Goal: Task Accomplishment & Management: Complete application form

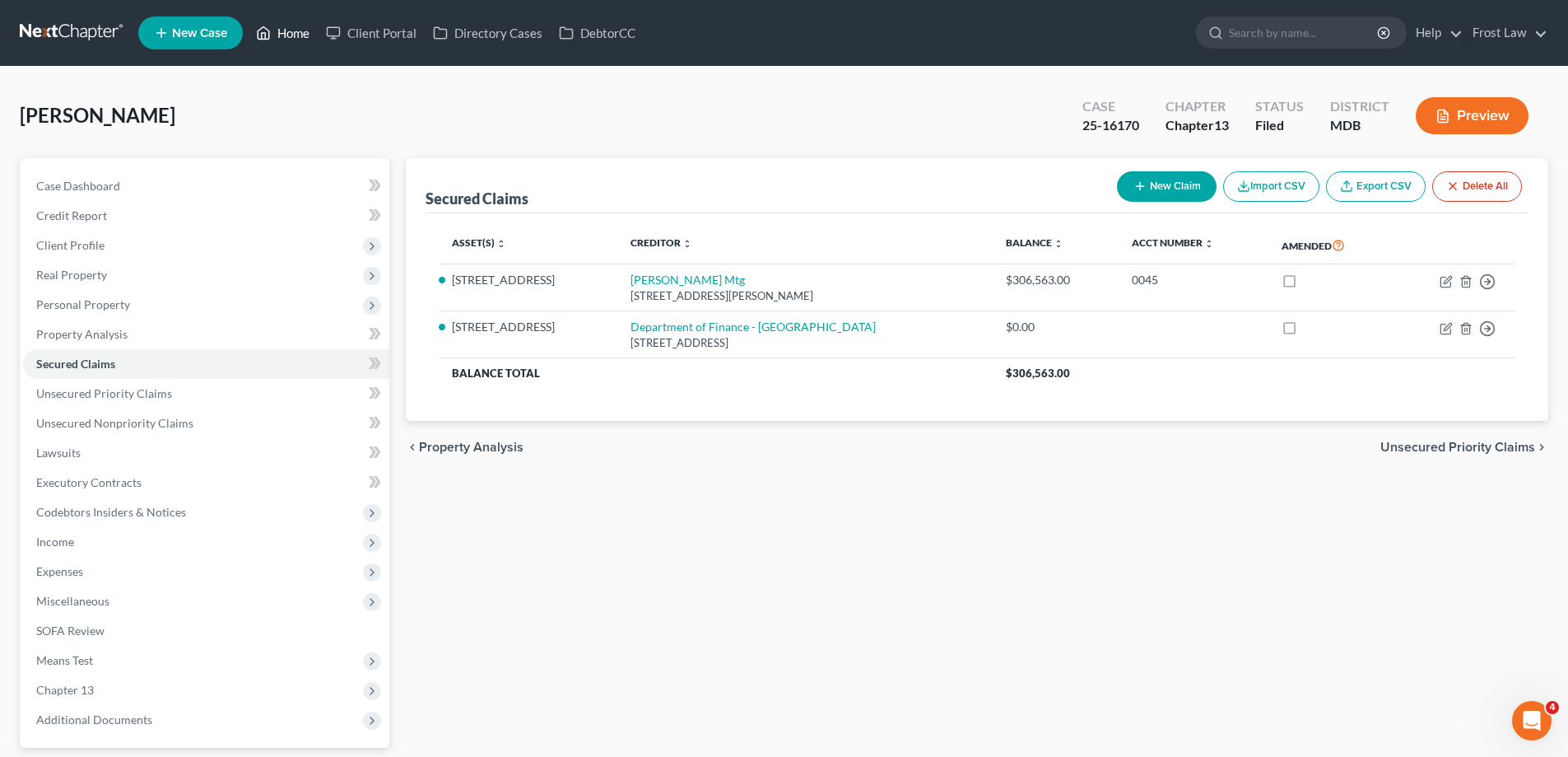
click at [281, 28] on link "Home" at bounding box center [282, 33] width 70 height 30
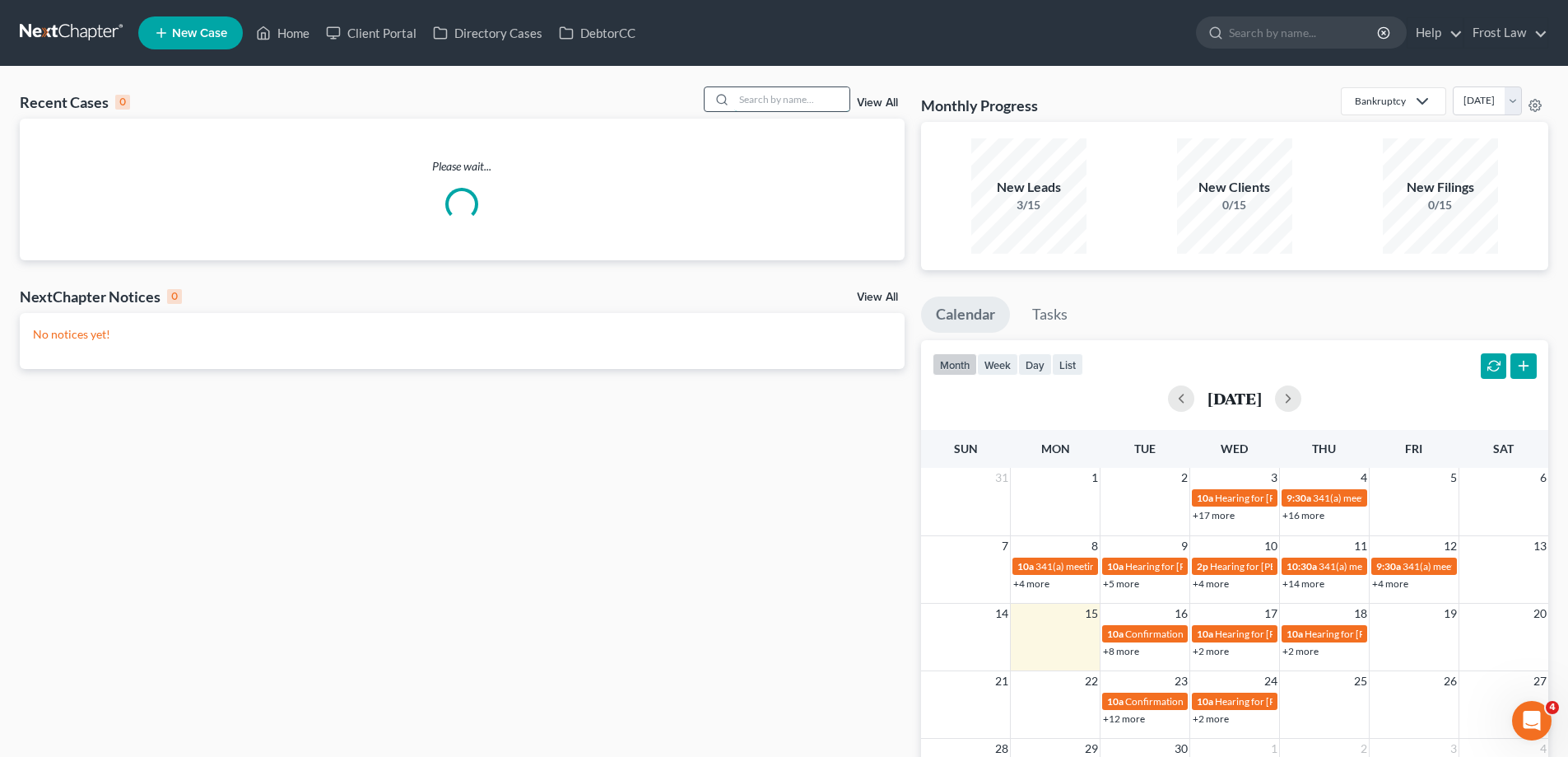
click at [809, 108] on input "search" at bounding box center [791, 99] width 115 height 24
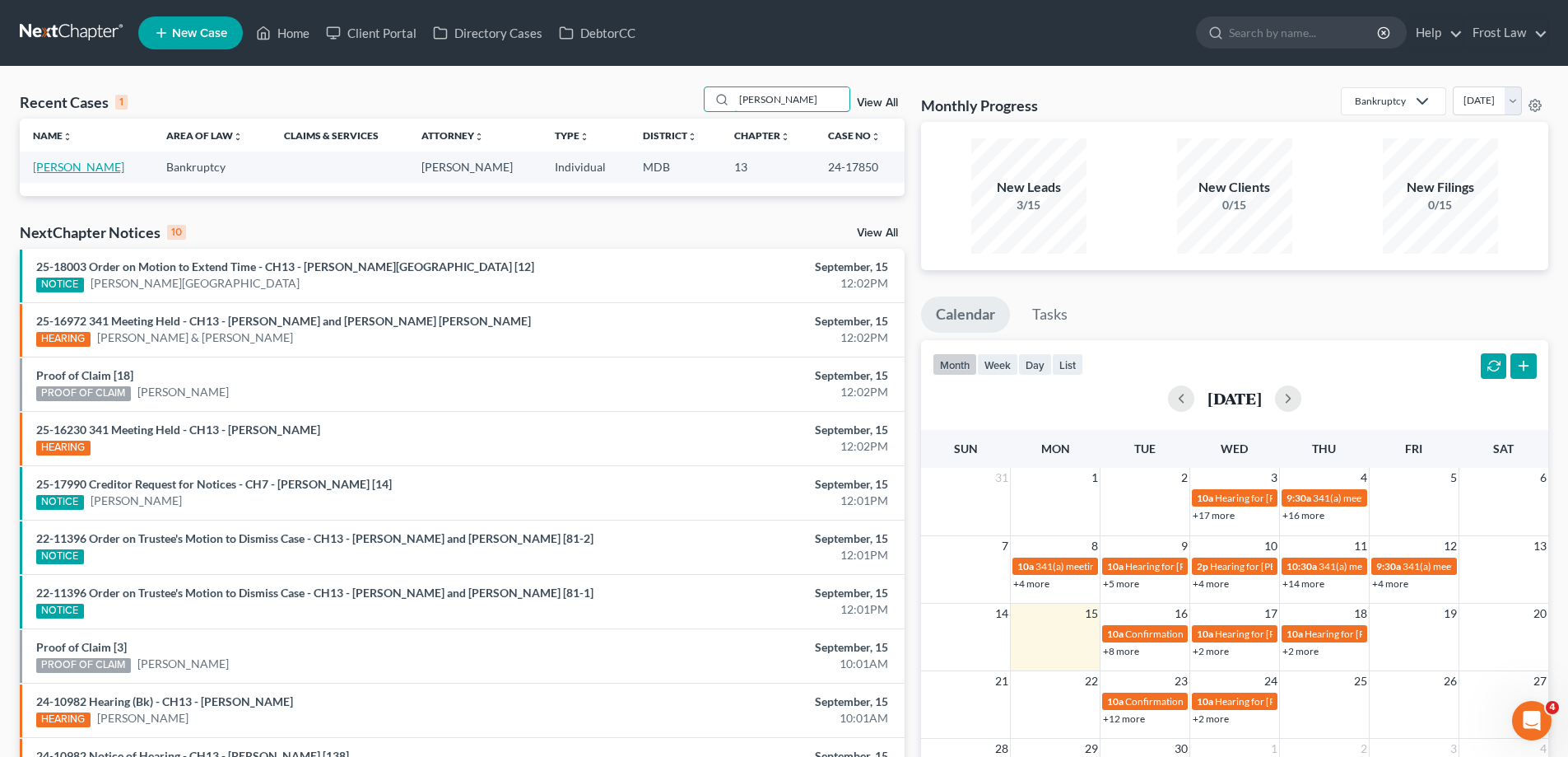
type input "[PERSON_NAME]"
click at [79, 169] on link "[PERSON_NAME]" at bounding box center [78, 167] width 92 height 14
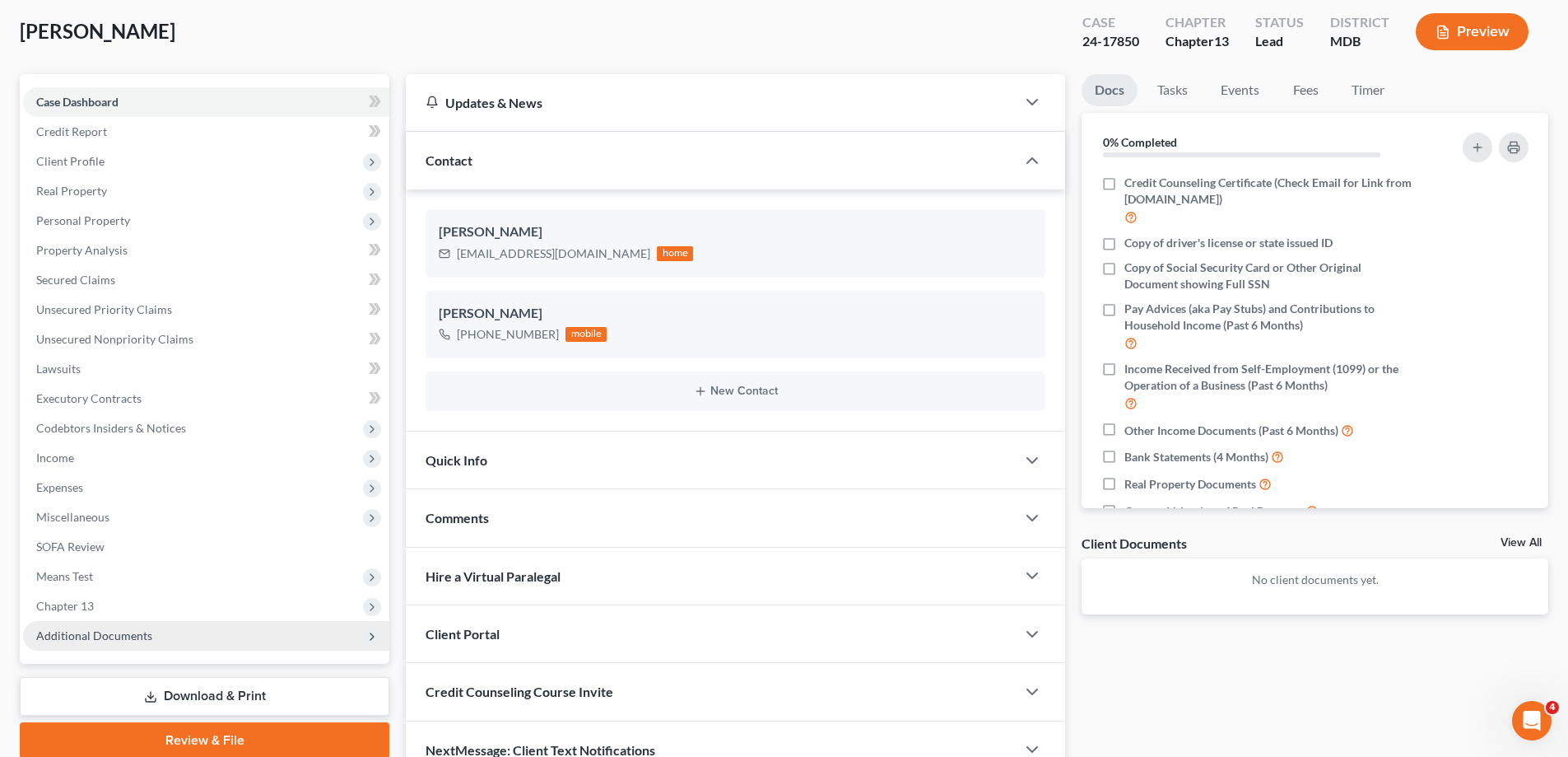
scroll to position [165, 0]
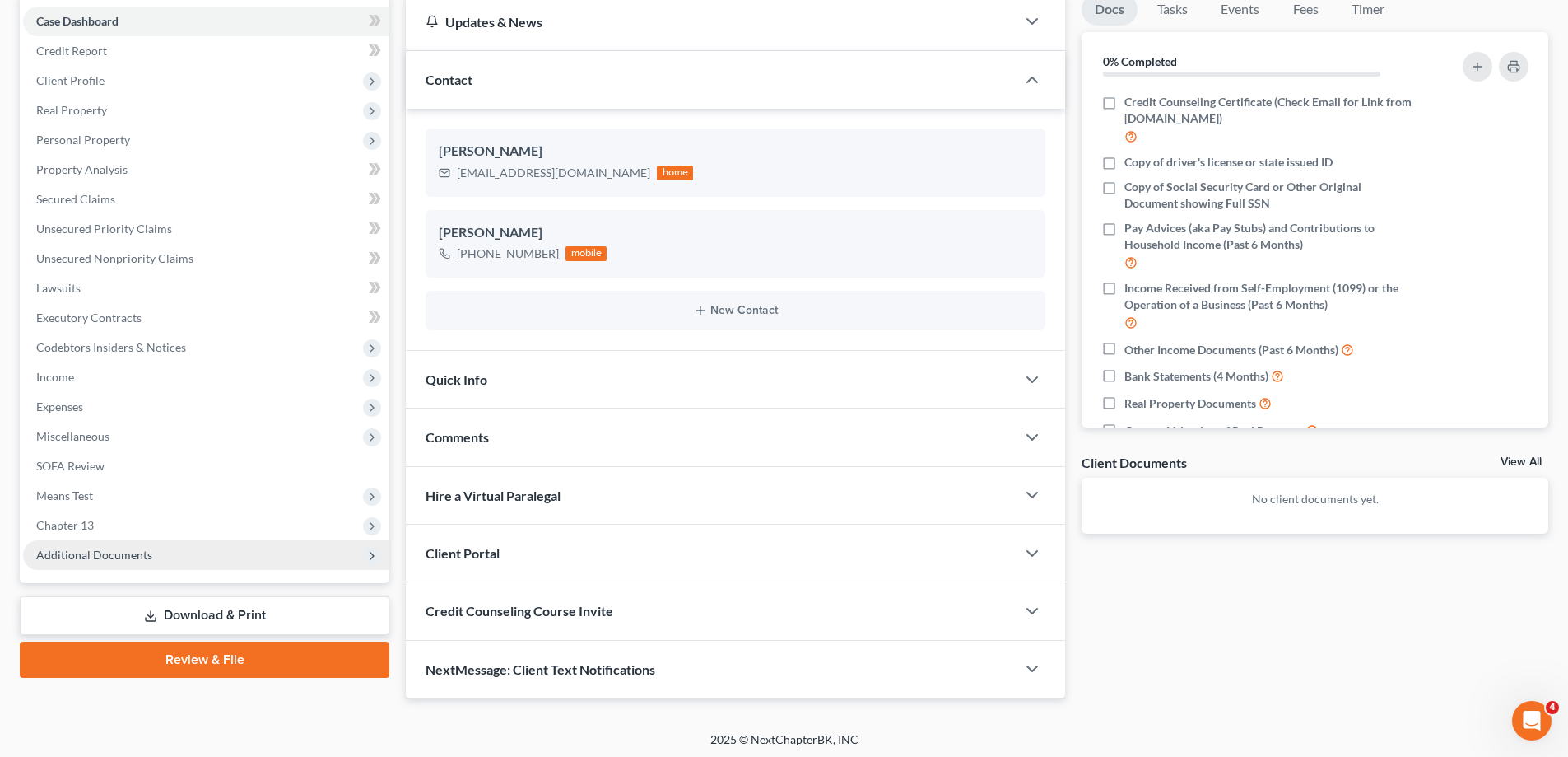
click at [197, 554] on span "Additional Documents" at bounding box center [206, 555] width 366 height 30
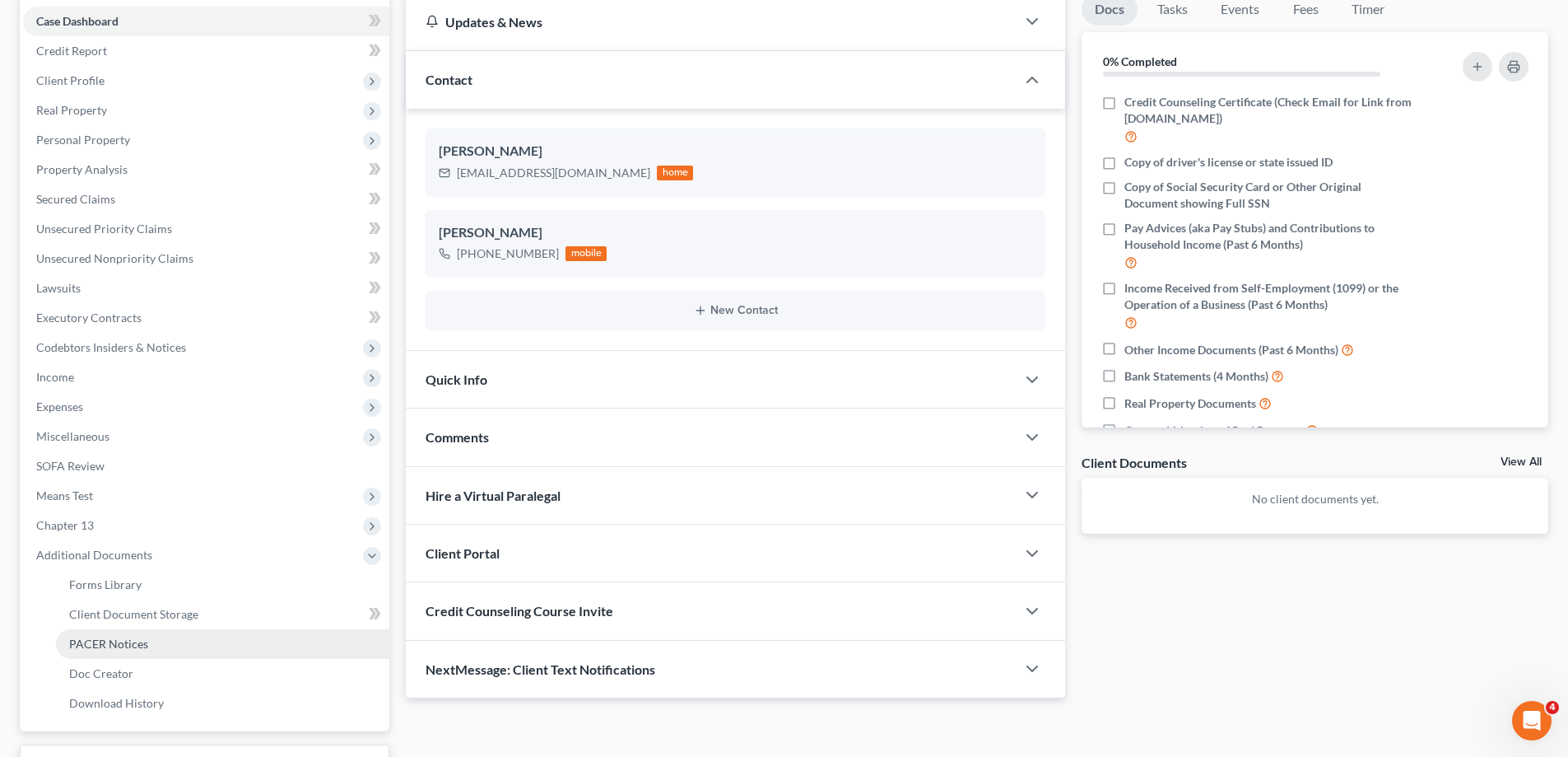
click at [195, 647] on link "PACER Notices" at bounding box center [223, 644] width 333 height 30
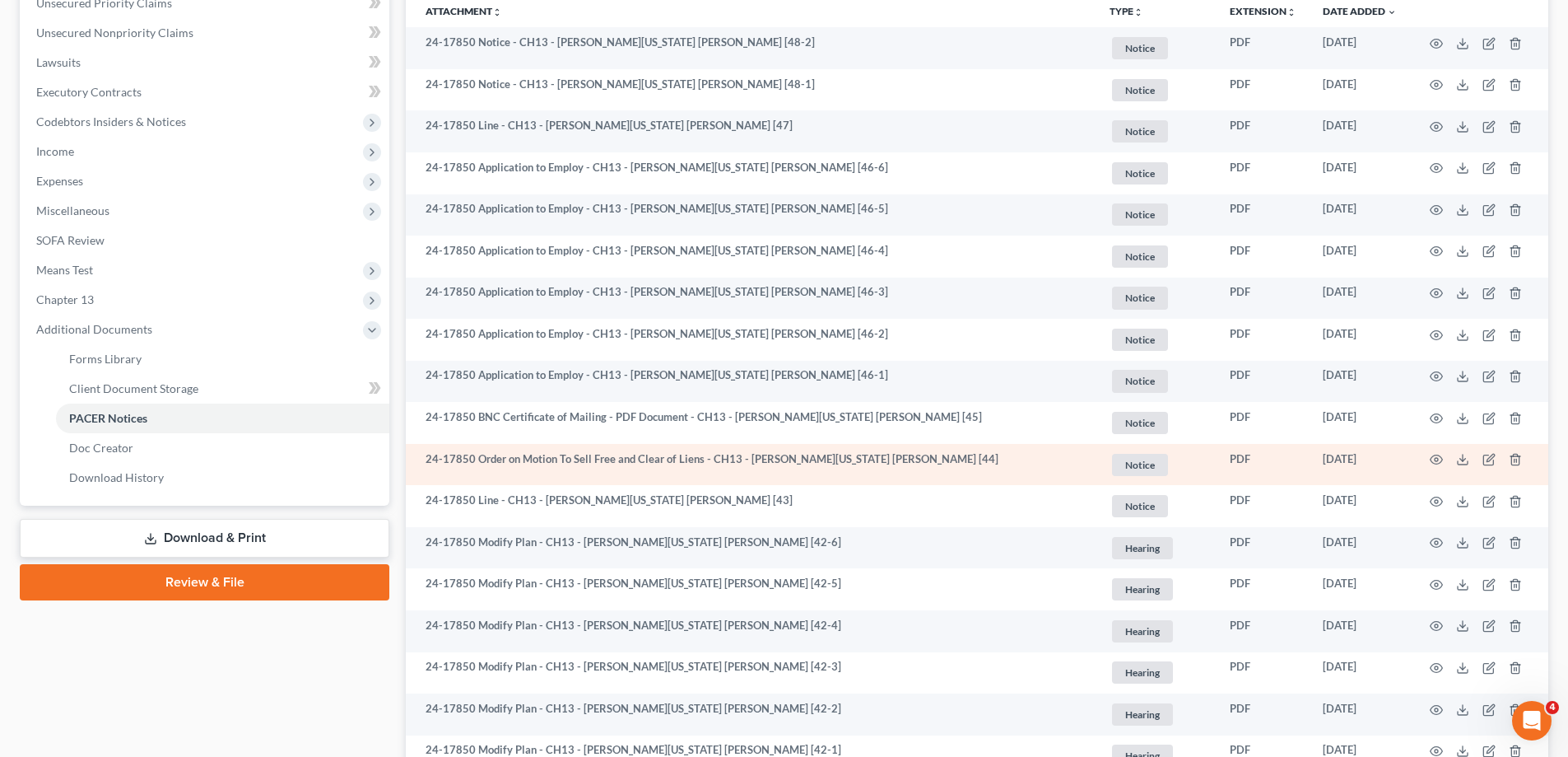
scroll to position [494, 0]
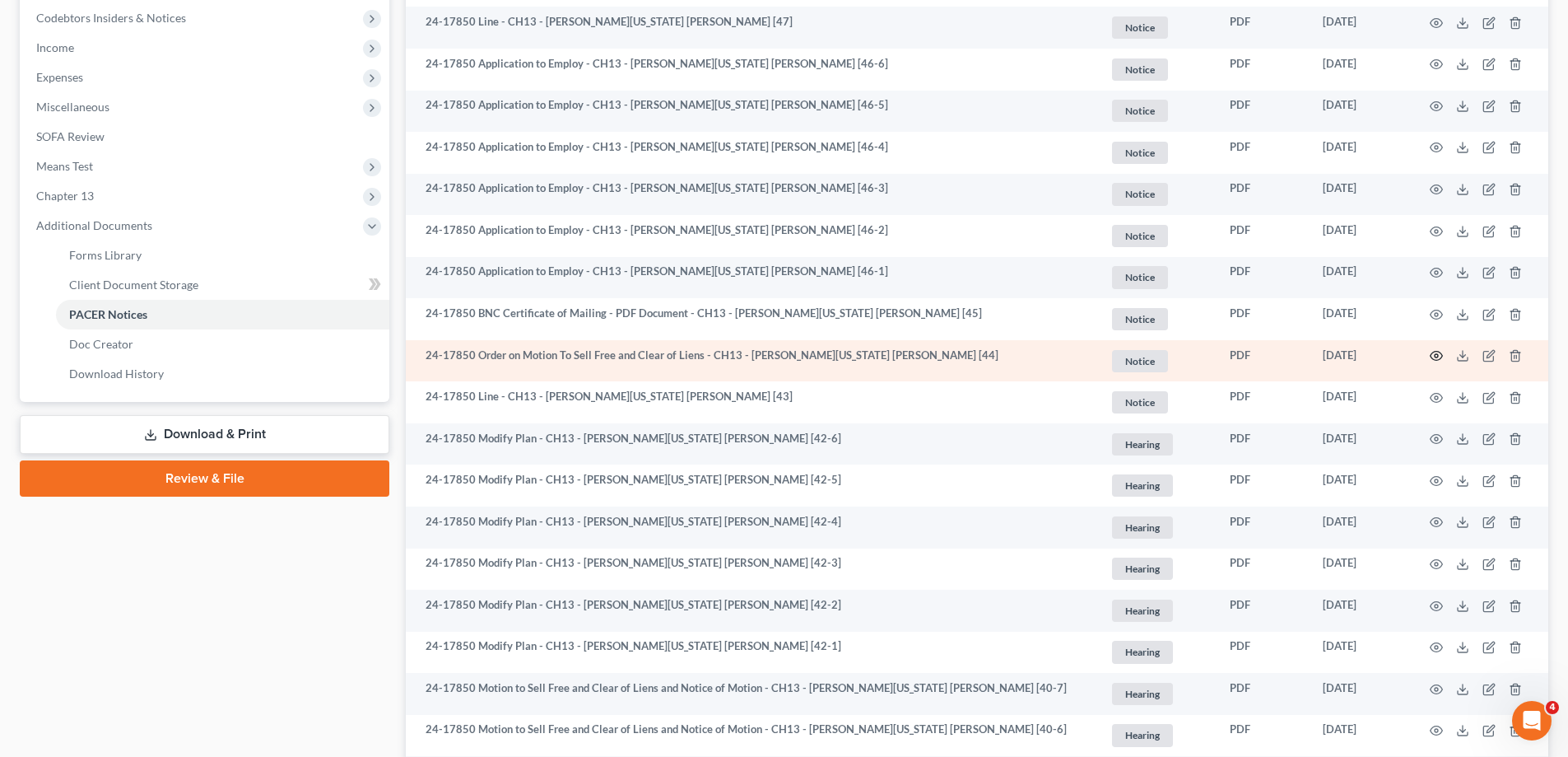
click at [1435, 353] on icon "button" at bounding box center [1436, 355] width 13 height 13
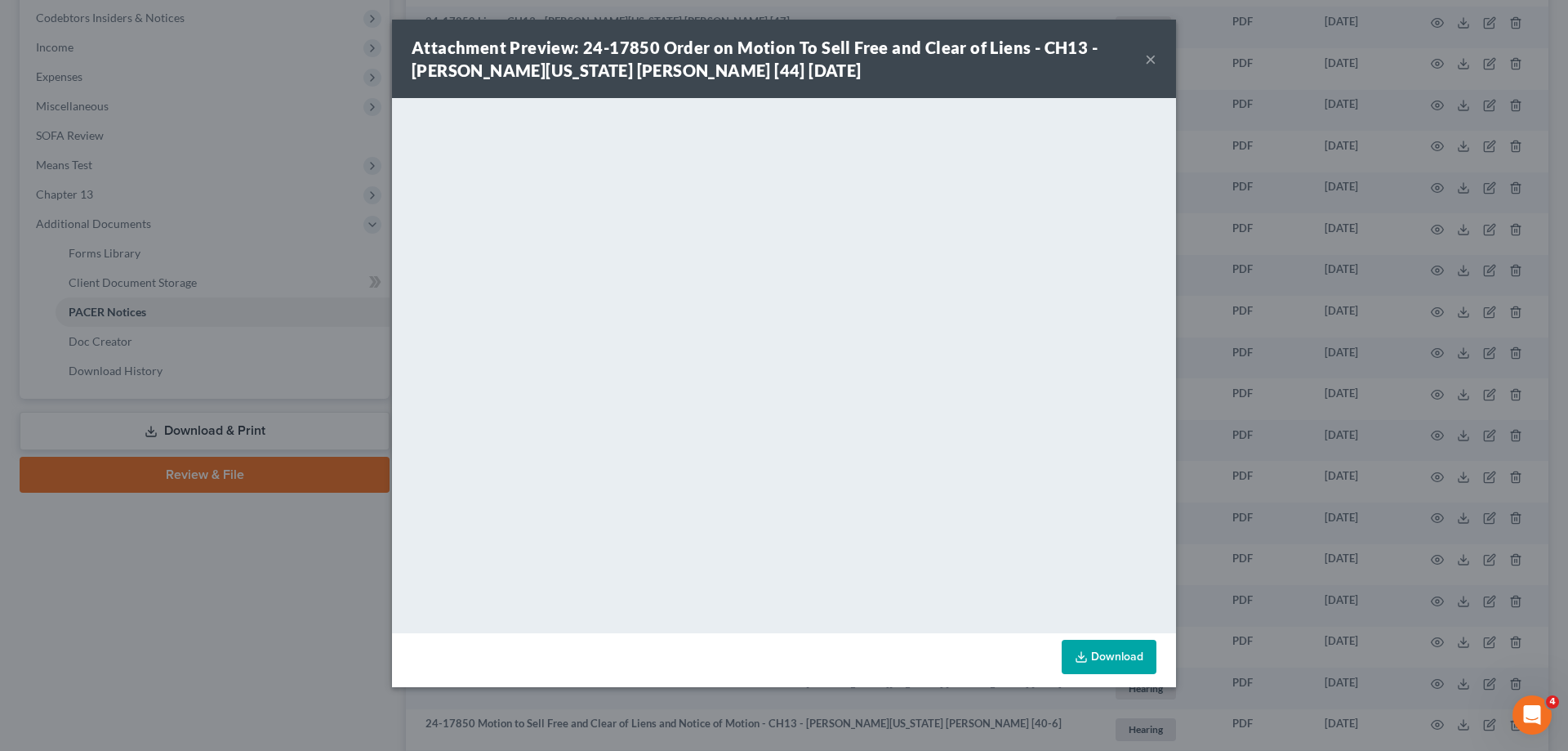
drag, startPoint x: 1155, startPoint y: 58, endPoint x: 1148, endPoint y: 67, distance: 11.4
click at [1155, 59] on button "×" at bounding box center [1150, 59] width 11 height 19
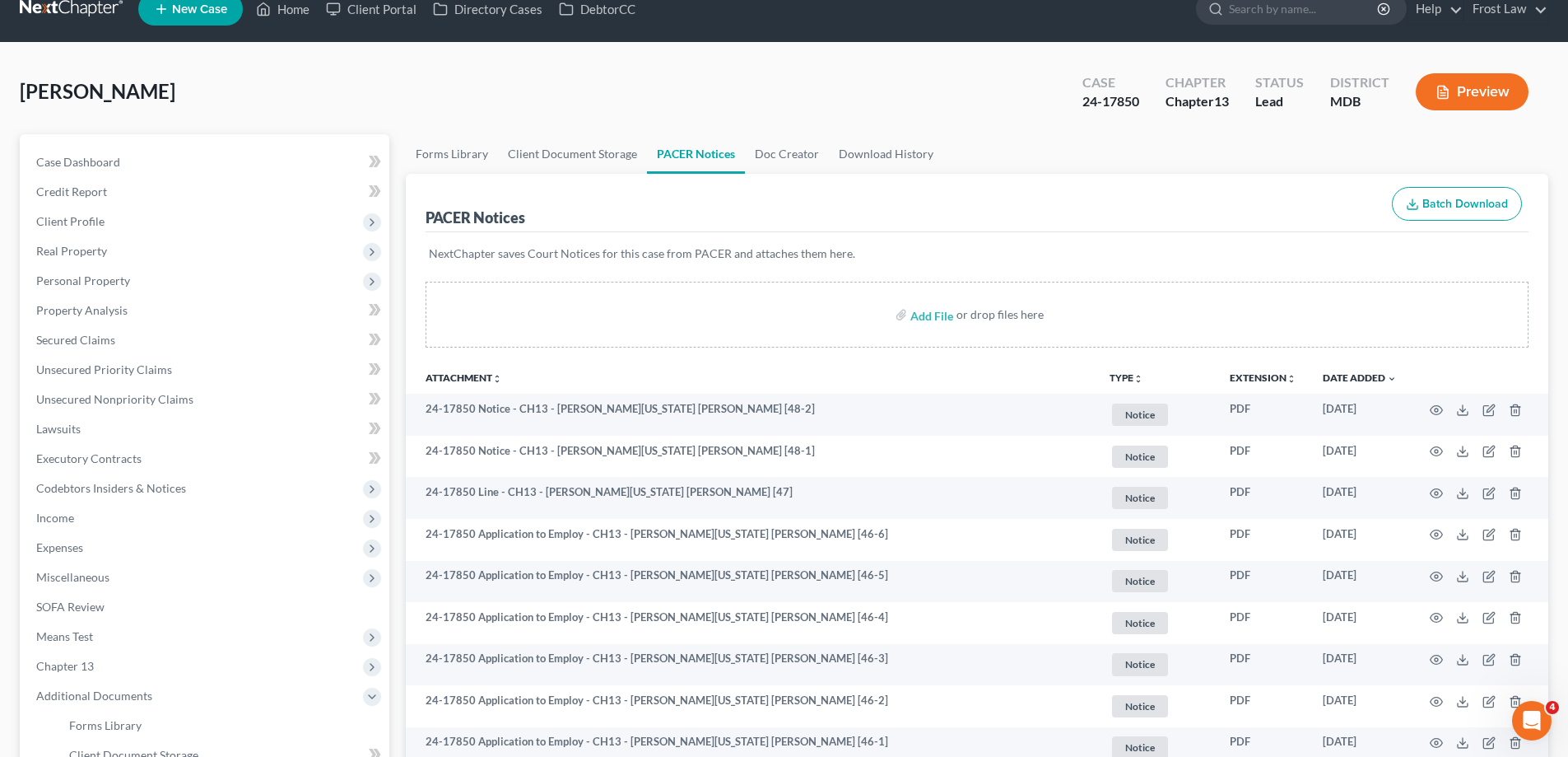
scroll to position [0, 0]
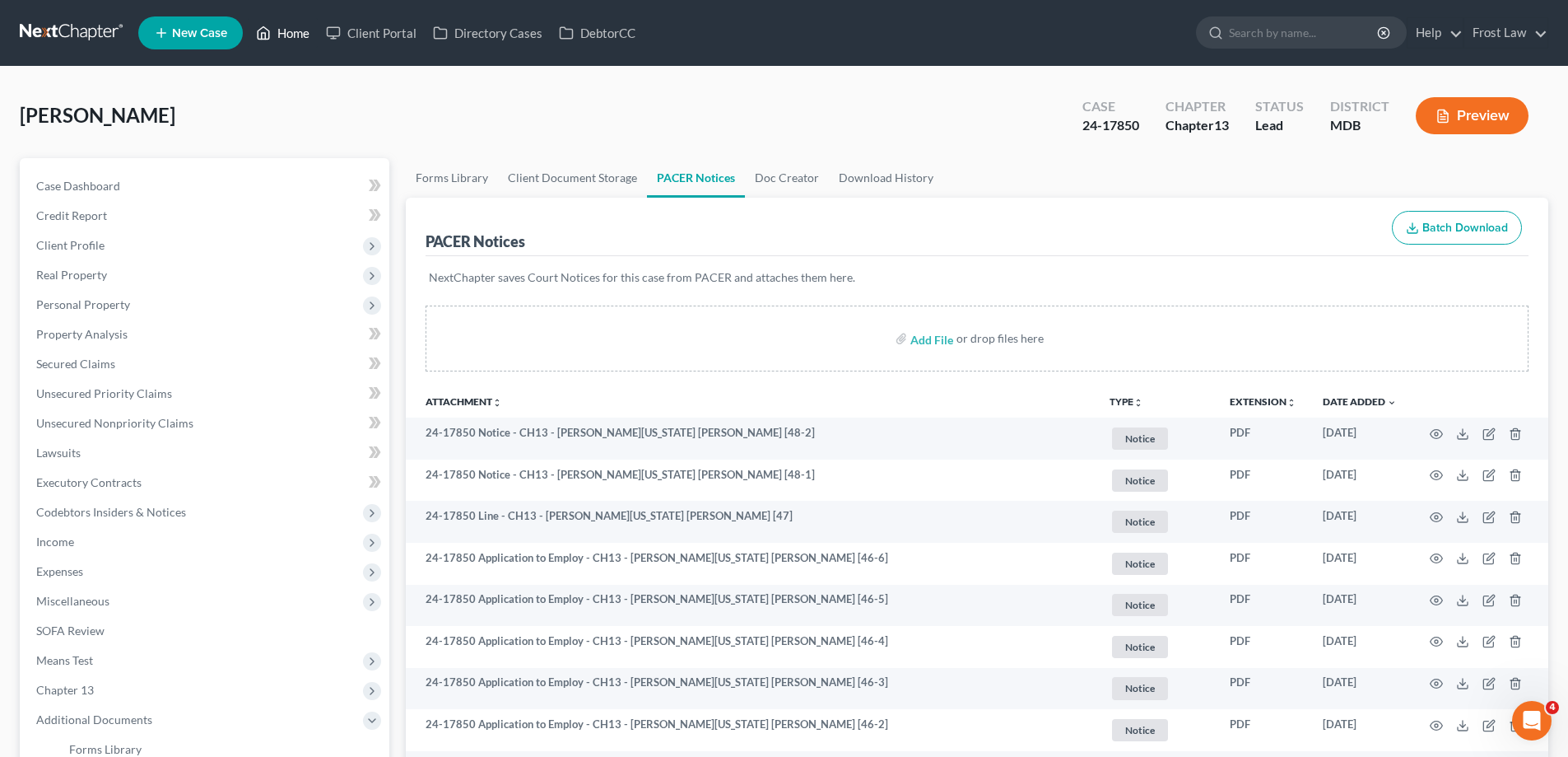
click at [286, 35] on link "Home" at bounding box center [282, 33] width 70 height 30
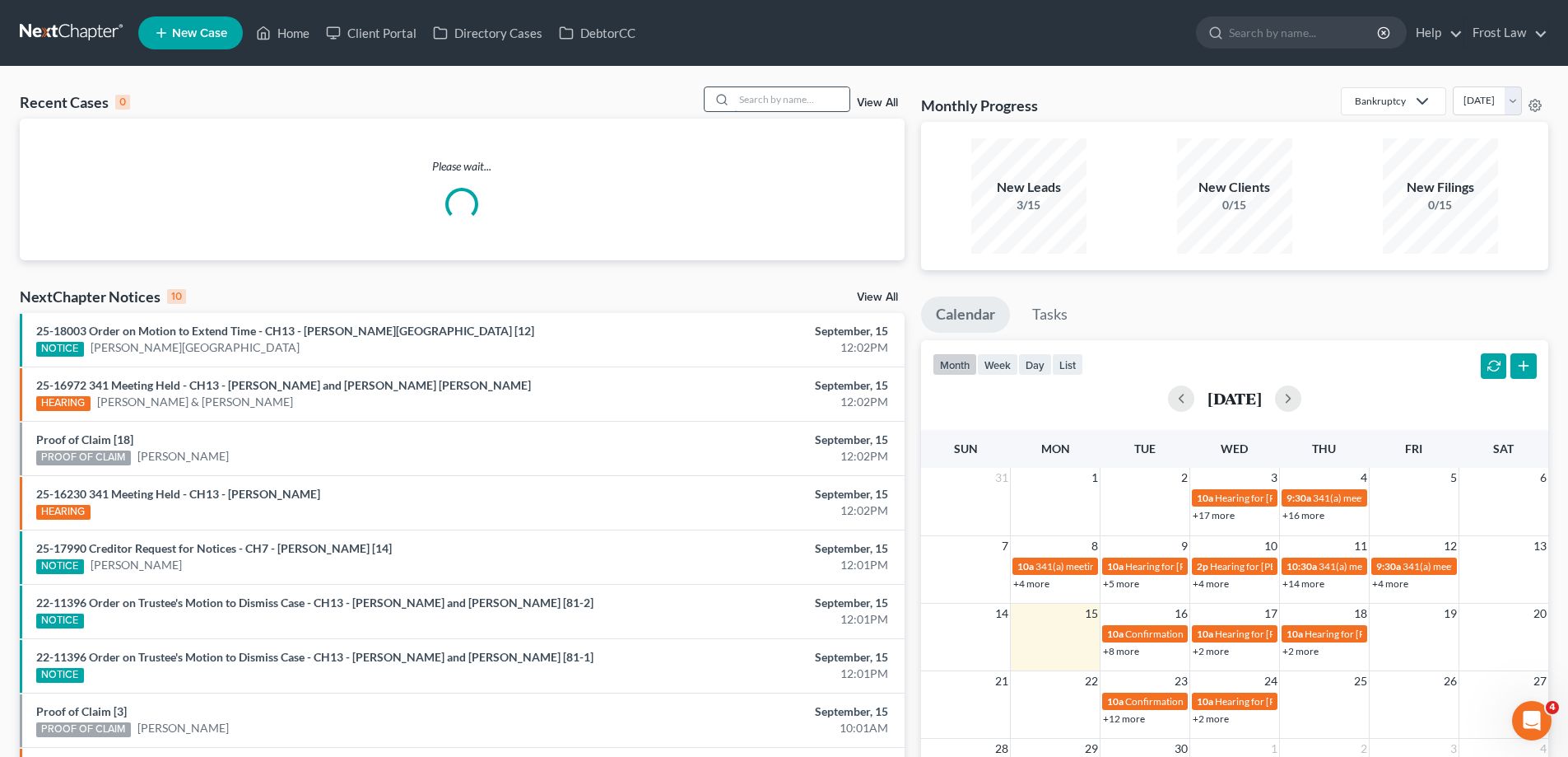
click at [785, 102] on input "search" at bounding box center [791, 99] width 115 height 24
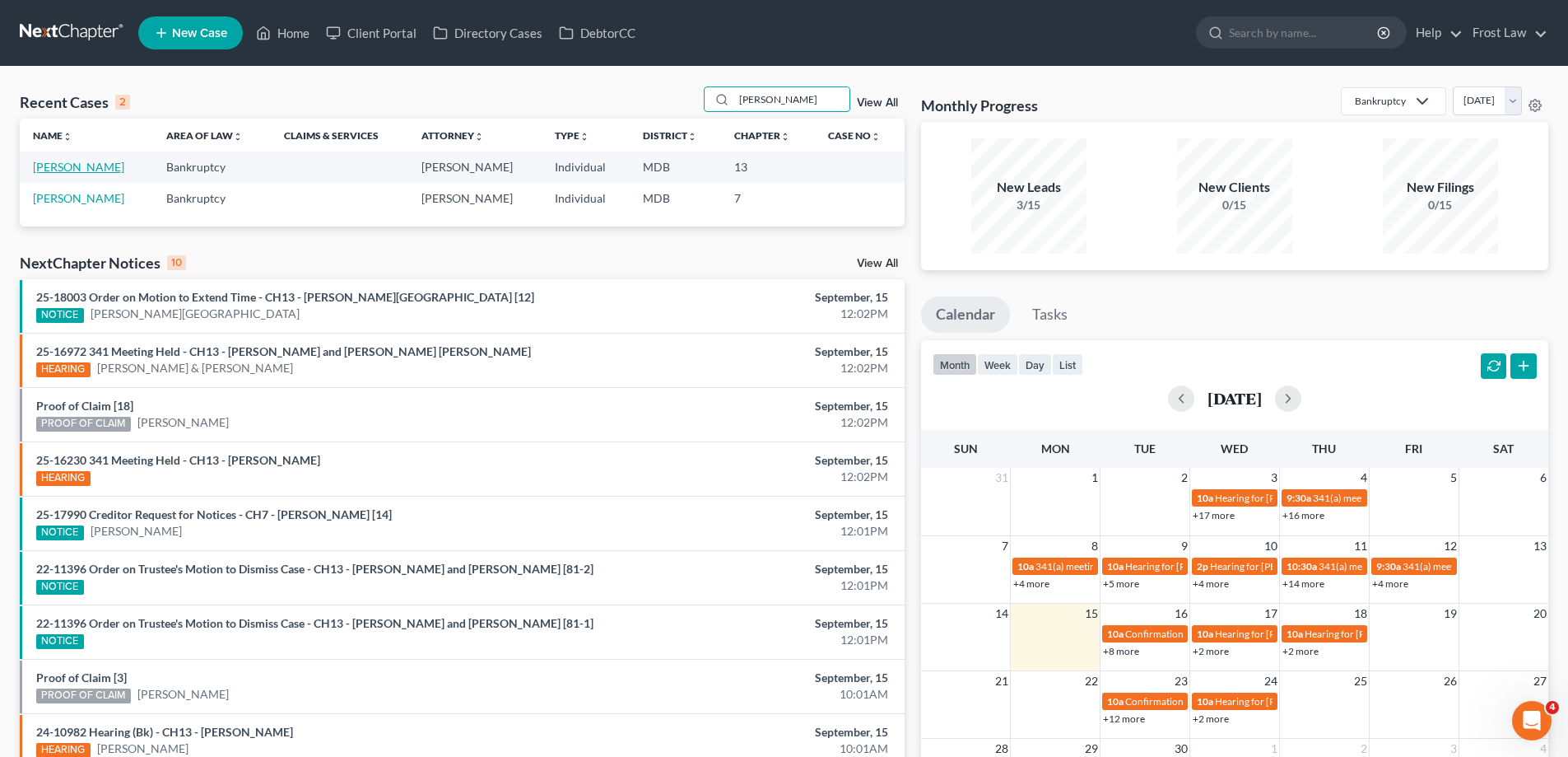
type input "[PERSON_NAME]"
click at [102, 170] on link "[PERSON_NAME]" at bounding box center [78, 167] width 92 height 14
select select "4"
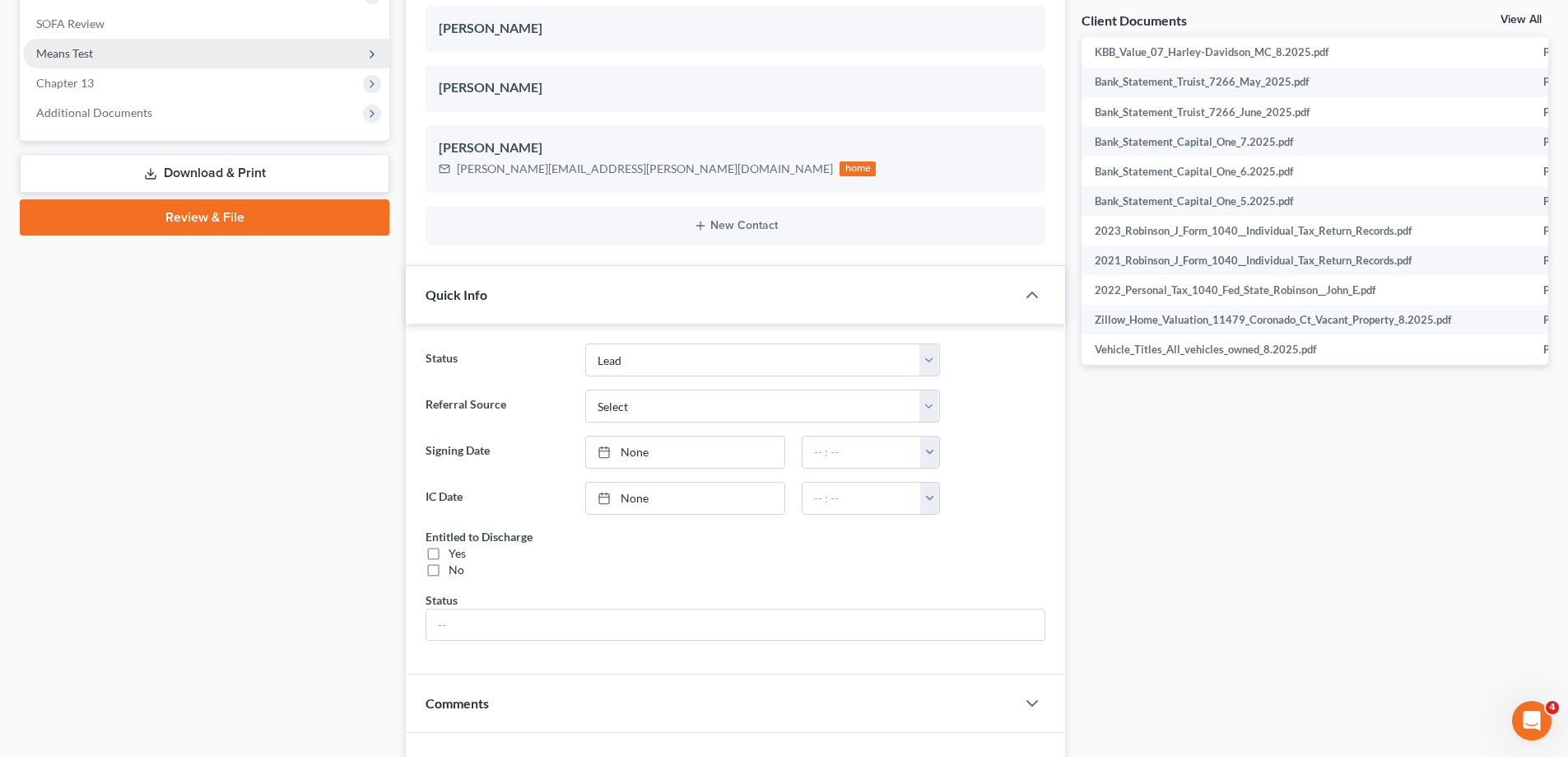
scroll to position [337, 0]
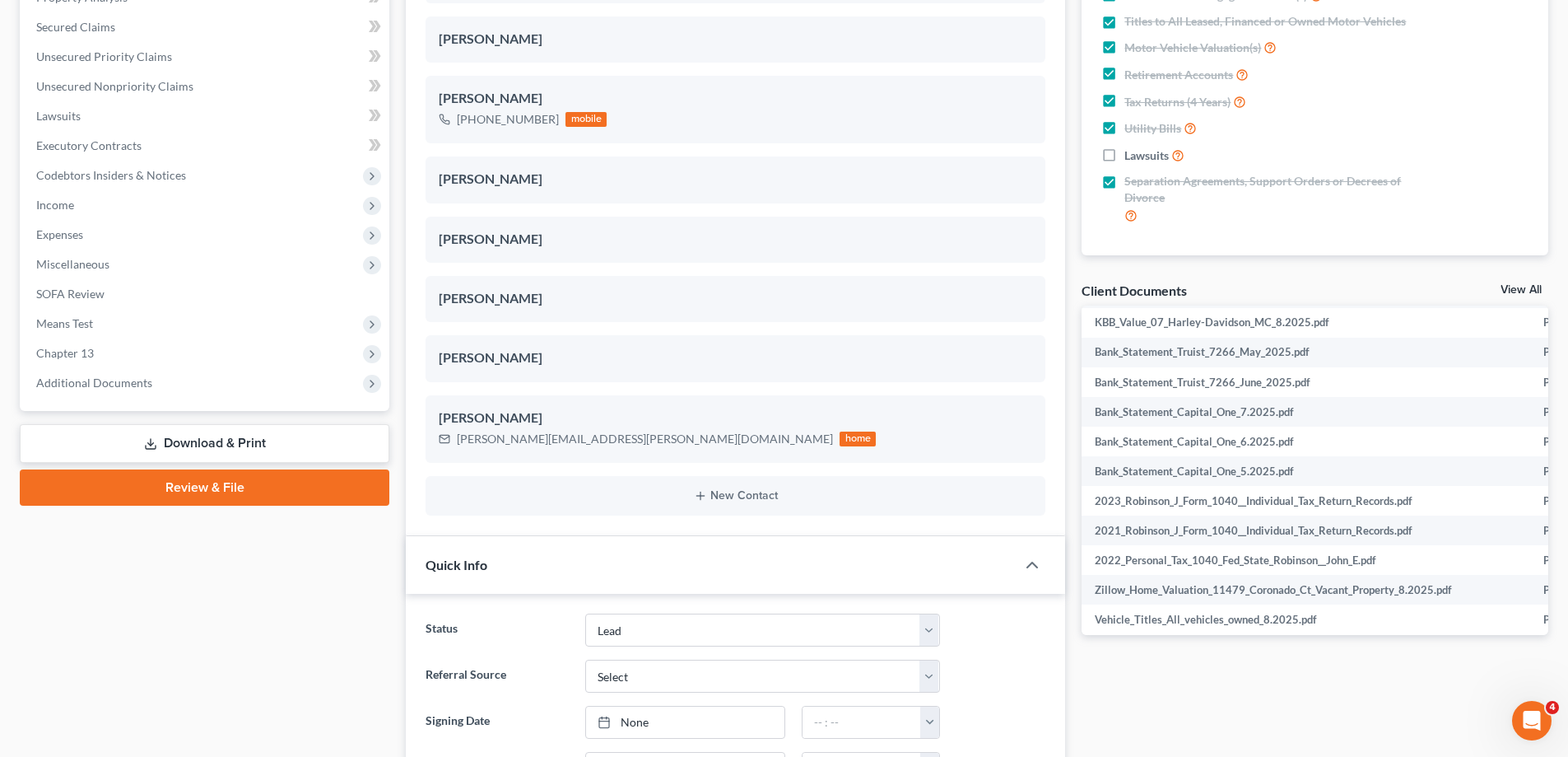
drag, startPoint x: 120, startPoint y: 575, endPoint x: 121, endPoint y: 526, distance: 49.0
click at [120, 575] on div "Case Dashboard Payments Invoices Payments Payments Credit Report Client Profile" at bounding box center [204, 587] width 386 height 1532
click at [330, 439] on link "Download & Print" at bounding box center [204, 443] width 370 height 39
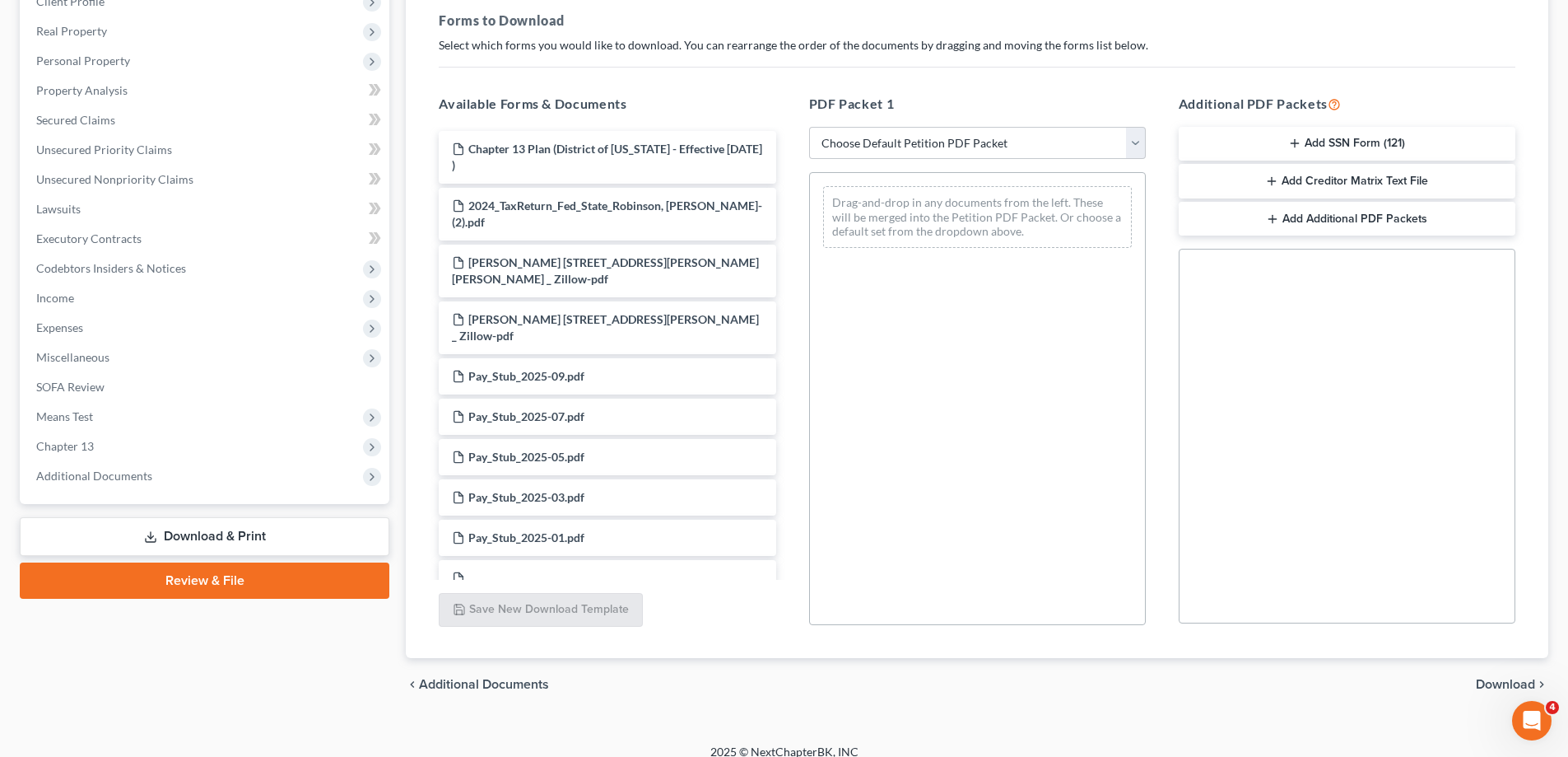
scroll to position [247, 0]
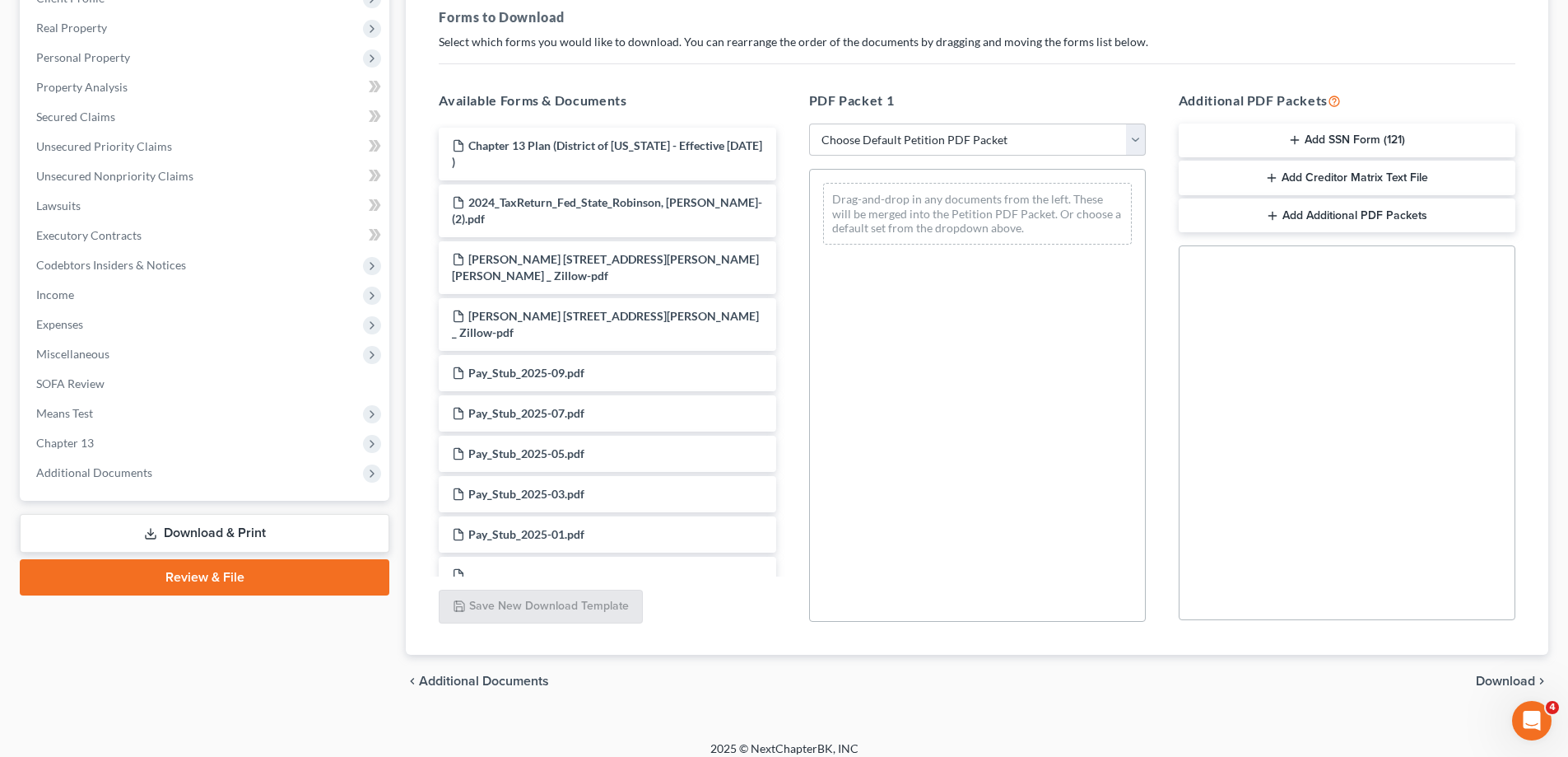
click at [1319, 128] on button "Add SSN Form (121)" at bounding box center [1347, 140] width 337 height 34
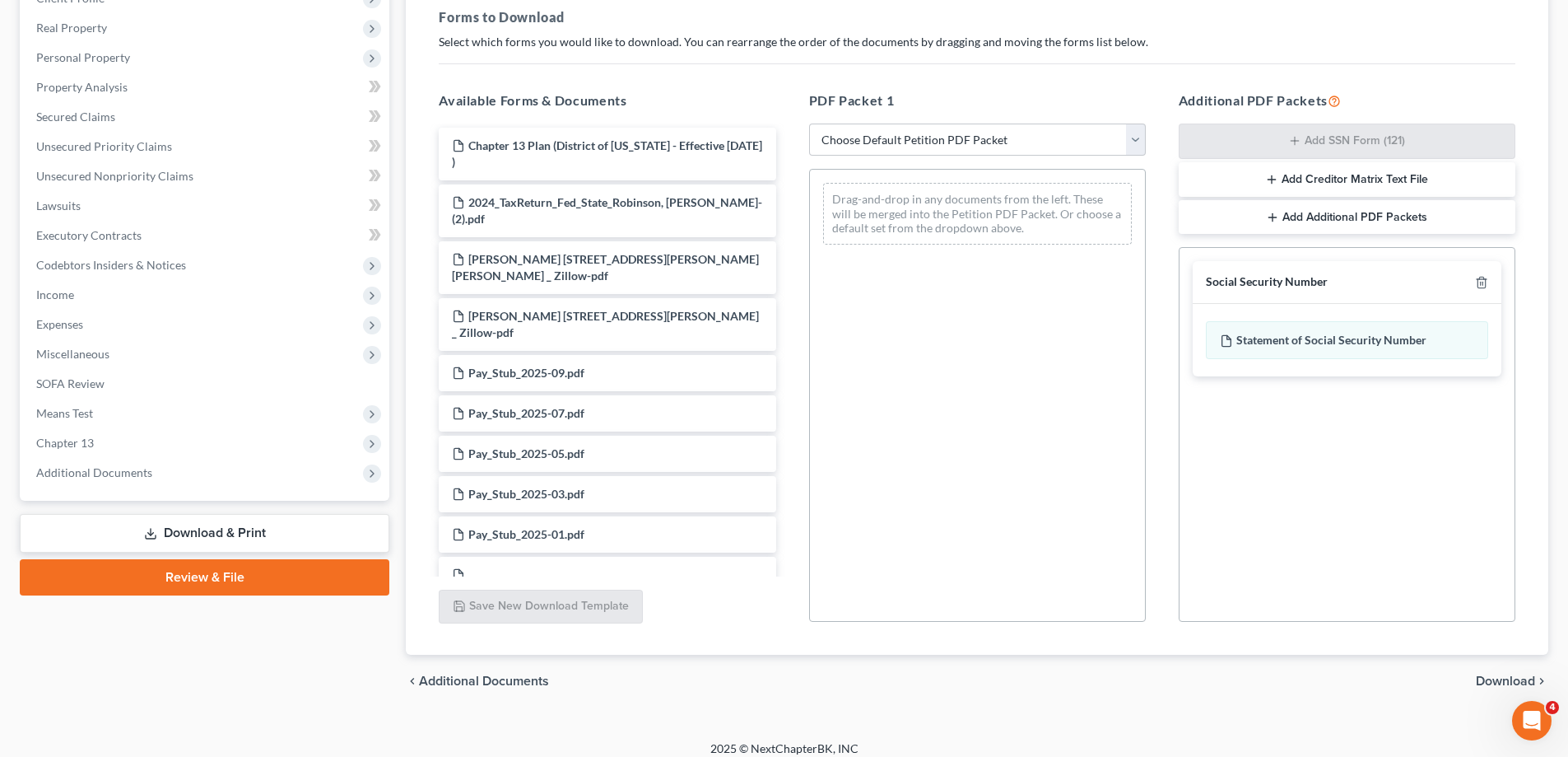
click at [1513, 681] on span "Download" at bounding box center [1505, 680] width 59 height 13
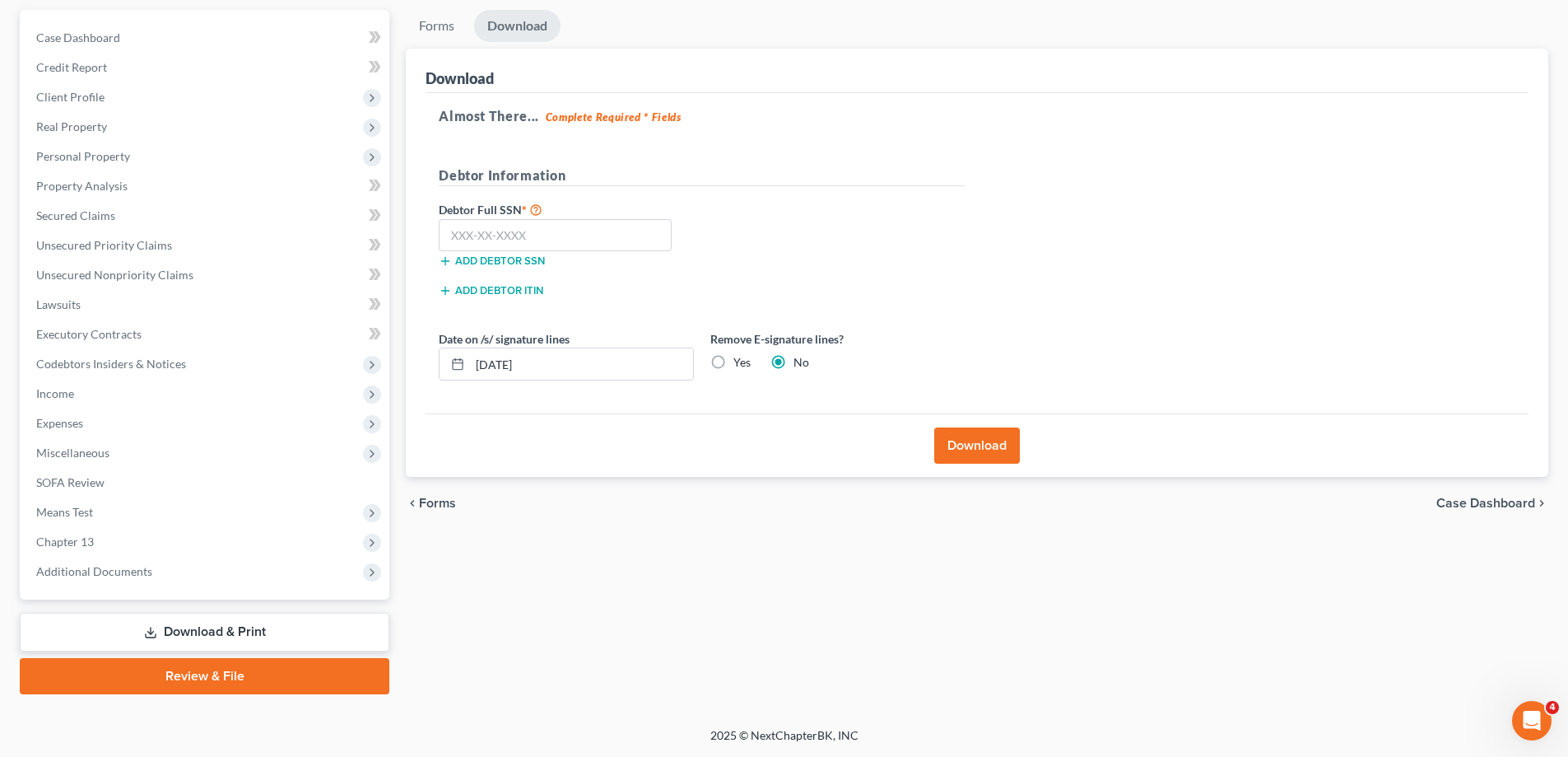
scroll to position [148, 0]
click at [498, 227] on input "text" at bounding box center [555, 235] width 233 height 33
paste input "214-96-5579"
type input "214-96-5579"
click at [1004, 444] on button "Download" at bounding box center [976, 445] width 85 height 36
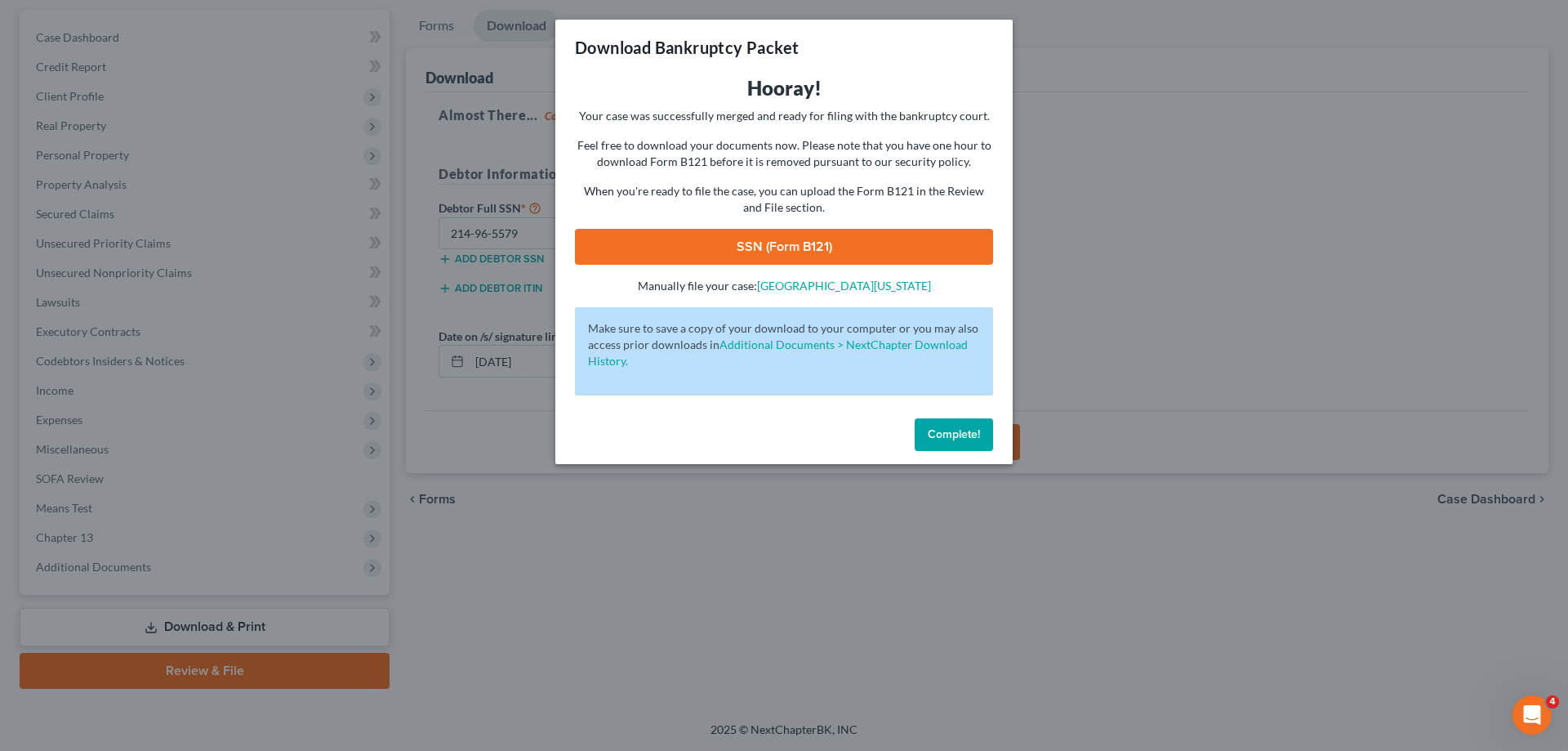
click at [670, 254] on link "SSN (Form B121)" at bounding box center [784, 247] width 418 height 36
click at [972, 431] on span "Complete!" at bounding box center [954, 435] width 52 height 14
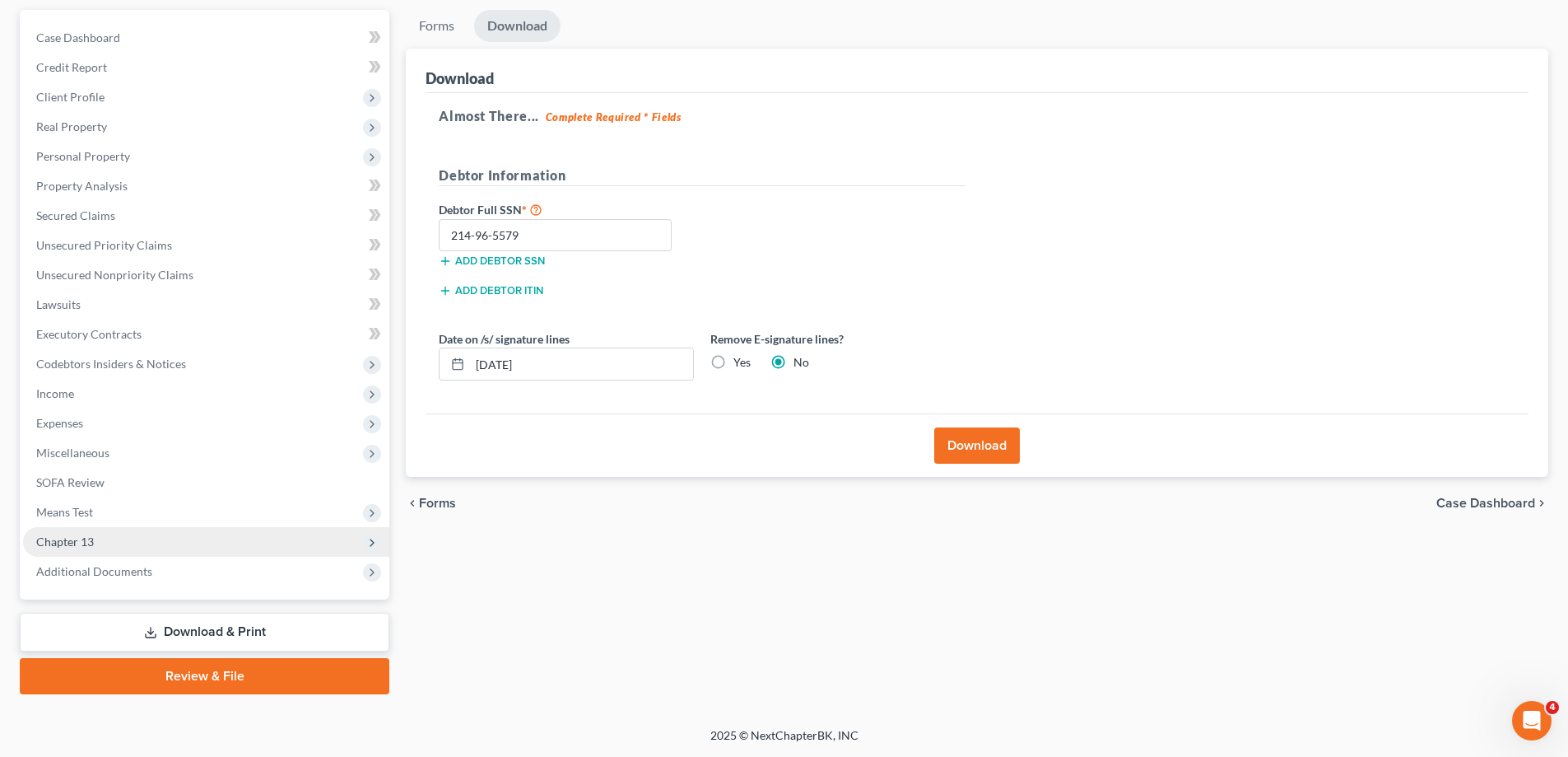
click at [191, 538] on span "Chapter 13" at bounding box center [206, 542] width 366 height 30
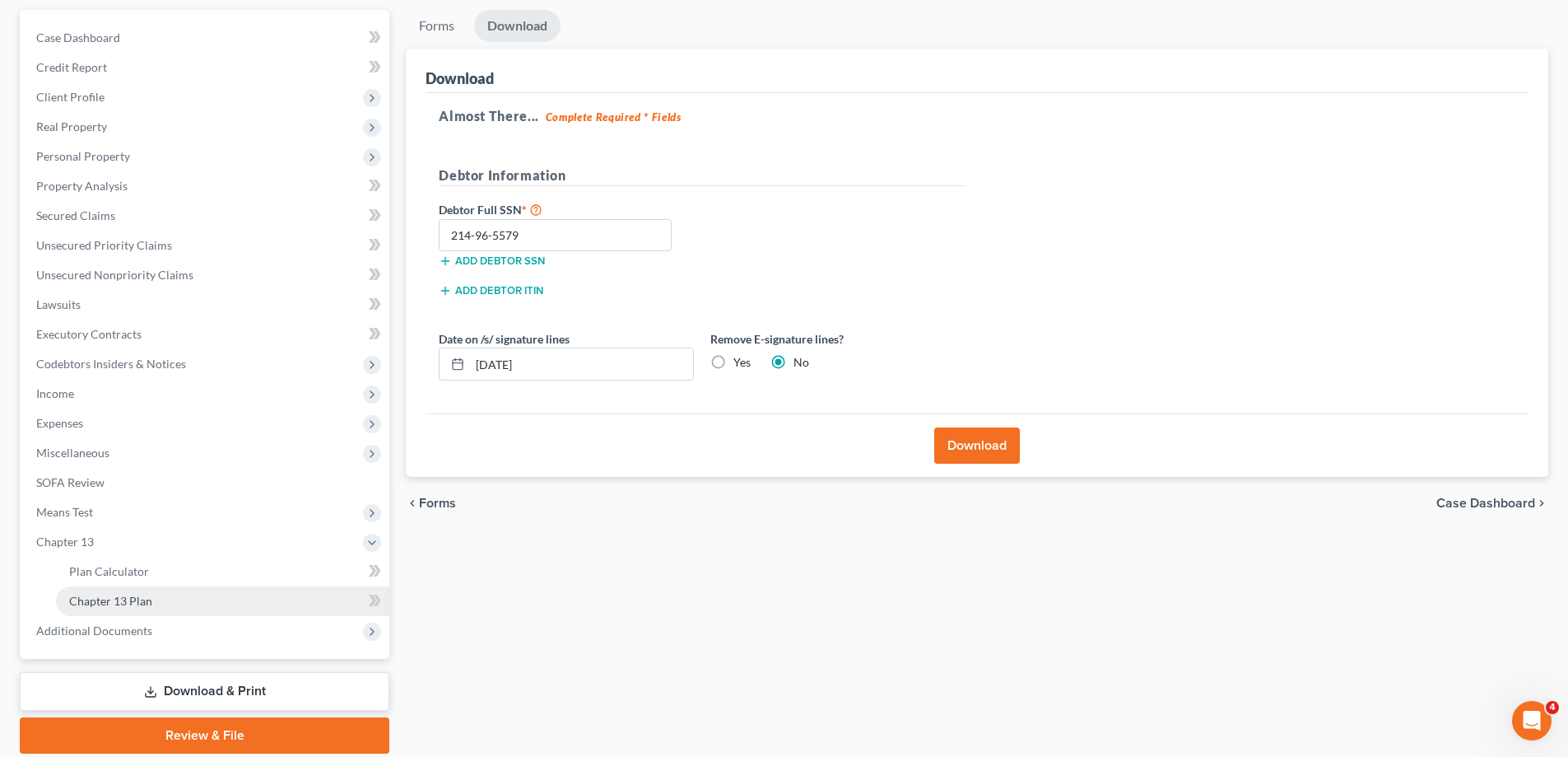
click at [169, 597] on link "Chapter 13 Plan" at bounding box center [223, 601] width 333 height 30
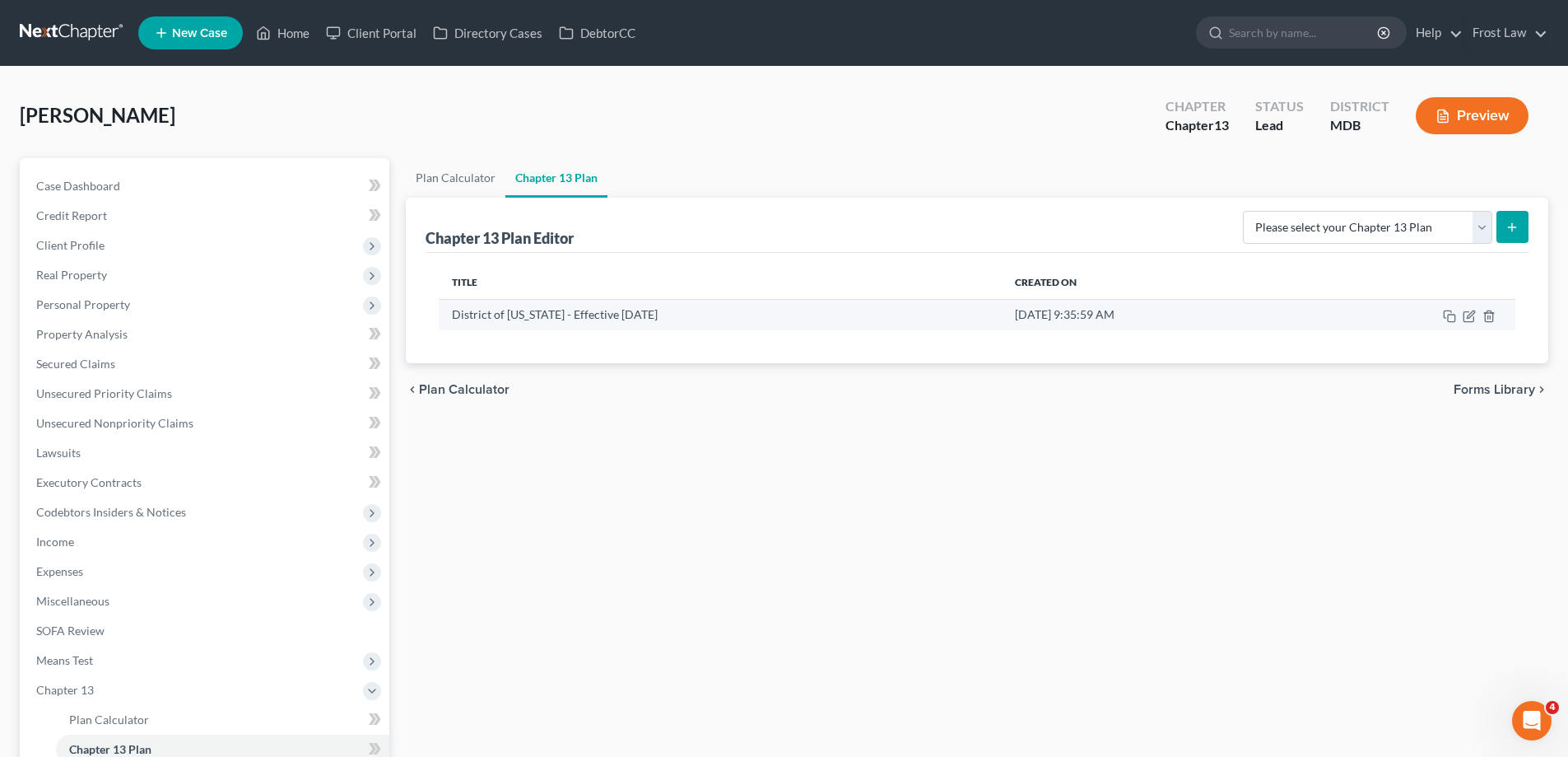
click at [1470, 308] on td at bounding box center [1411, 315] width 207 height 32
click at [1468, 315] on icon "button" at bounding box center [1470, 314] width 7 height 7
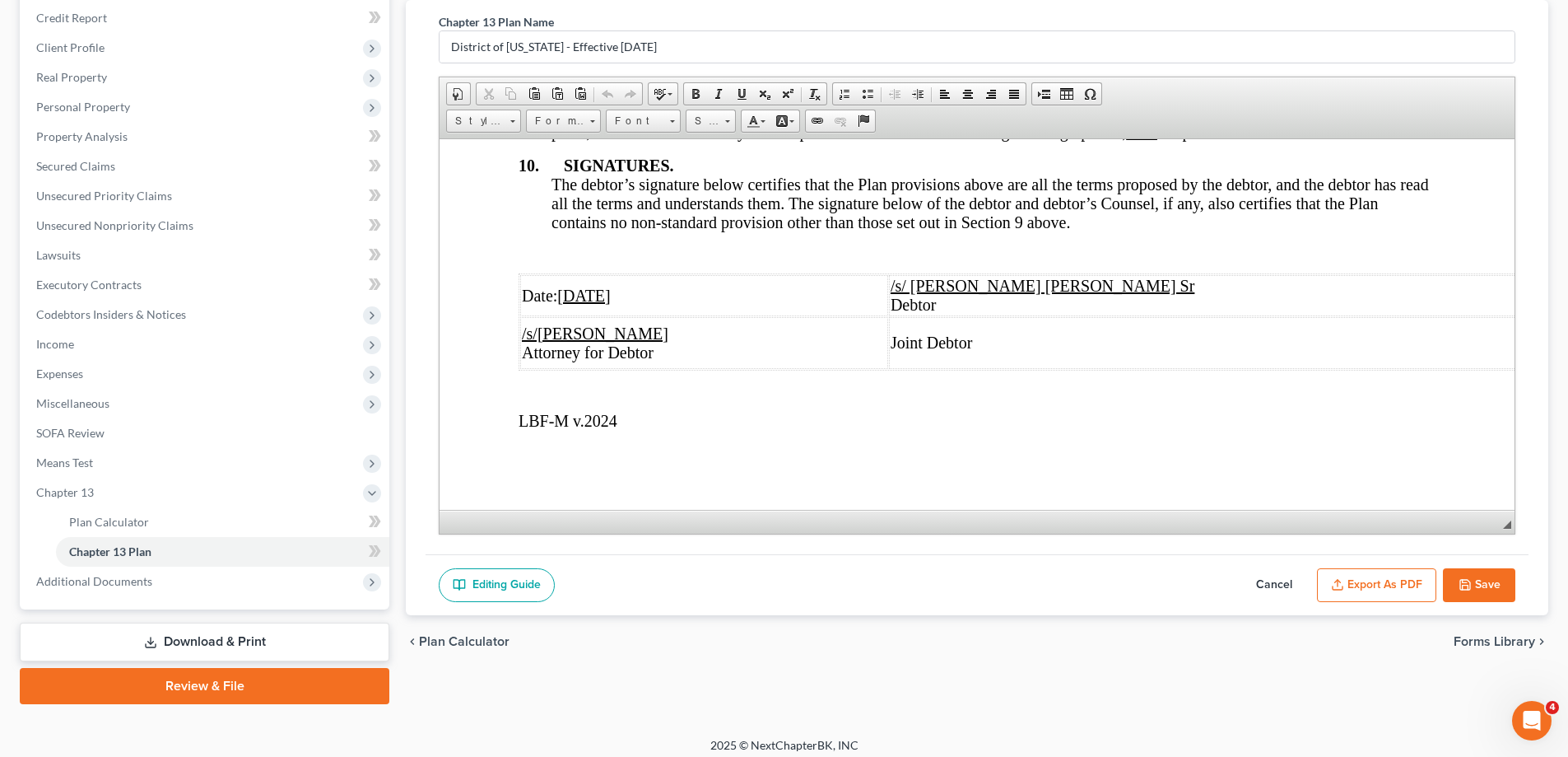
scroll to position [207, 0]
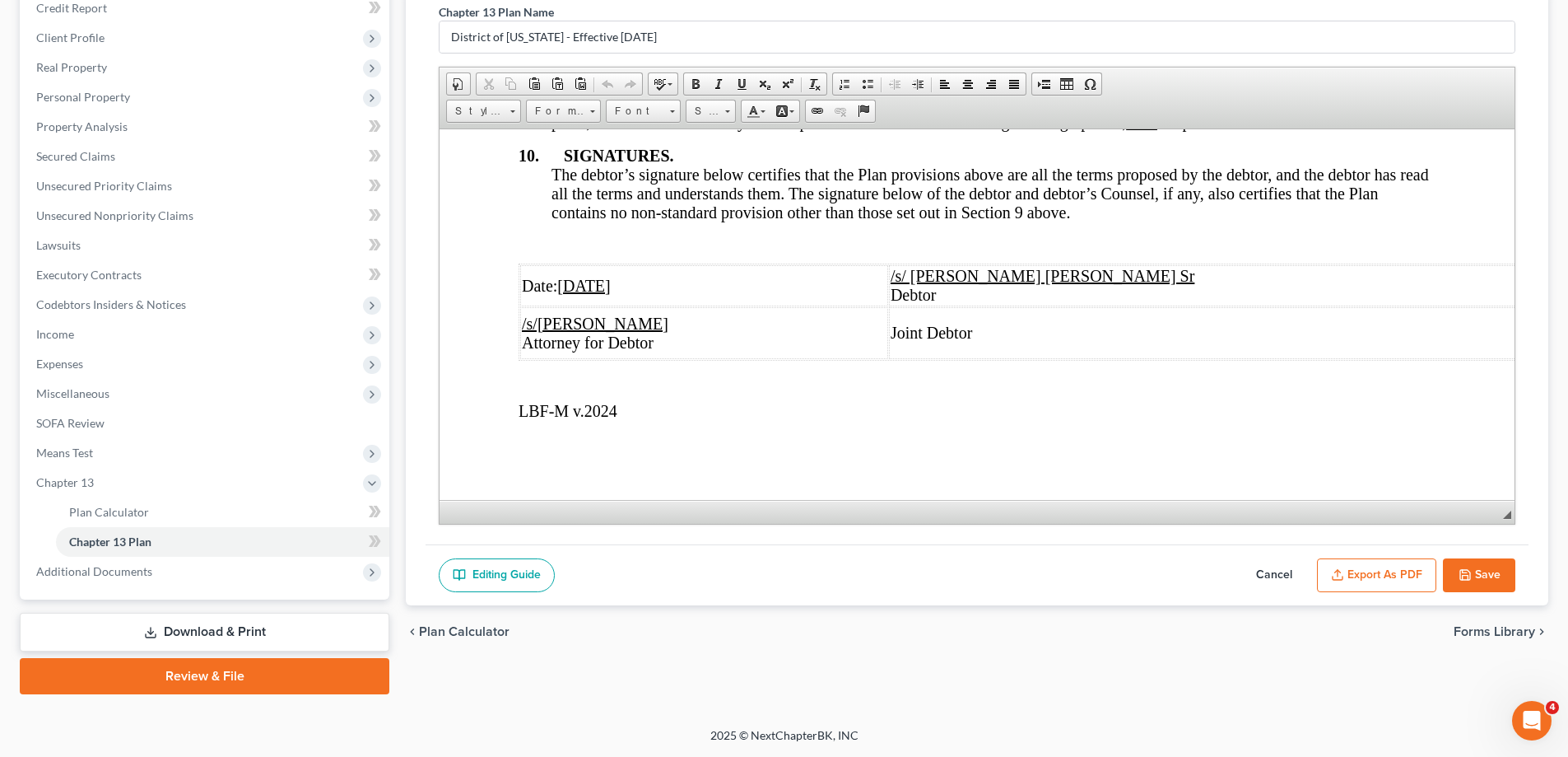
click at [597, 276] on u "[DATE]" at bounding box center [584, 285] width 53 height 19
click at [1371, 585] on button "Export as PDF" at bounding box center [1376, 575] width 119 height 34
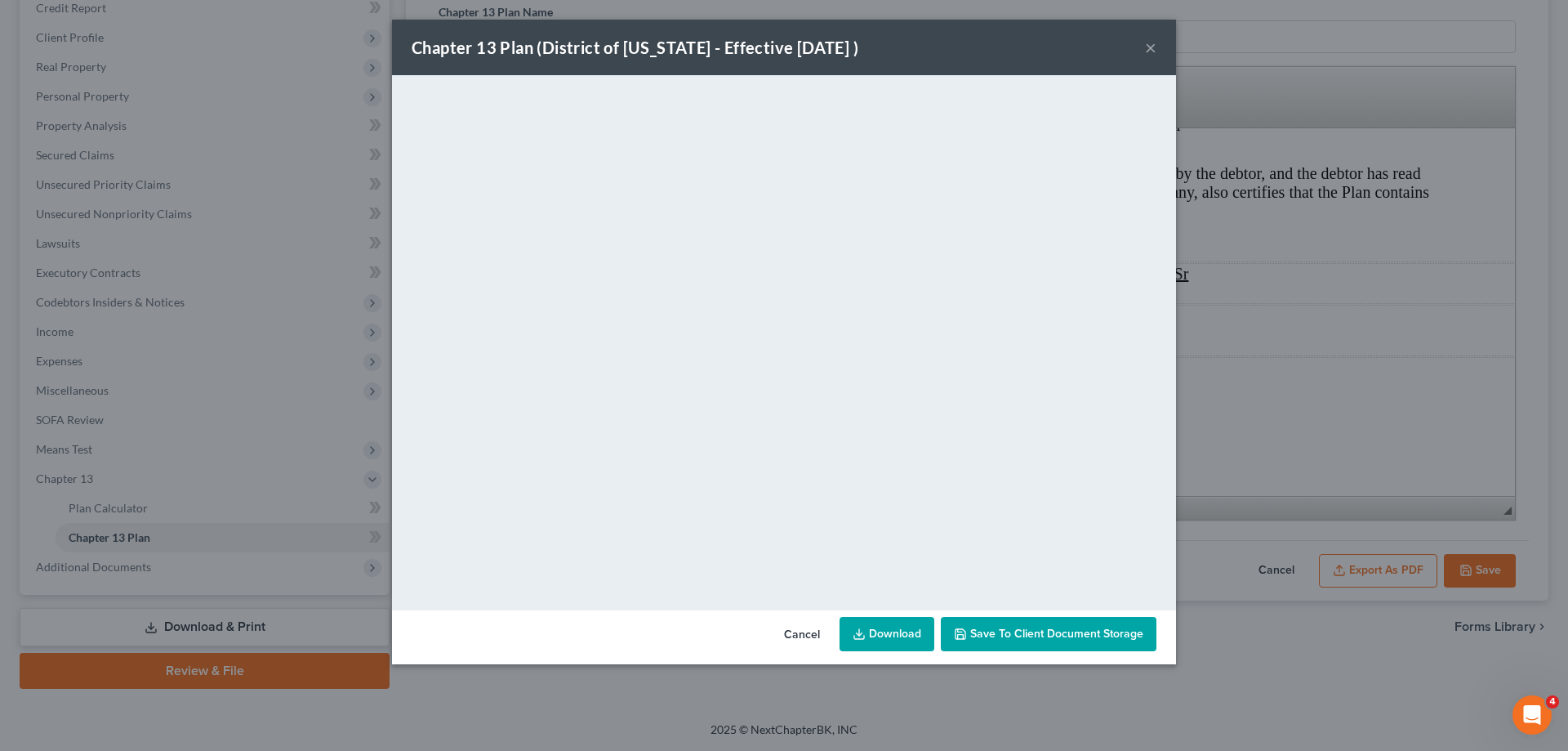
click at [1150, 45] on button "×" at bounding box center [1150, 47] width 11 height 19
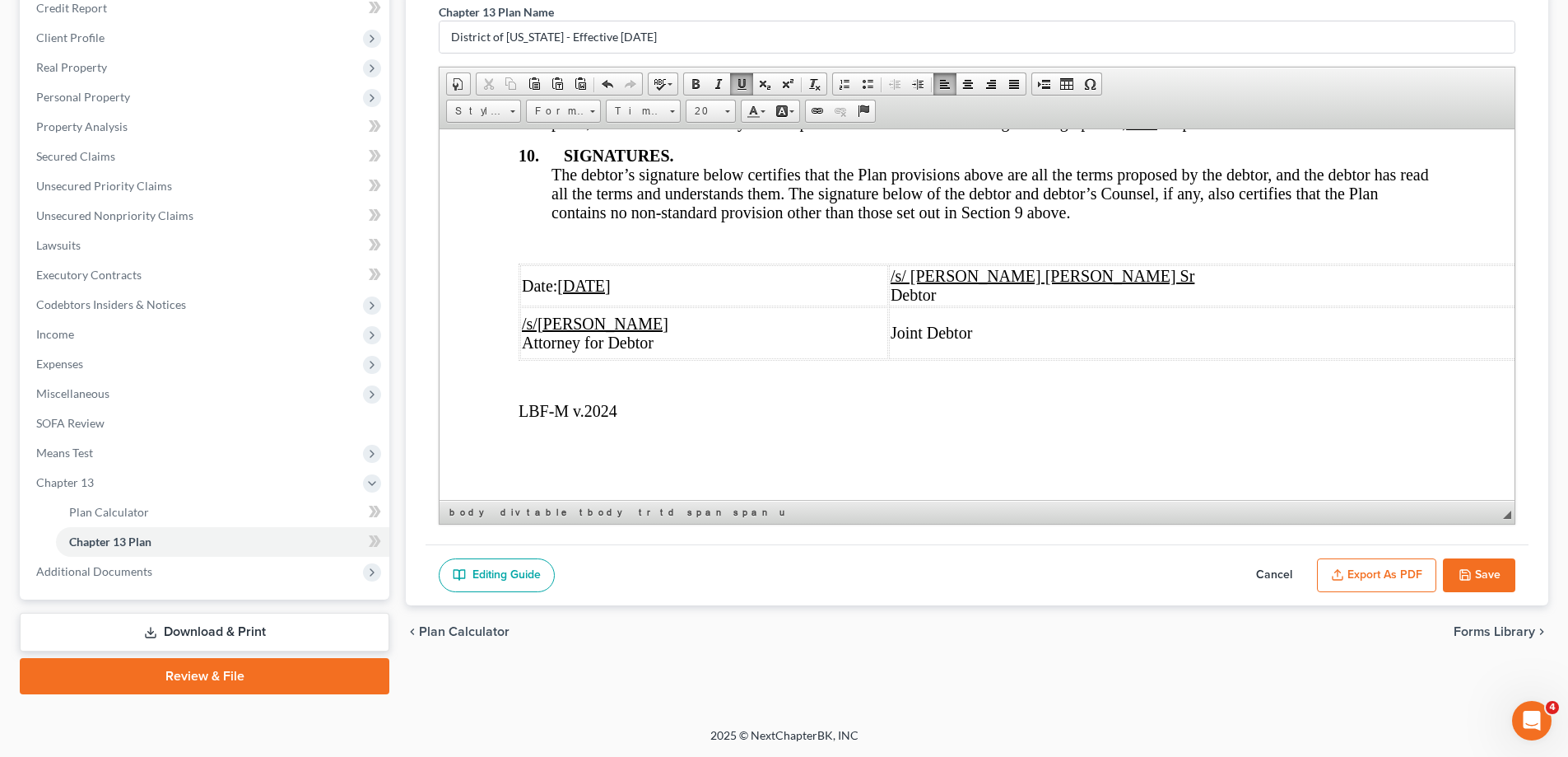
click at [1483, 575] on button "Save" at bounding box center [1479, 575] width 72 height 34
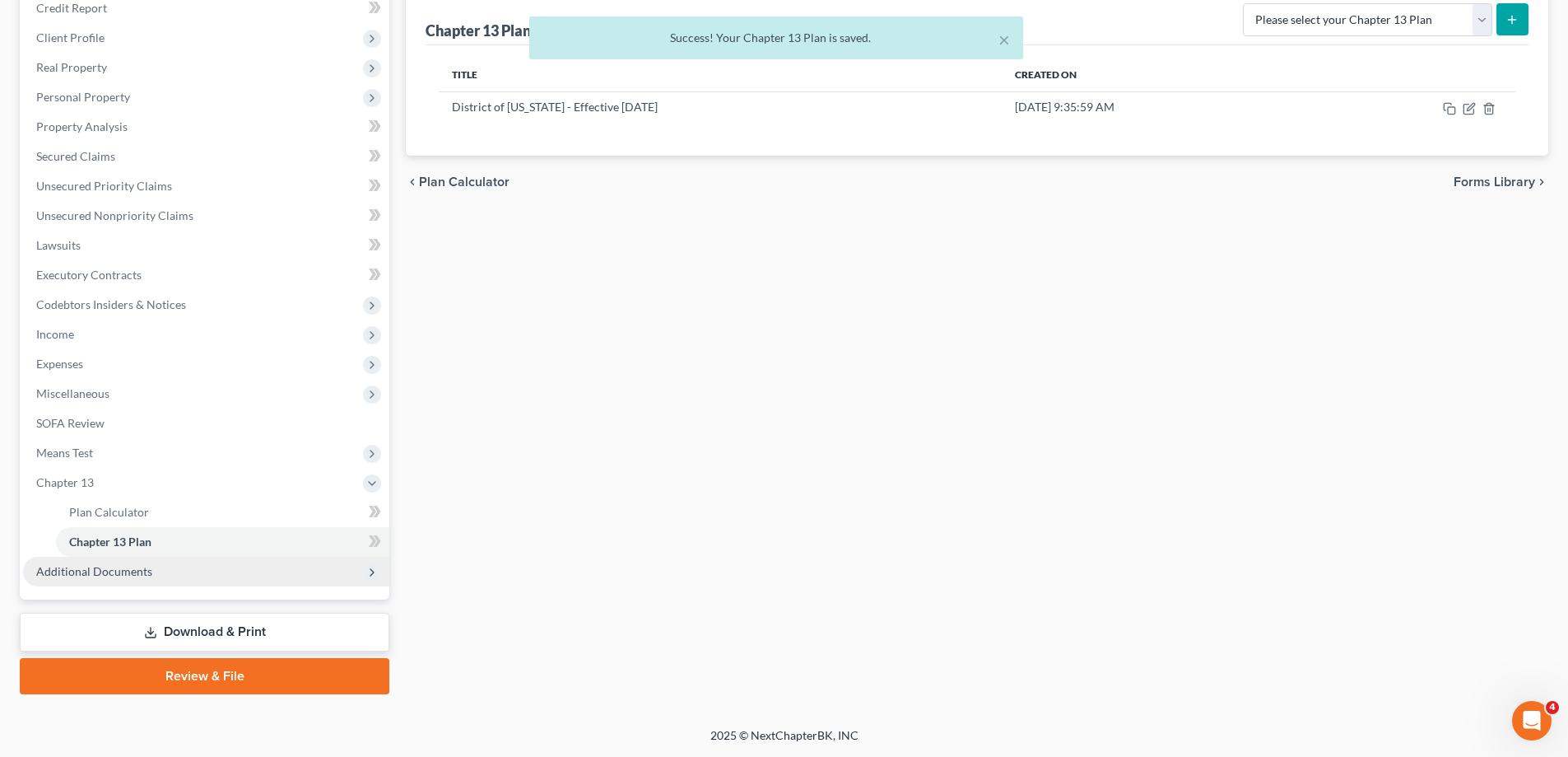
click at [137, 569] on span "Additional Documents" at bounding box center [94, 571] width 116 height 14
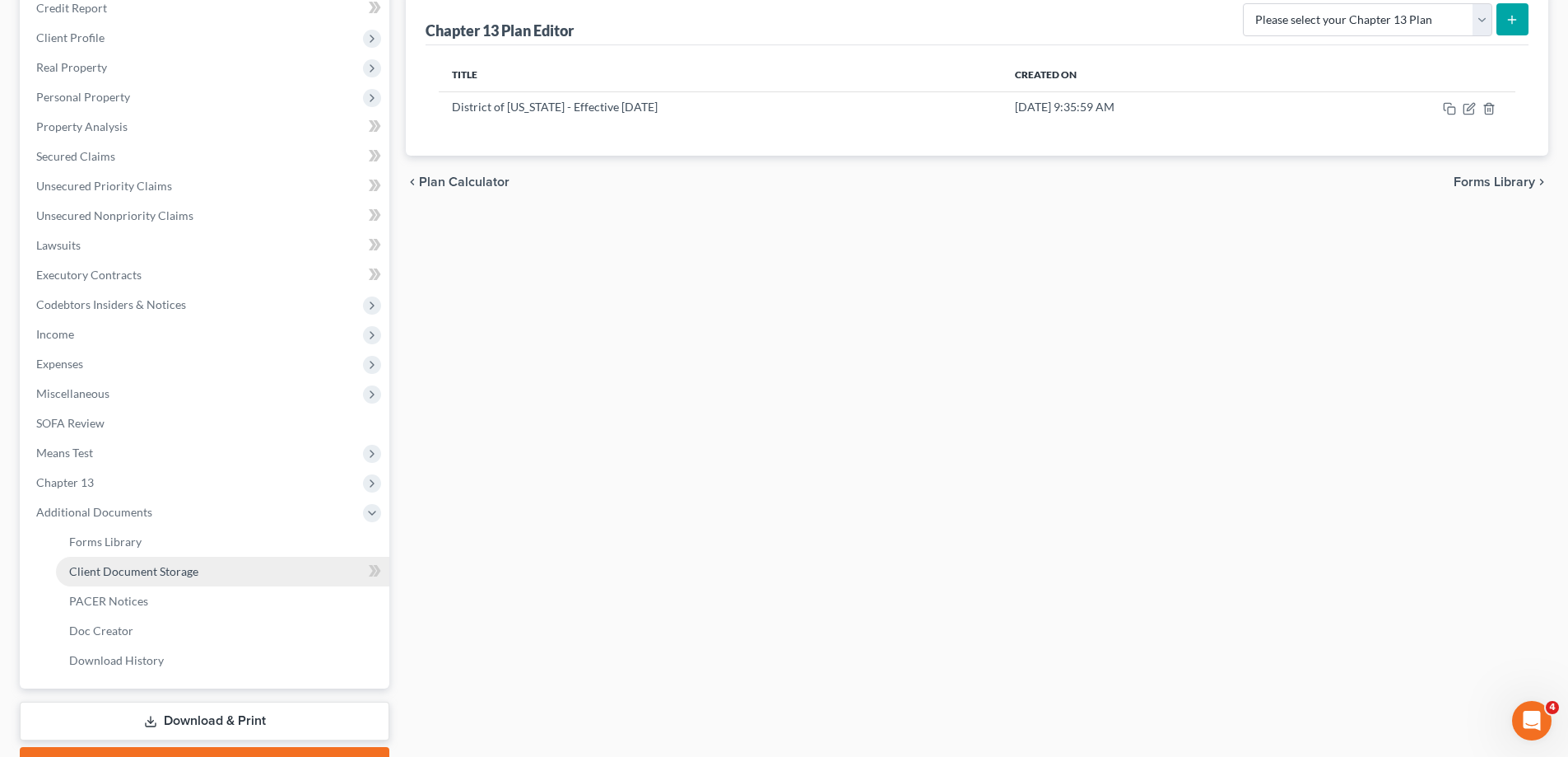
click at [173, 575] on span "Client Document Storage" at bounding box center [133, 571] width 129 height 14
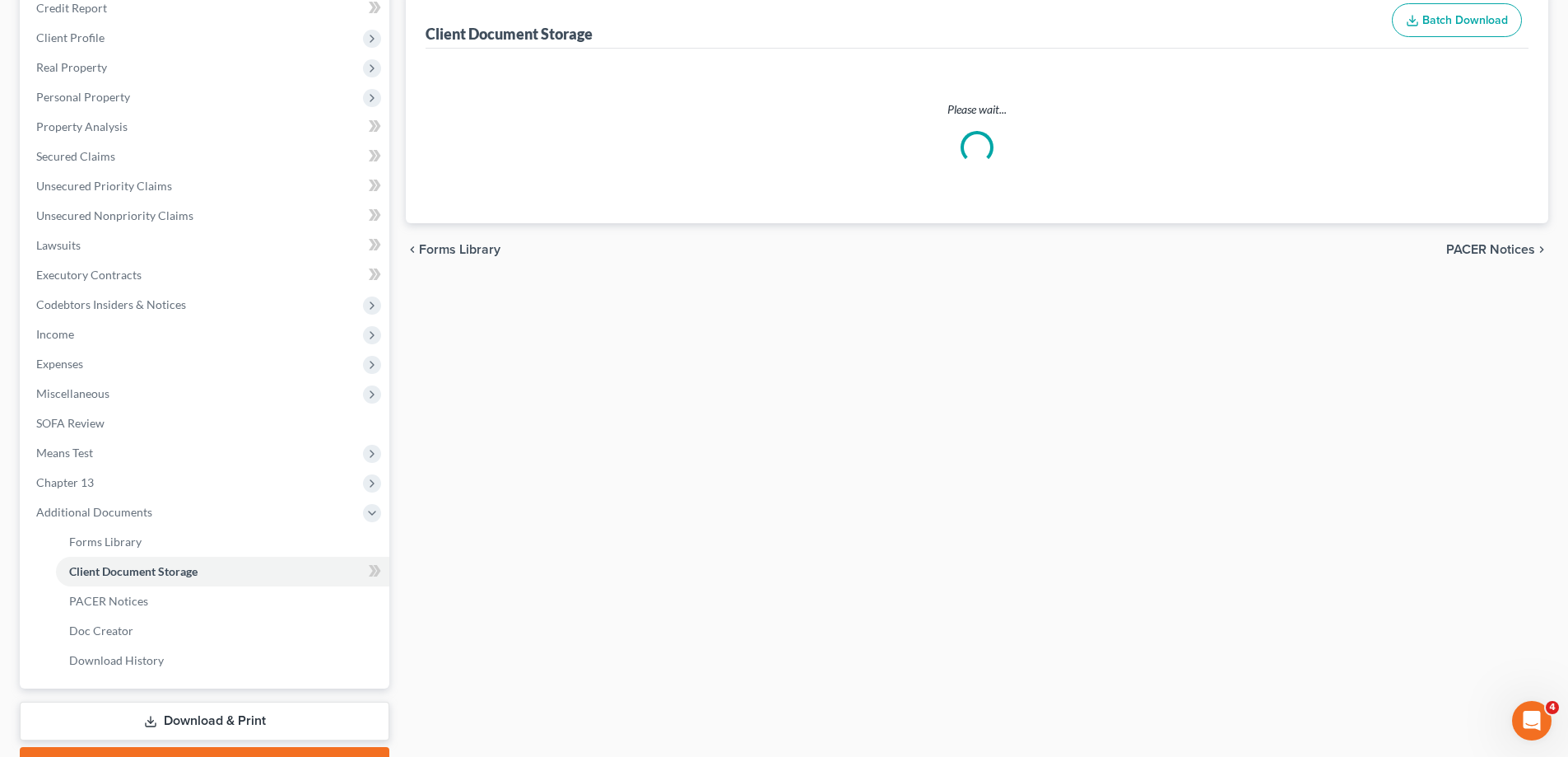
select select "14"
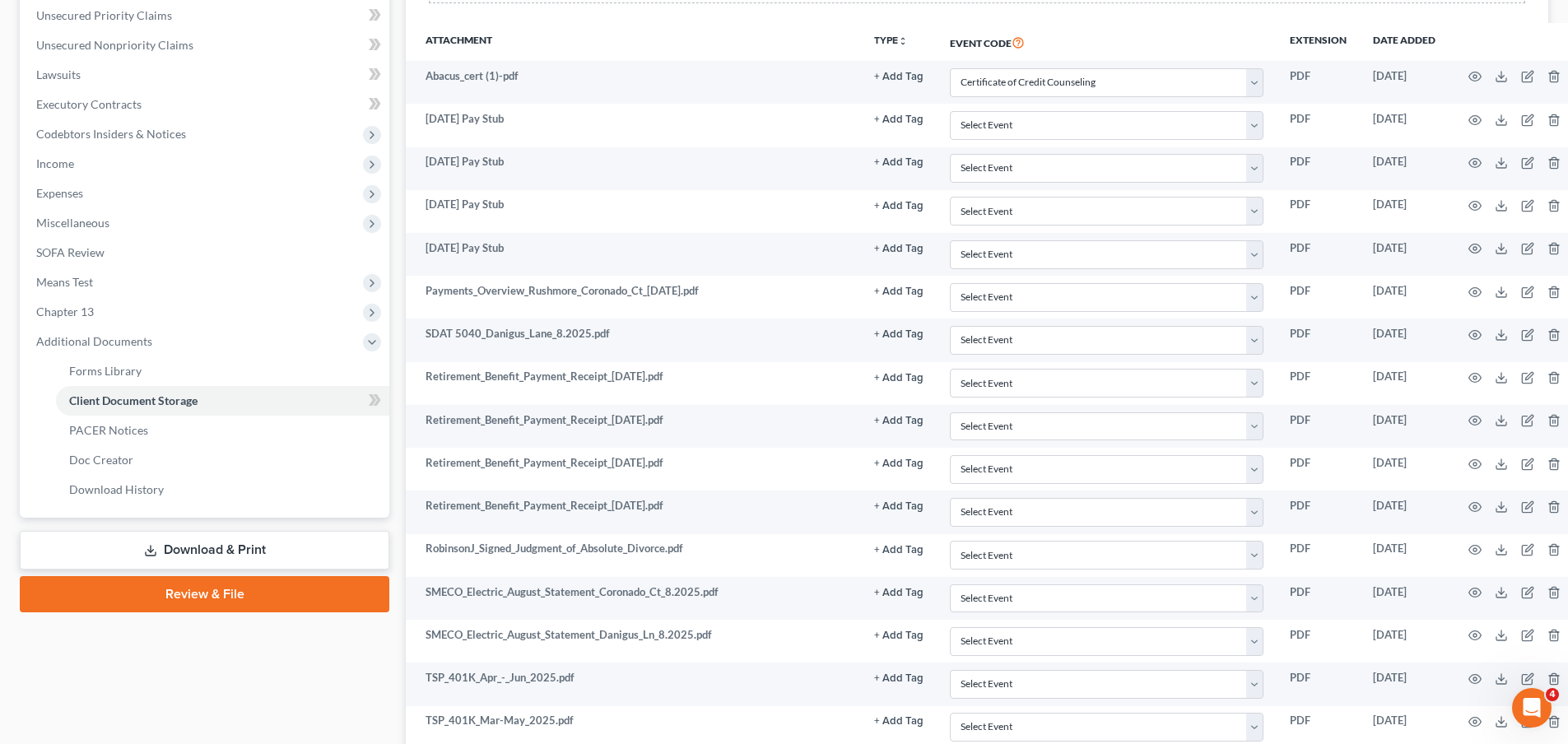
scroll to position [576, 0]
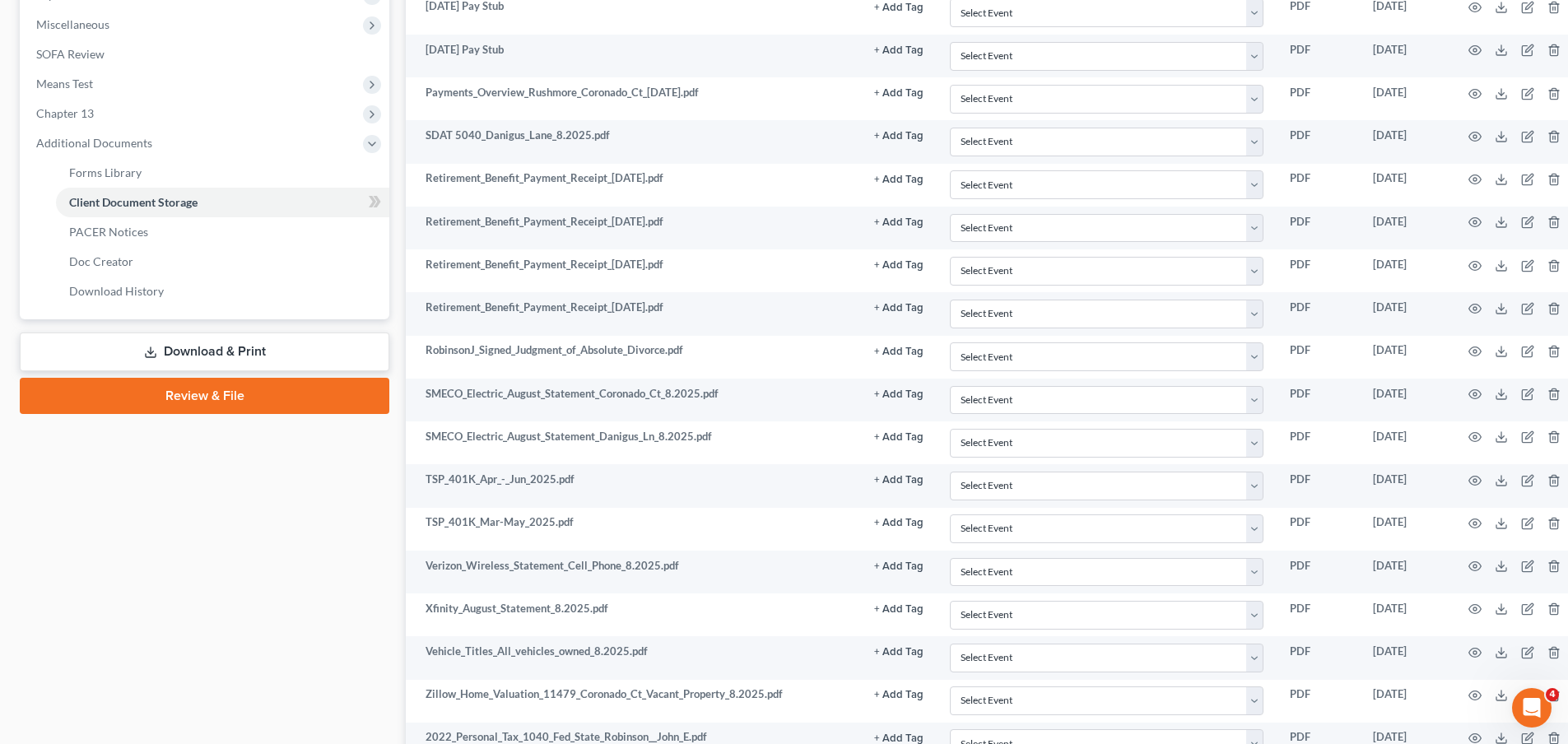
click at [197, 401] on link "Review & File" at bounding box center [204, 395] width 370 height 36
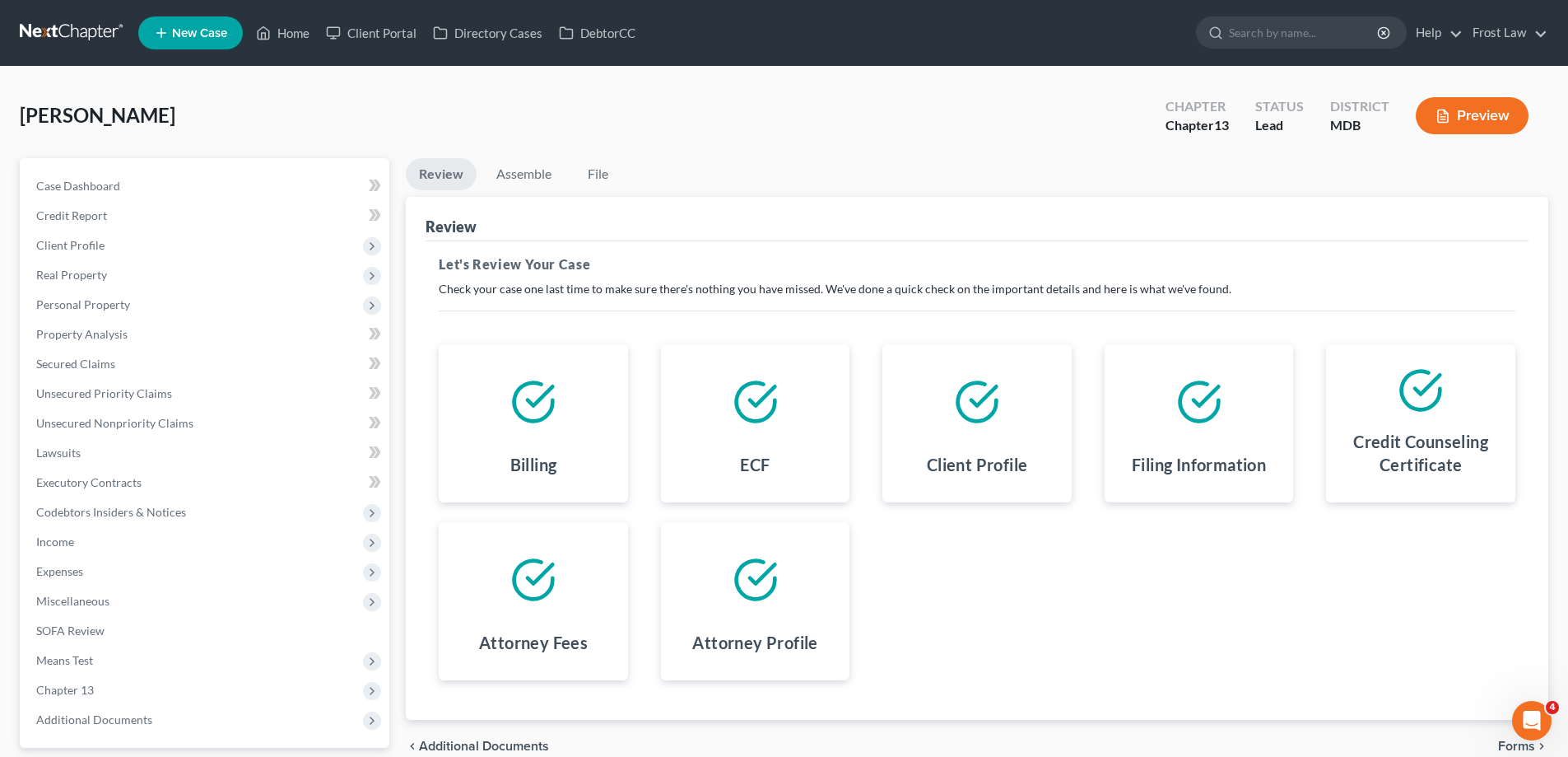
click at [1328, 167] on ul "Review Assemble File" at bounding box center [977, 177] width 1143 height 39
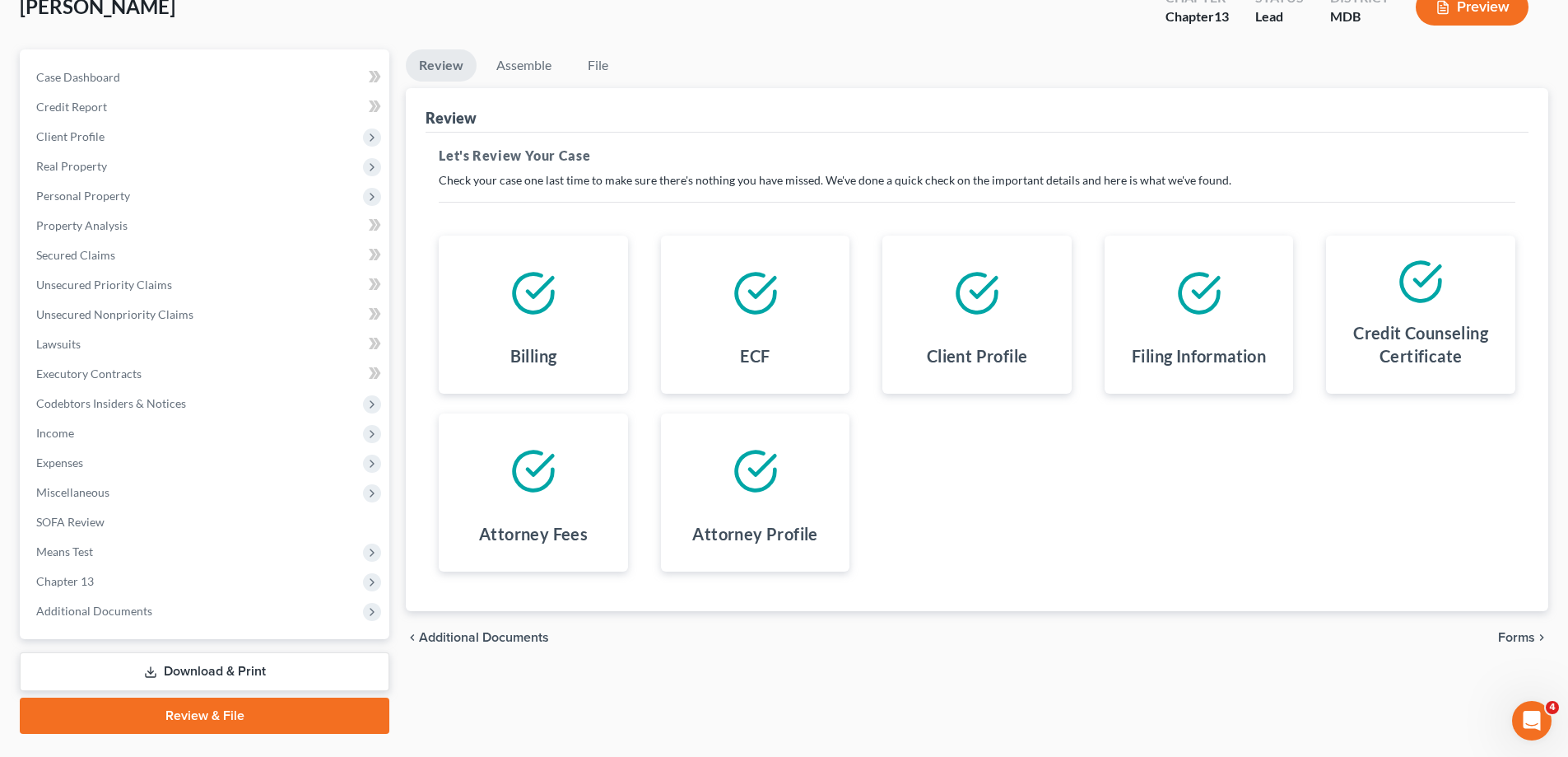
scroll to position [148, 0]
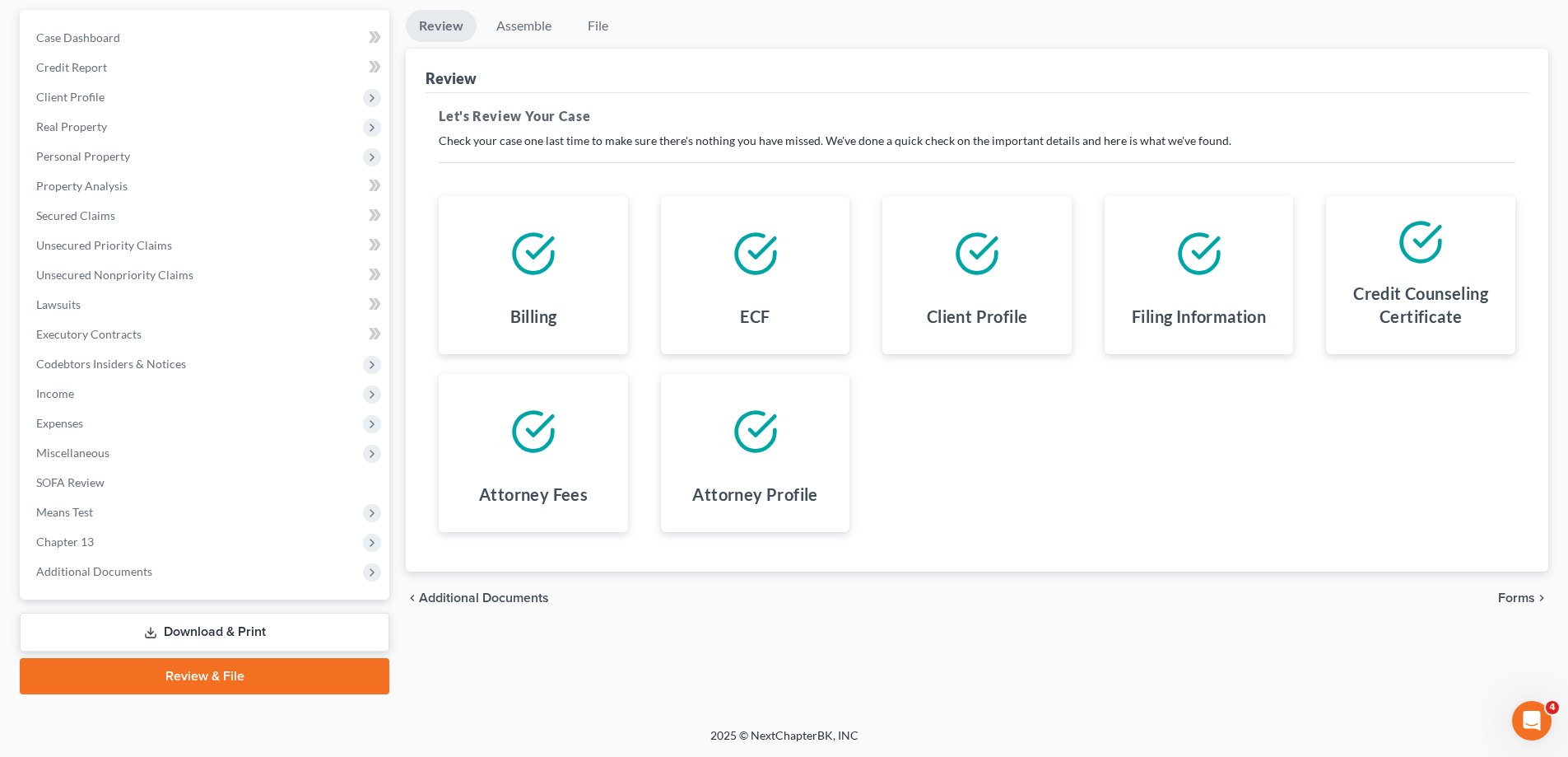
click at [1511, 595] on span "Forms" at bounding box center [1516, 597] width 37 height 13
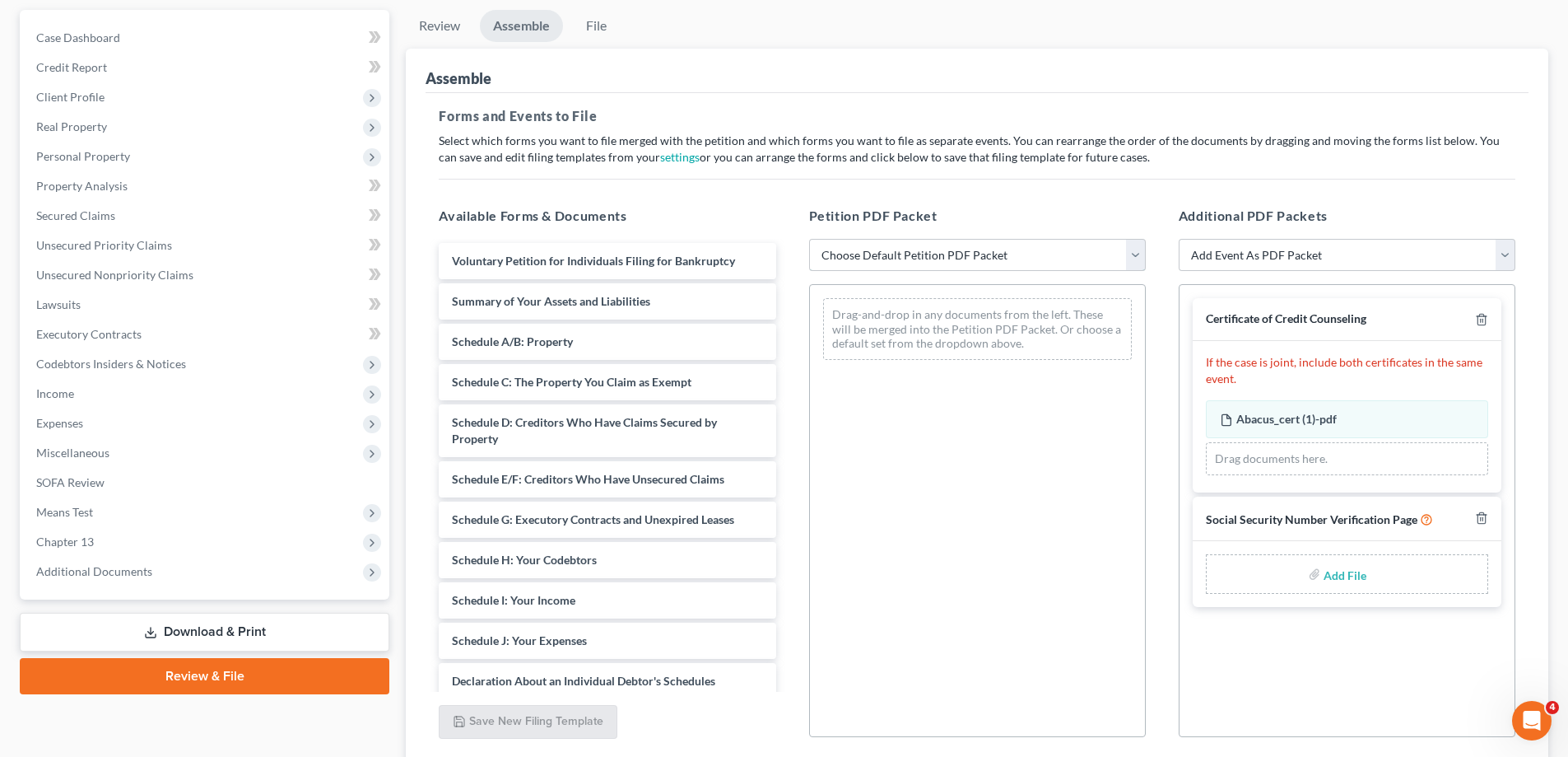
click at [954, 261] on select "Choose Default Petition PDF Packet Emergency Filing (Voluntary Petition and Cre…" at bounding box center [977, 255] width 337 height 33
select select "1"
click at [809, 239] on select "Choose Default Petition PDF Packet Emergency Filing (Voluntary Petition and Cre…" at bounding box center [977, 255] width 337 height 33
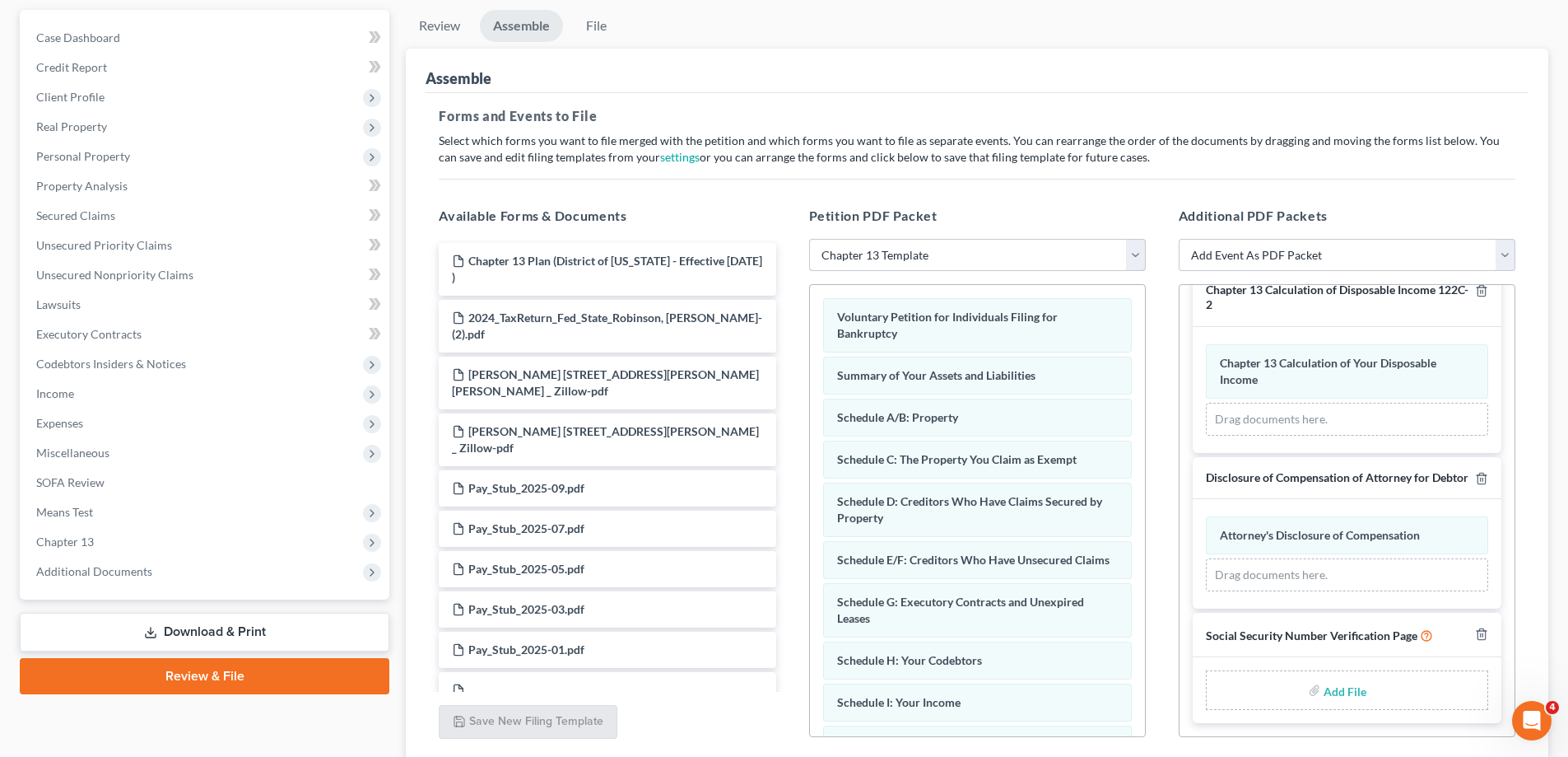
scroll to position [430, 0]
click at [1338, 687] on input "file" at bounding box center [1342, 690] width 40 height 30
type input "C:\fakepath\[PERSON_NAME].pdf"
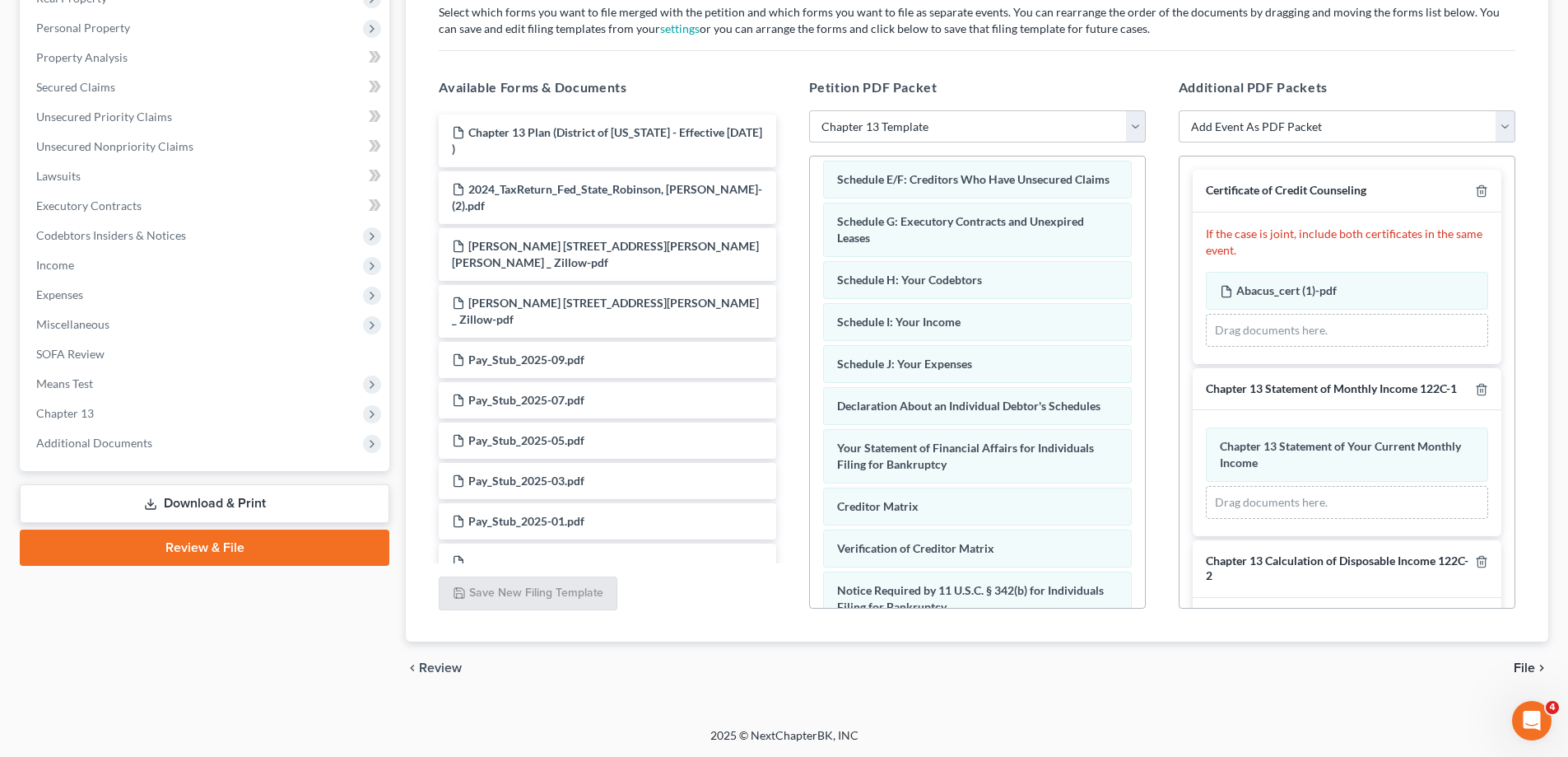
scroll to position [366, 0]
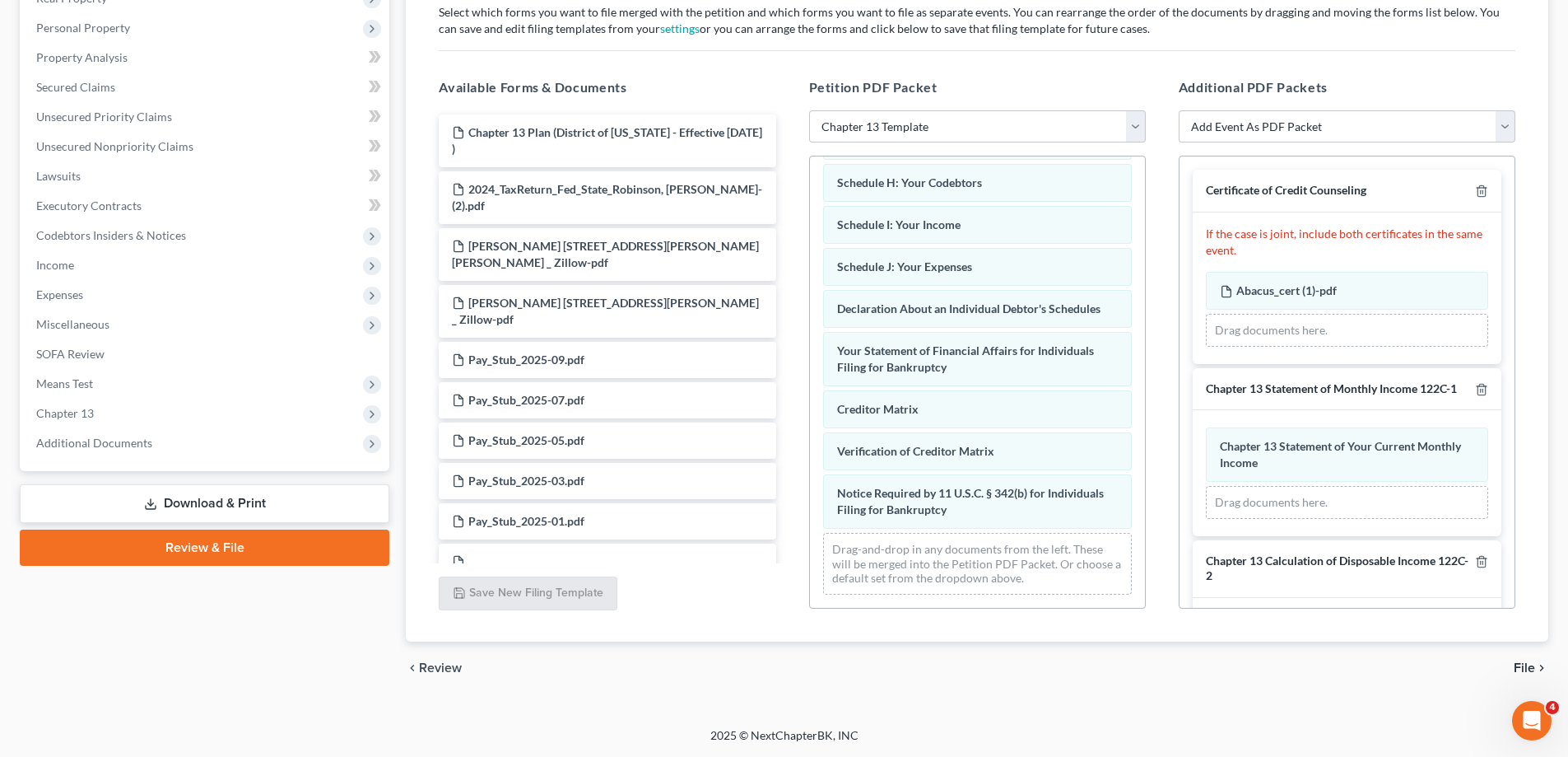
click at [1527, 664] on span "File" at bounding box center [1524, 667] width 21 height 13
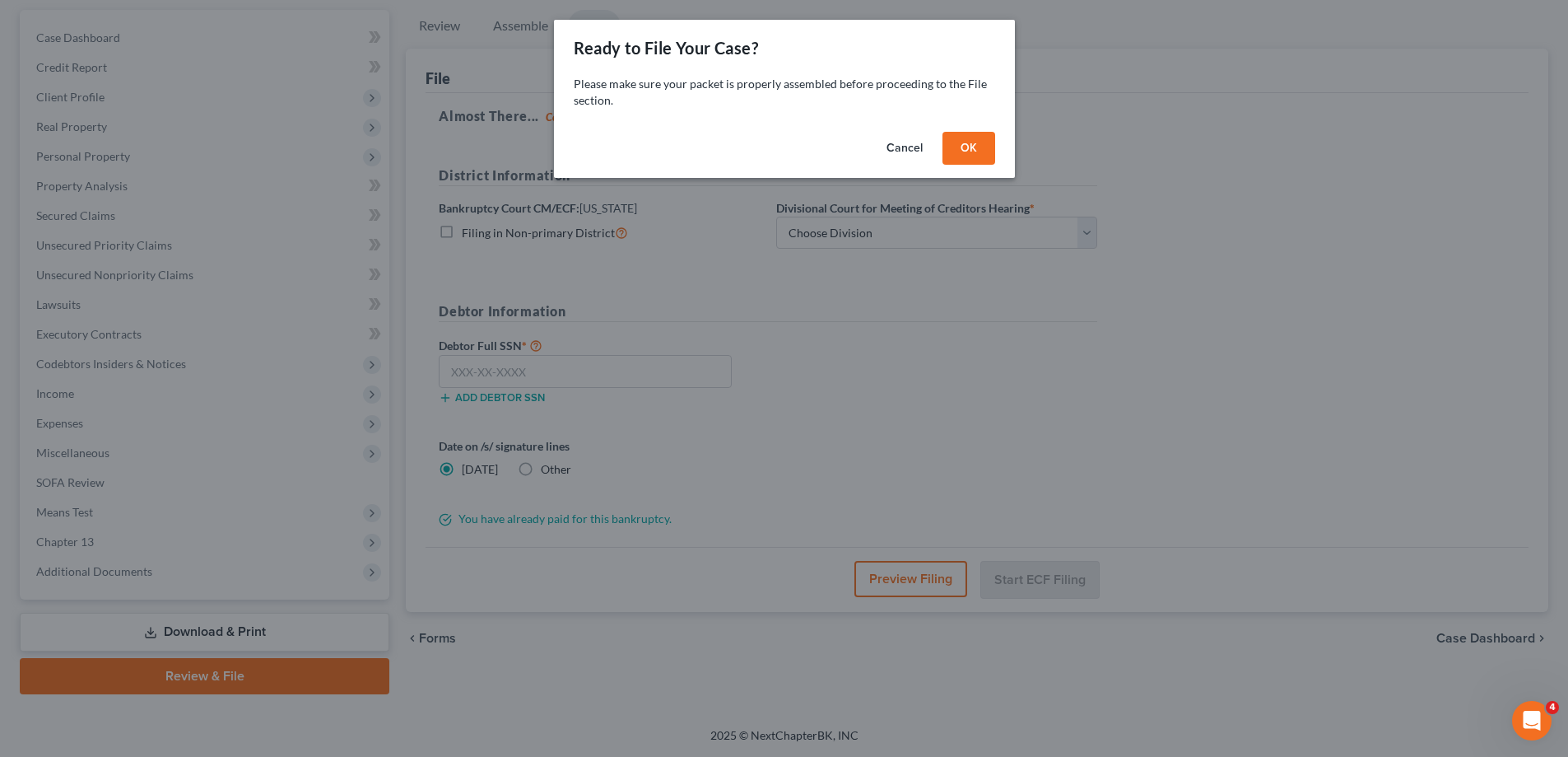
scroll to position [148, 0]
click at [968, 143] on button "OK" at bounding box center [974, 147] width 53 height 33
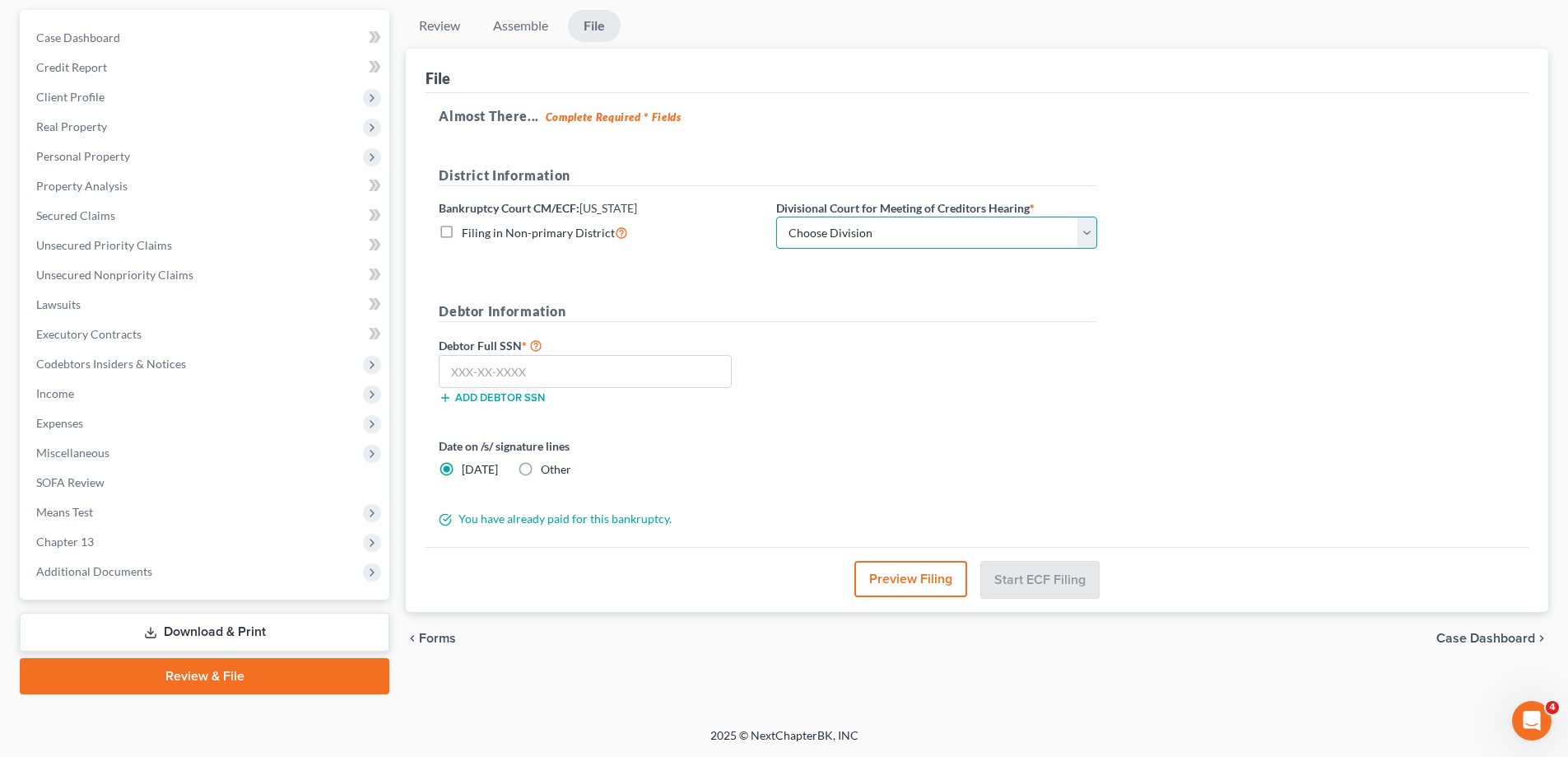
click at [860, 237] on select "Choose Division Baltimore Greenbelt" at bounding box center [936, 233] width 321 height 33
select select "1"
click at [776, 217] on select "Choose Division Baltimore Greenbelt" at bounding box center [936, 233] width 321 height 33
click at [611, 360] on input "text" at bounding box center [585, 371] width 293 height 33
paste input "214-96-5579"
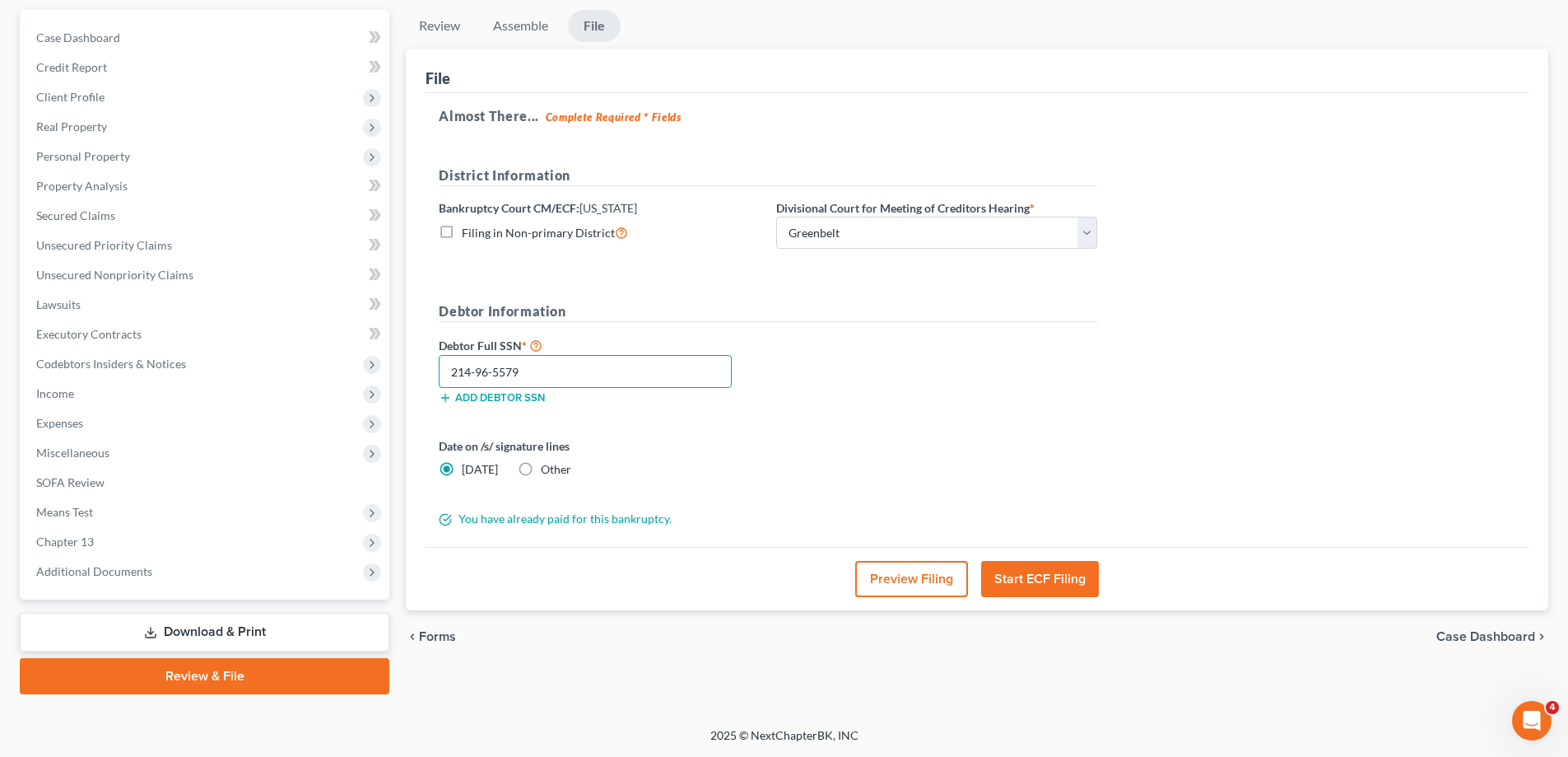
type input "214-96-5579"
click at [961, 410] on div "Debtor Full SSN * 214-96-5579 Add debtor SSN" at bounding box center [768, 375] width 675 height 82
click at [1024, 564] on button "Start ECF Filing" at bounding box center [1040, 578] width 118 height 36
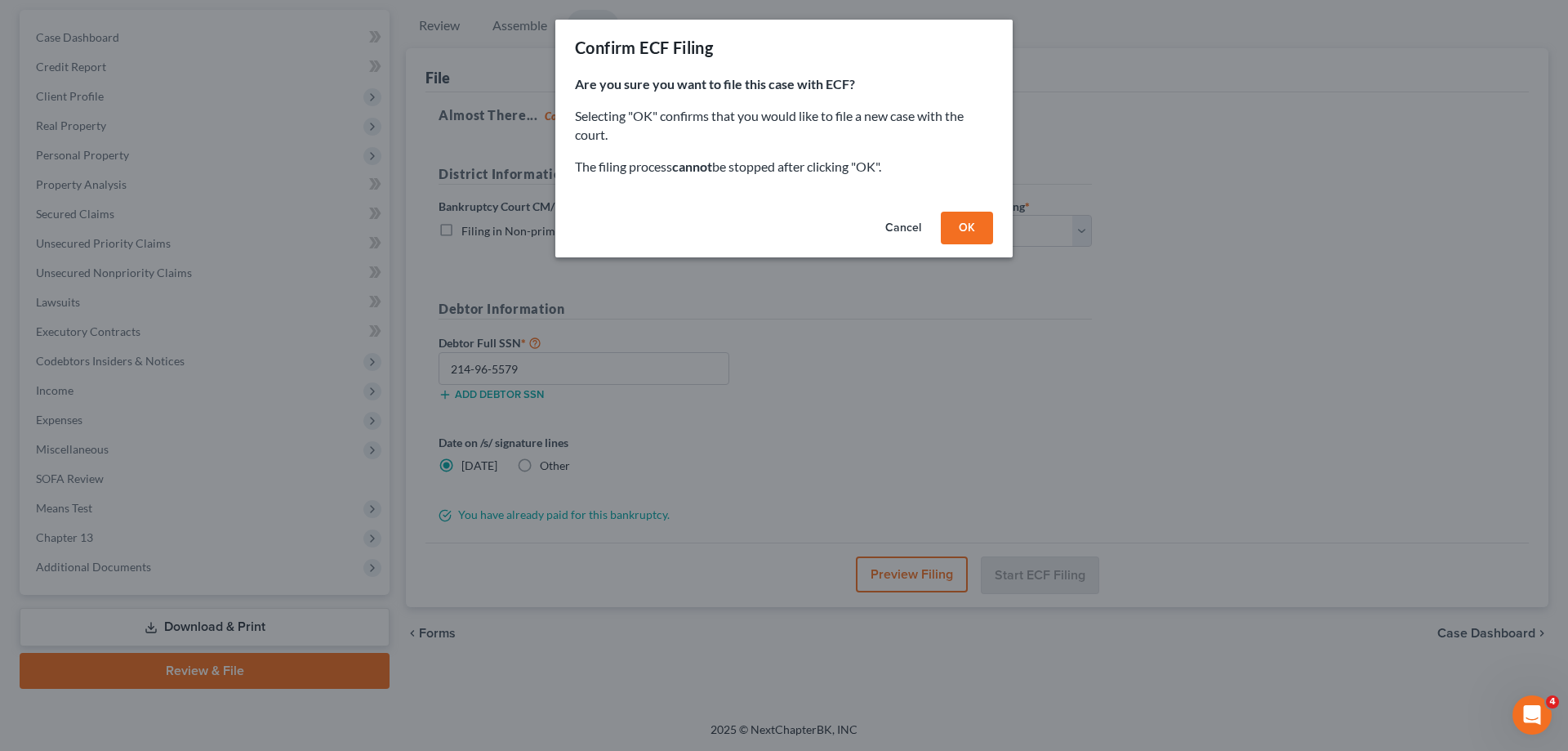
click at [953, 233] on button "OK" at bounding box center [967, 227] width 52 height 32
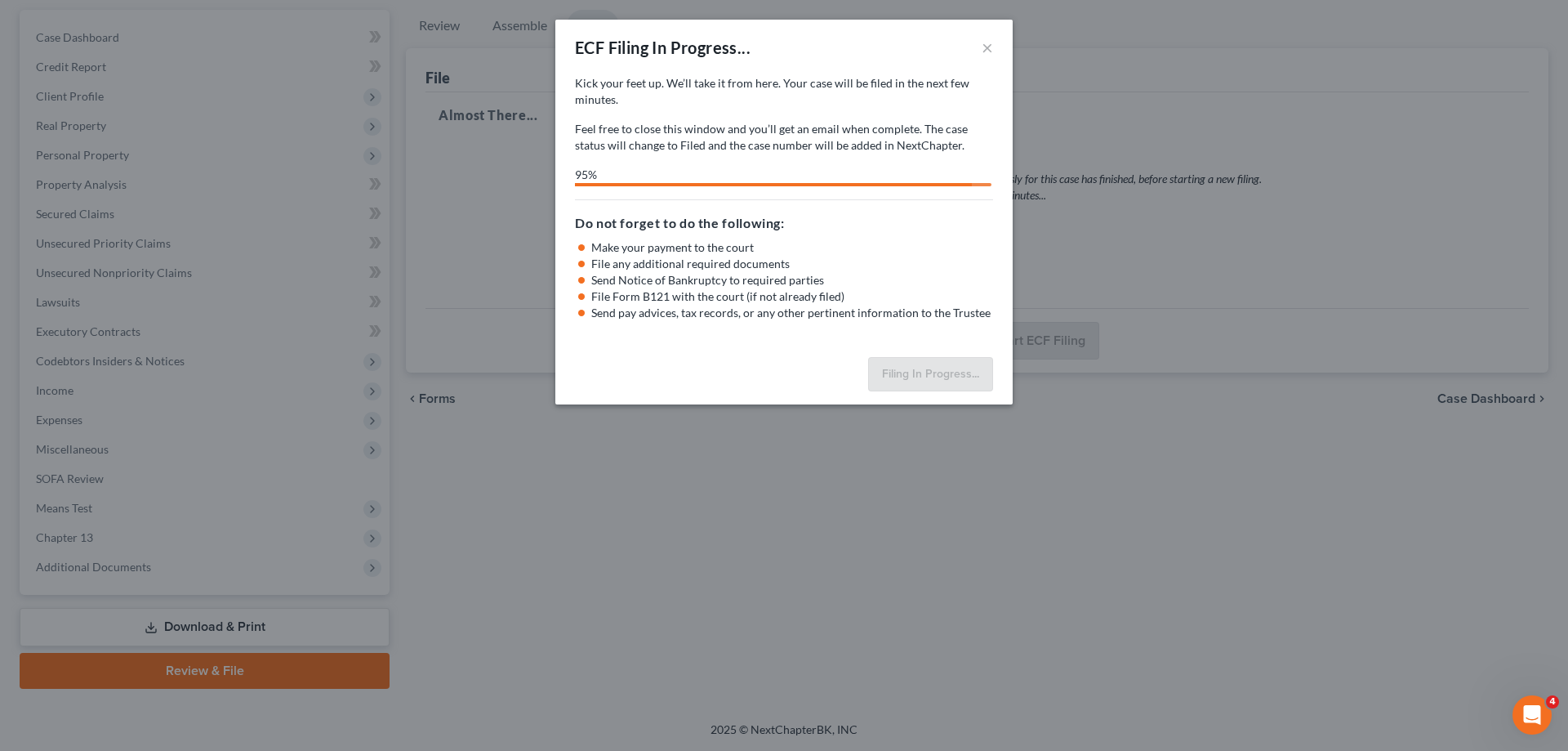
select select "1"
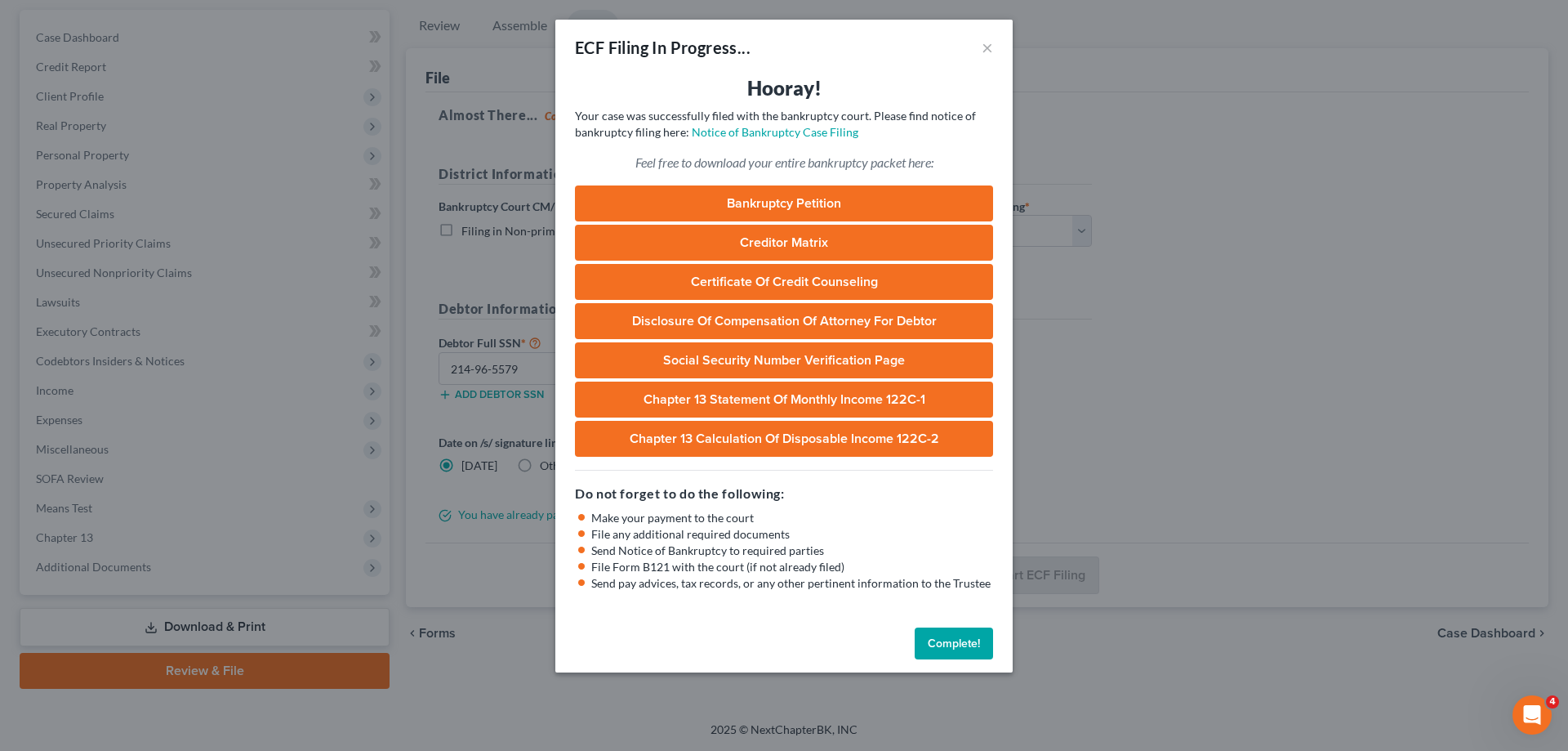
click at [982, 643] on button "Complete!" at bounding box center [954, 643] width 79 height 32
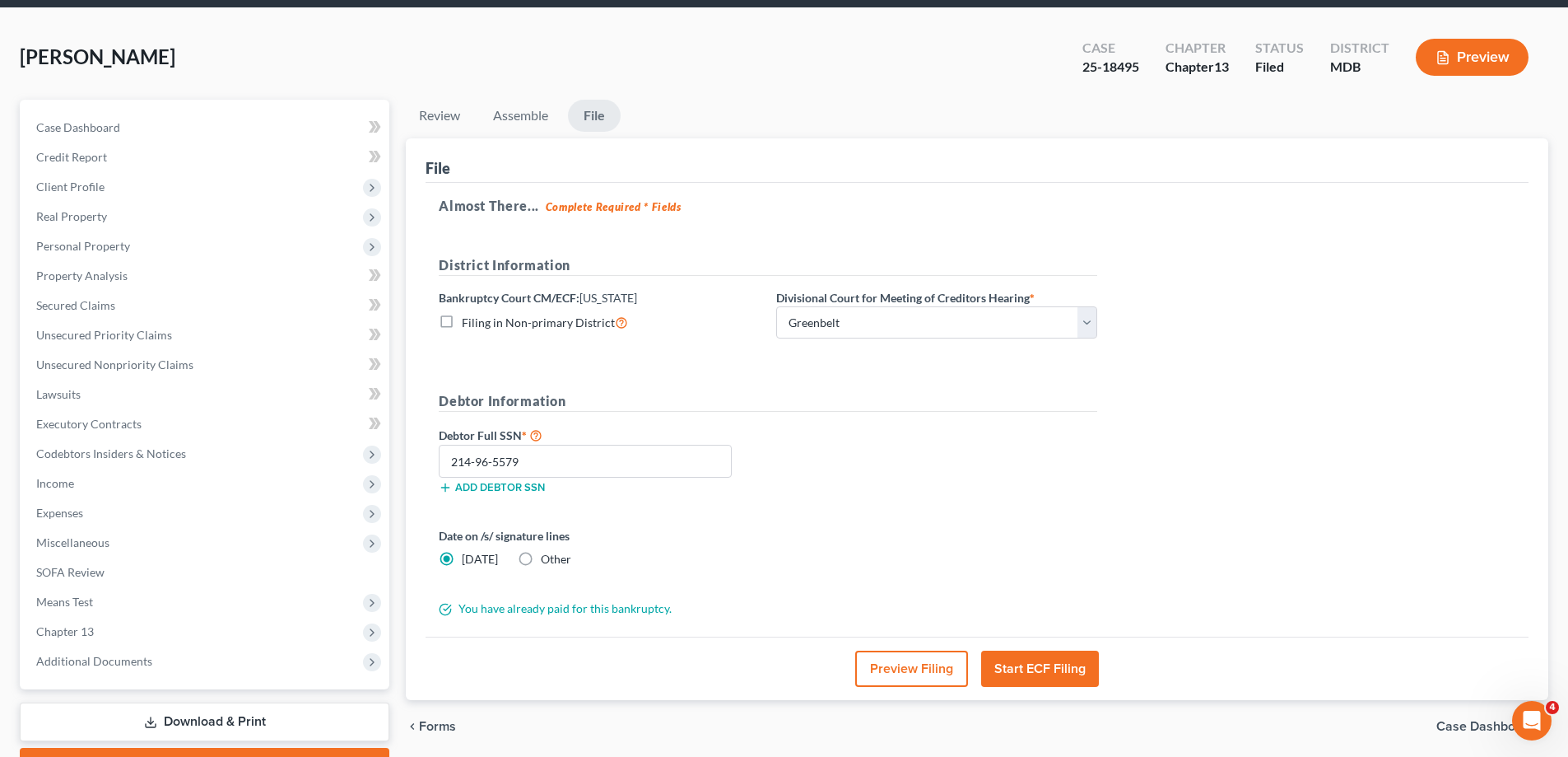
scroll to position [0, 0]
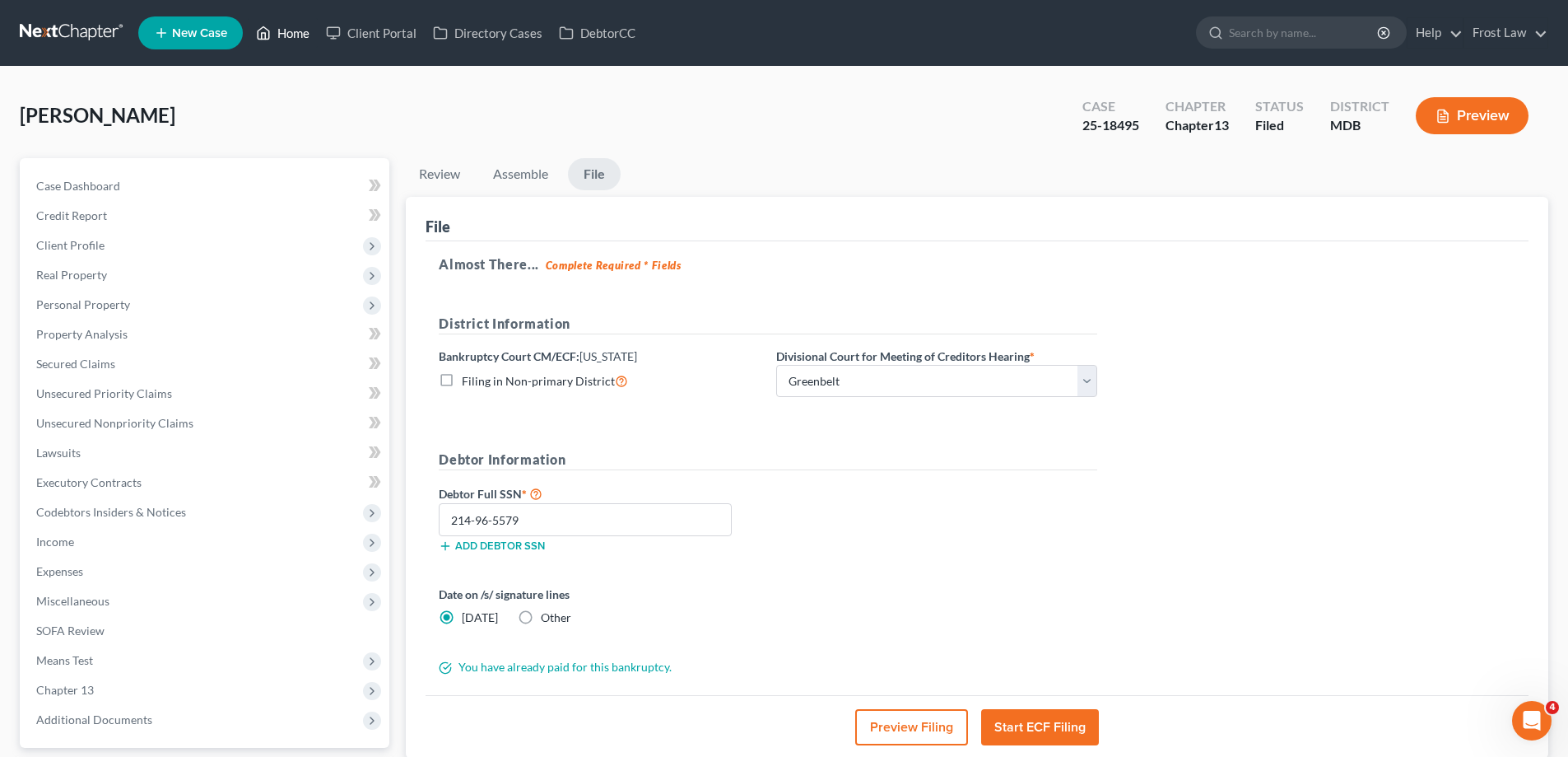
click at [284, 36] on link "Home" at bounding box center [282, 33] width 70 height 30
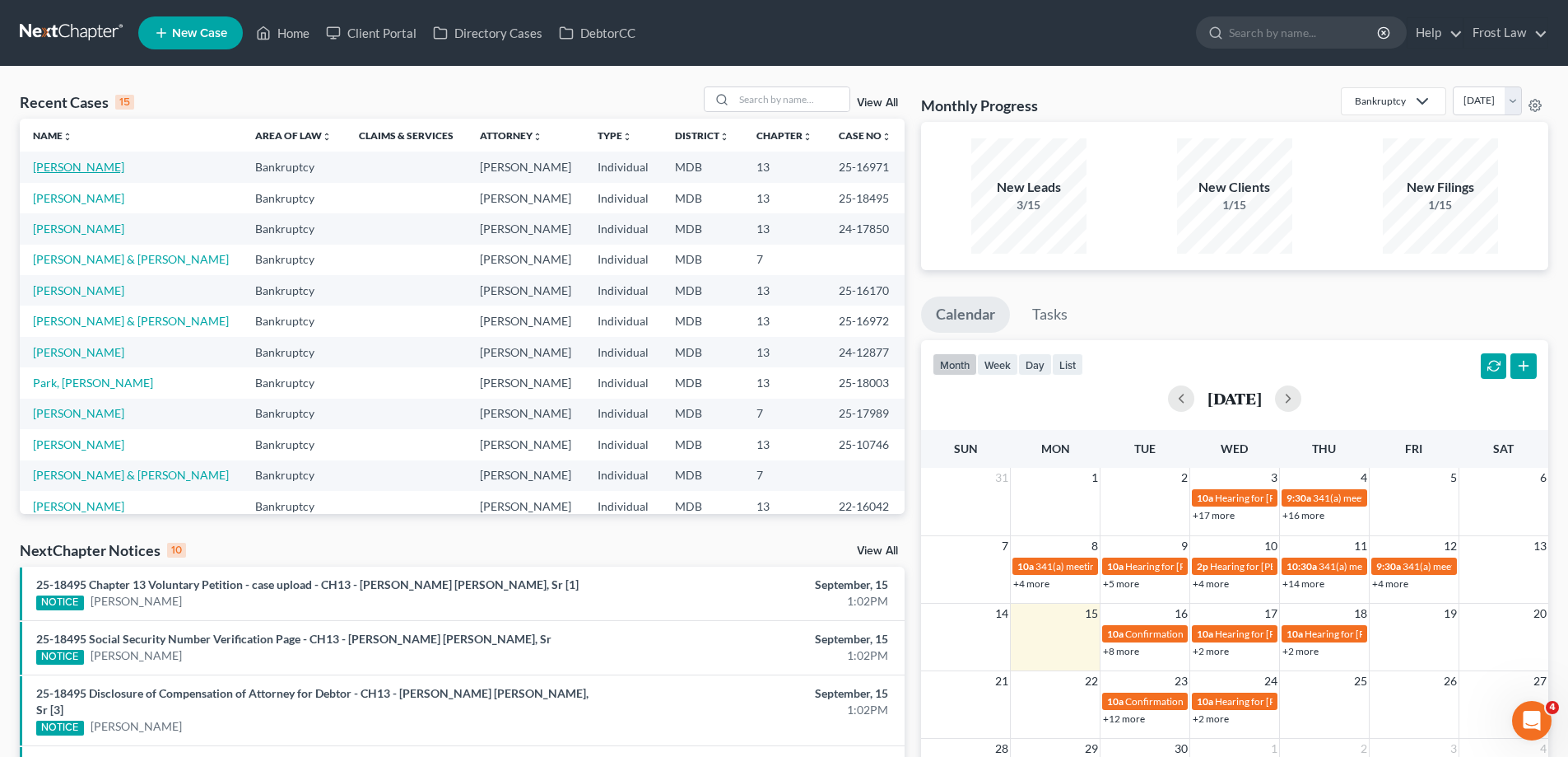
click at [89, 169] on link "[PERSON_NAME]" at bounding box center [78, 167] width 92 height 14
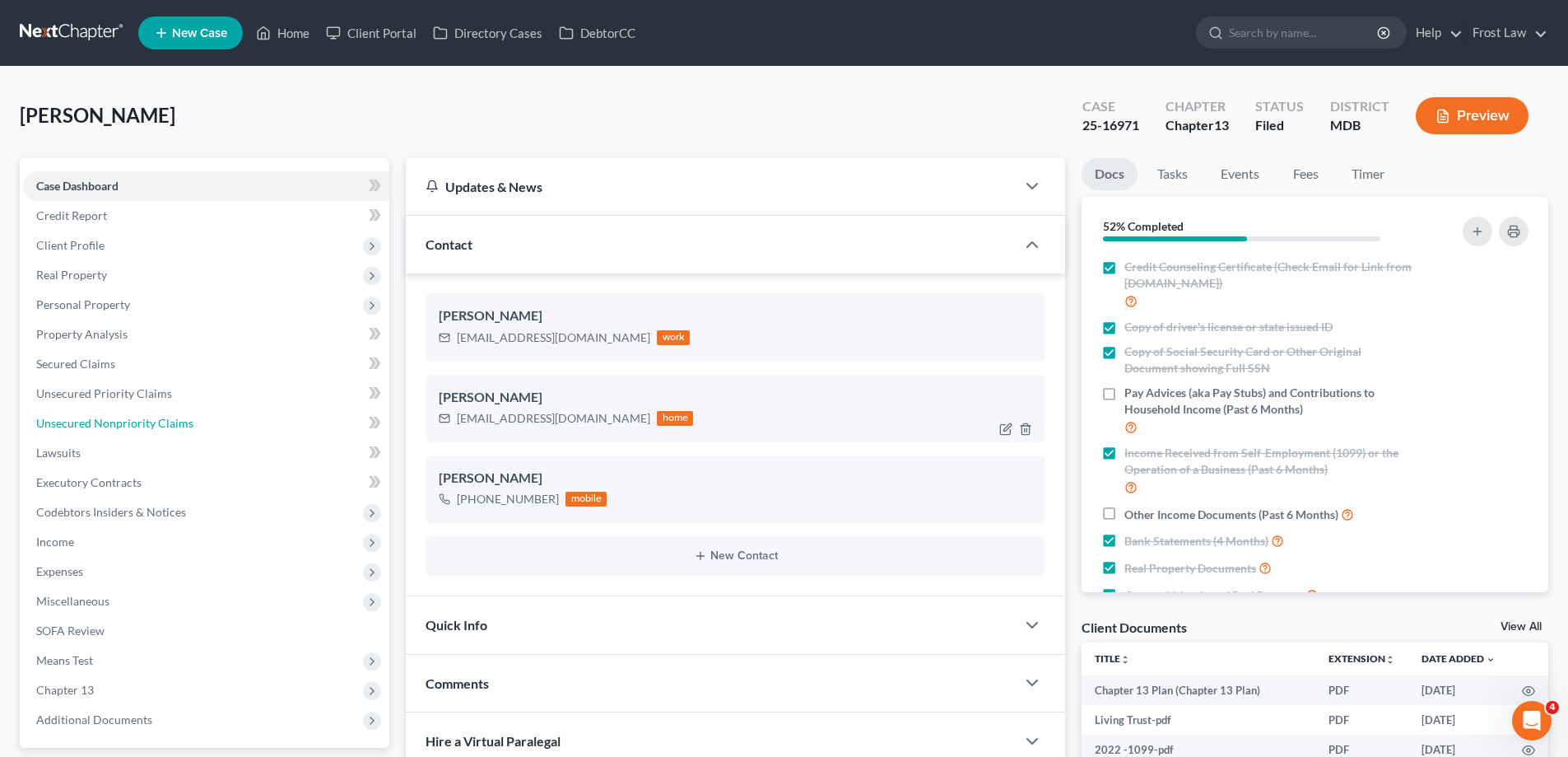
click at [151, 432] on link "Unsecured Nonpriority Claims" at bounding box center [206, 423] width 366 height 30
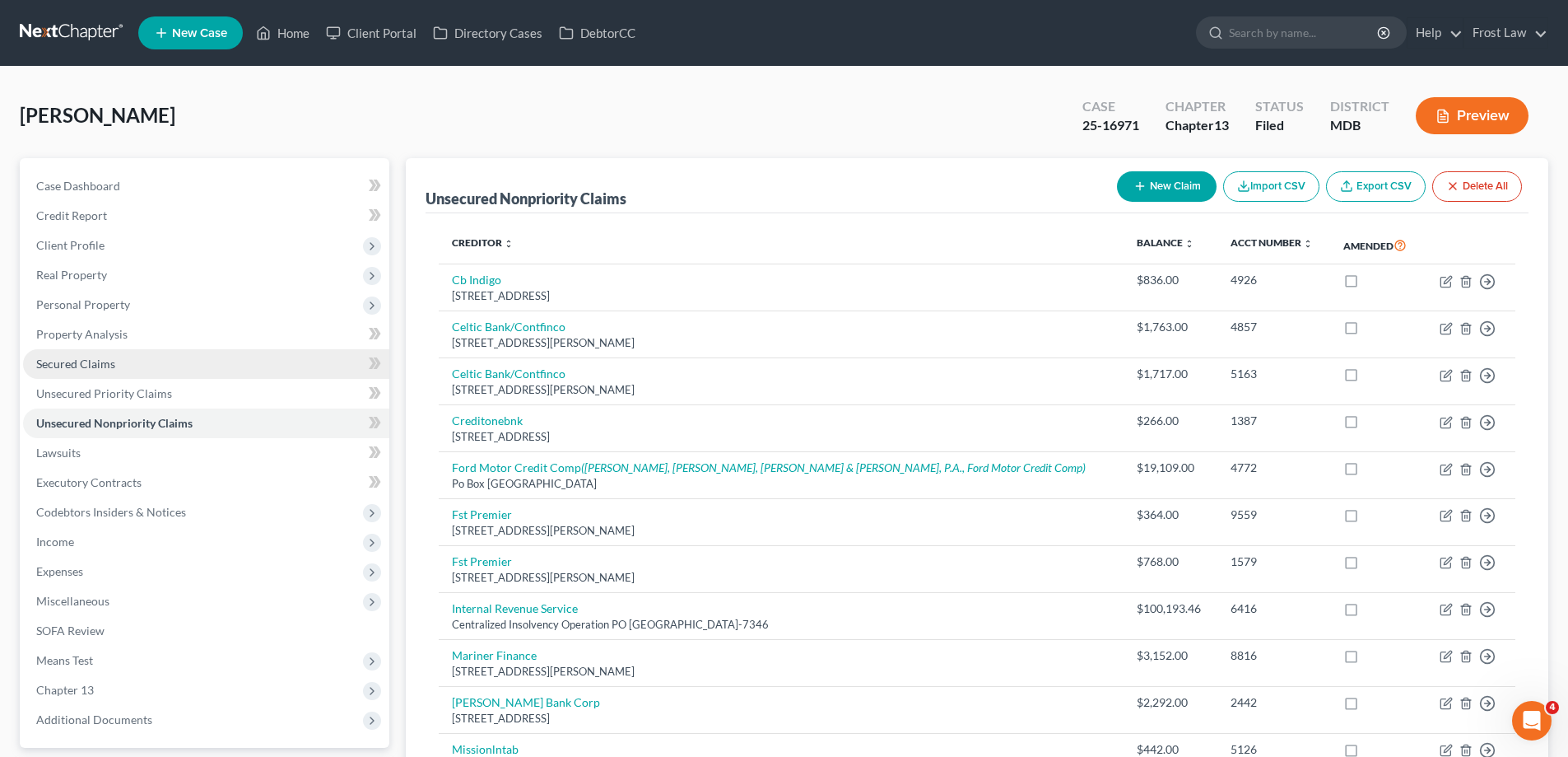
click at [120, 363] on link "Secured Claims" at bounding box center [206, 364] width 366 height 30
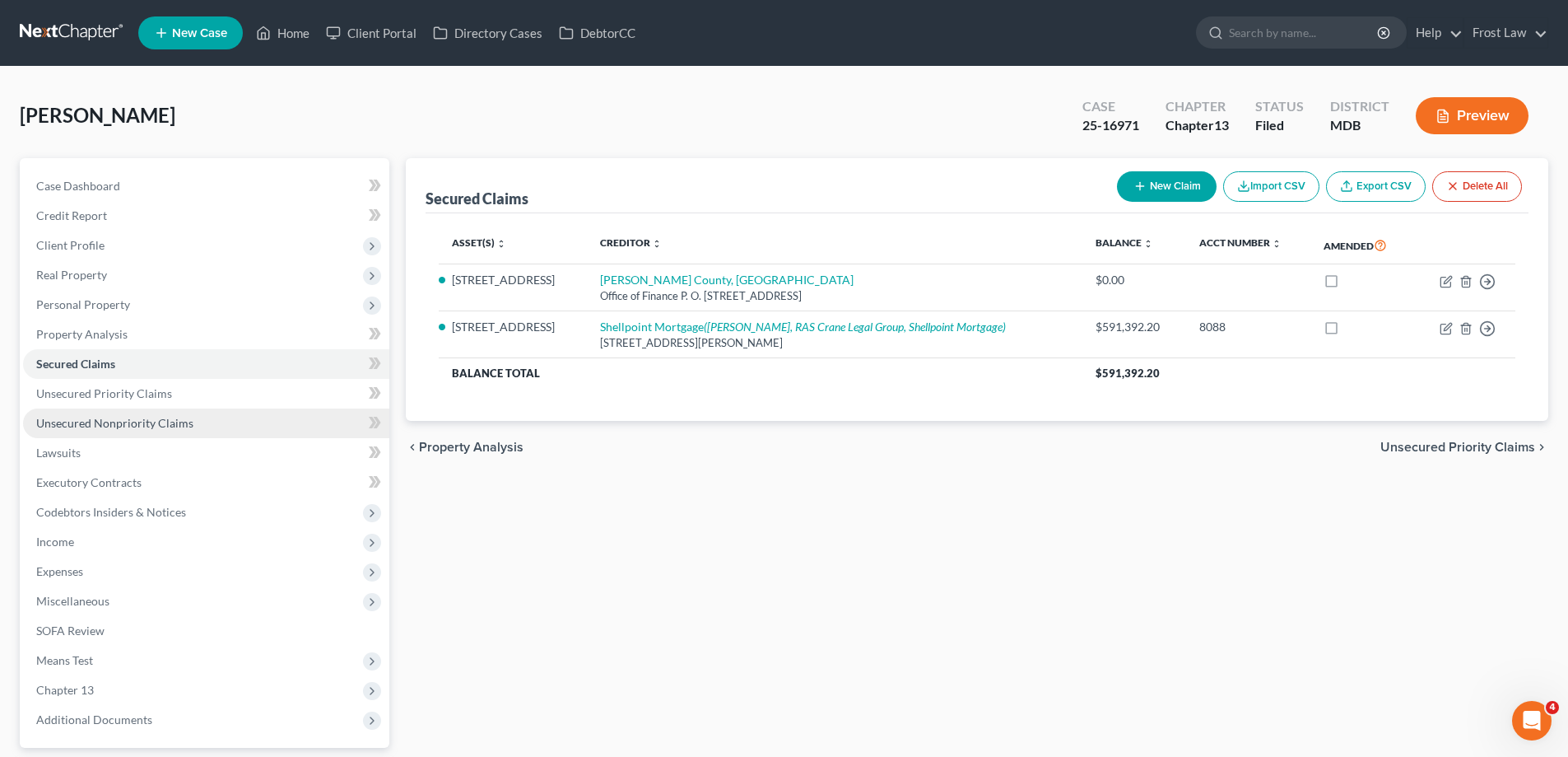
click at [239, 418] on link "Unsecured Nonpriority Claims" at bounding box center [206, 423] width 366 height 30
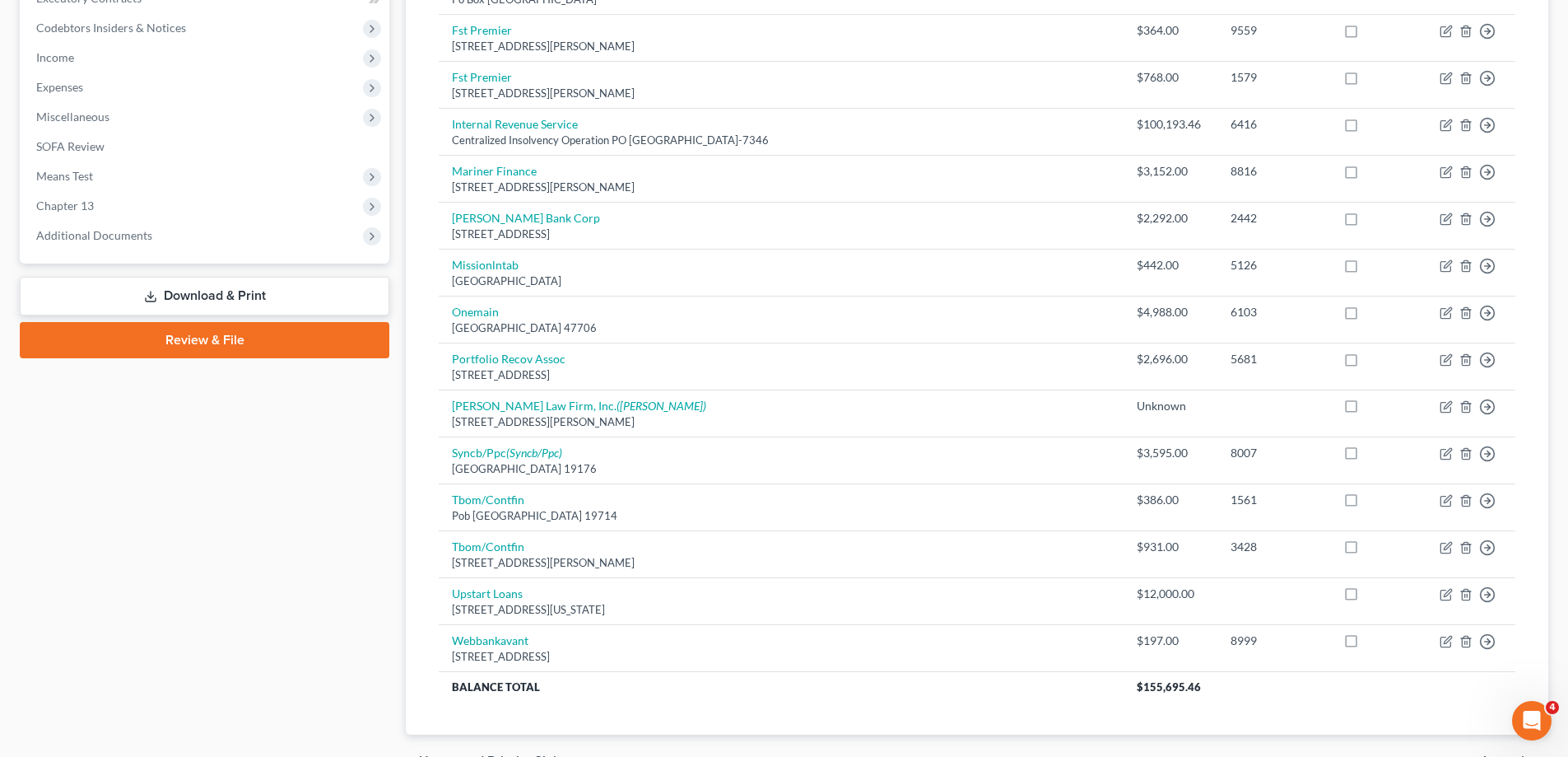
scroll to position [165, 0]
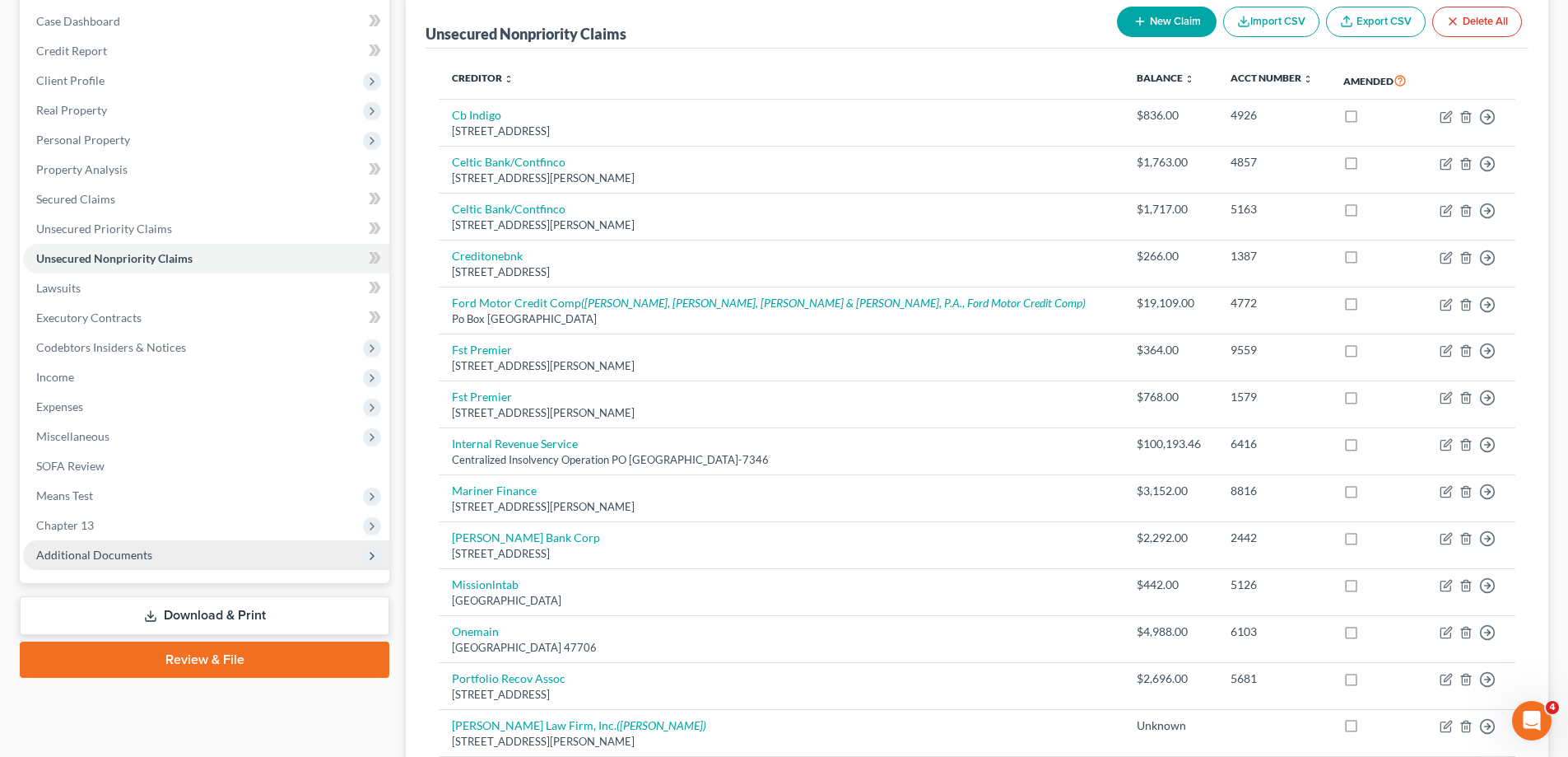
click at [174, 567] on span "Additional Documents" at bounding box center [206, 555] width 366 height 30
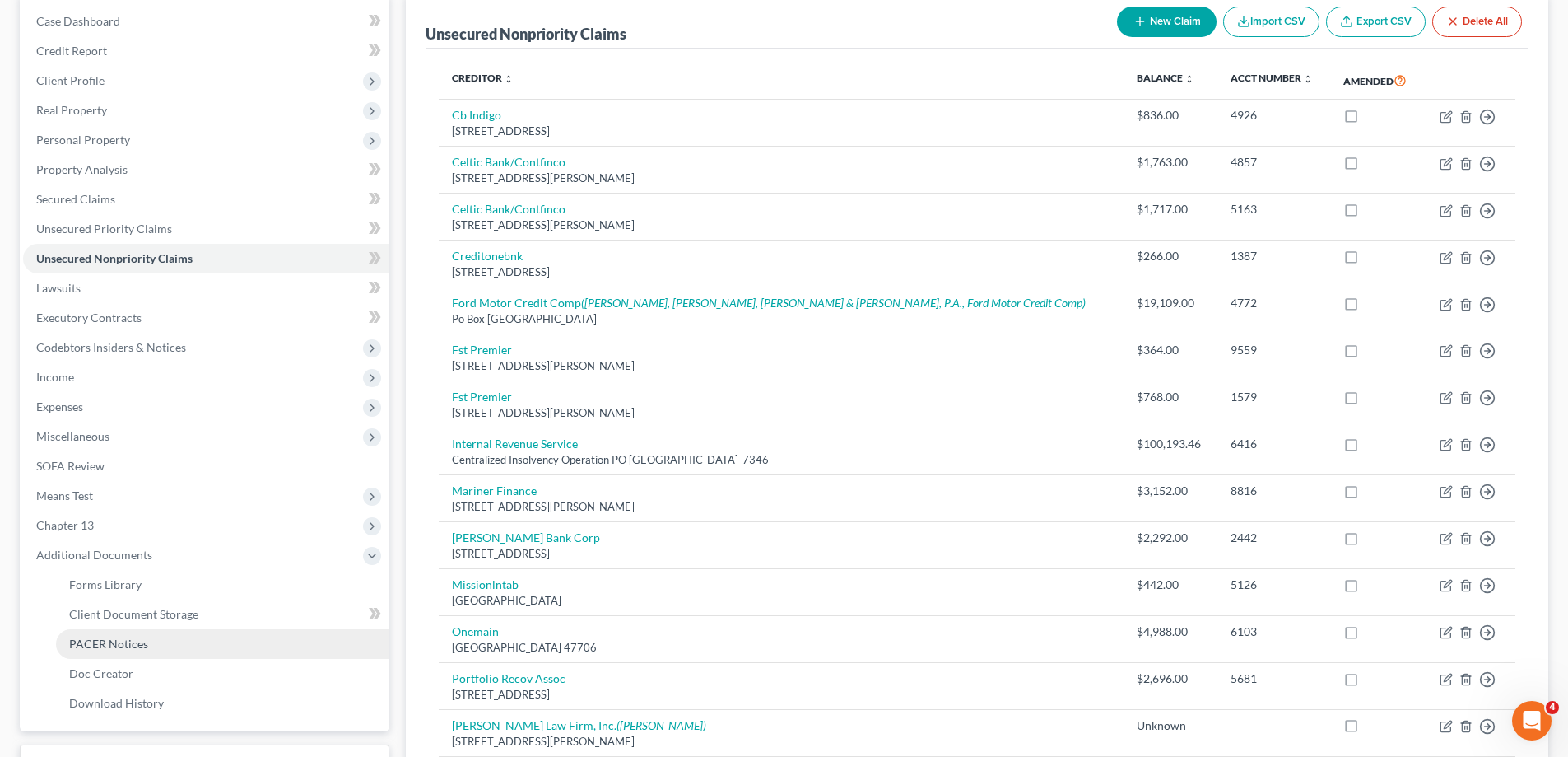
click at [208, 646] on link "PACER Notices" at bounding box center [223, 644] width 333 height 30
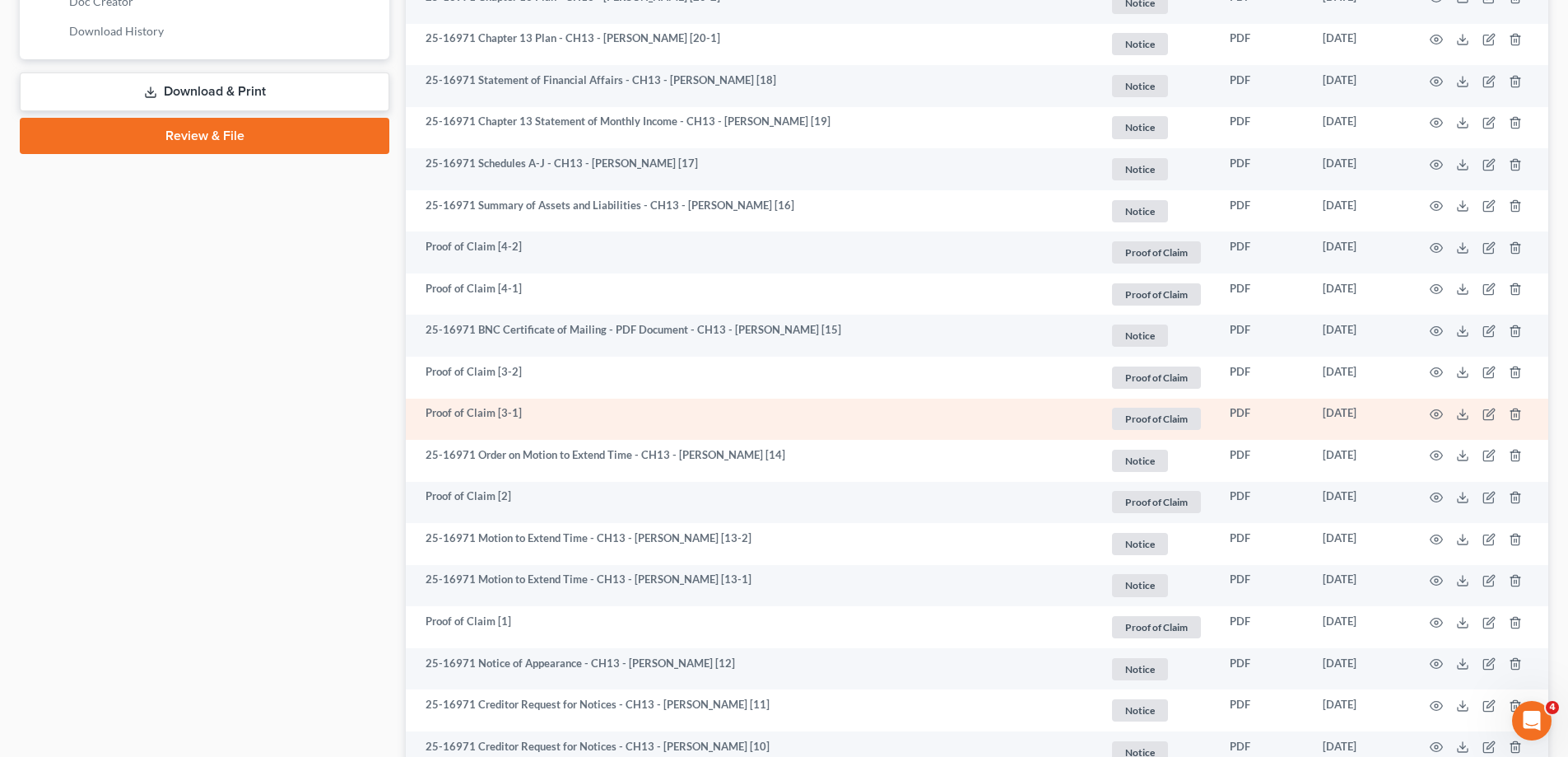
scroll to position [988, 0]
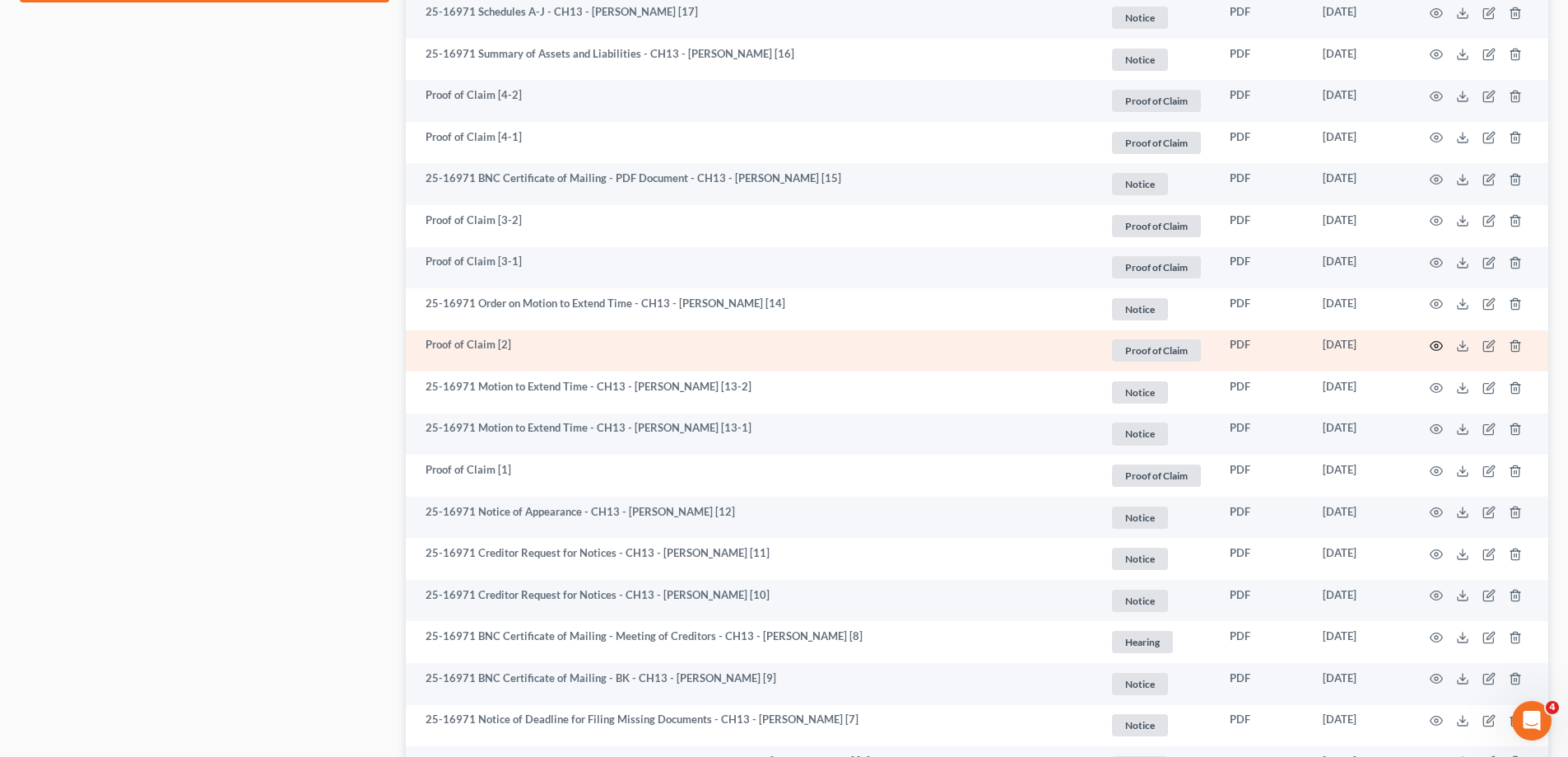
click at [1433, 339] on icon "button" at bounding box center [1436, 345] width 13 height 13
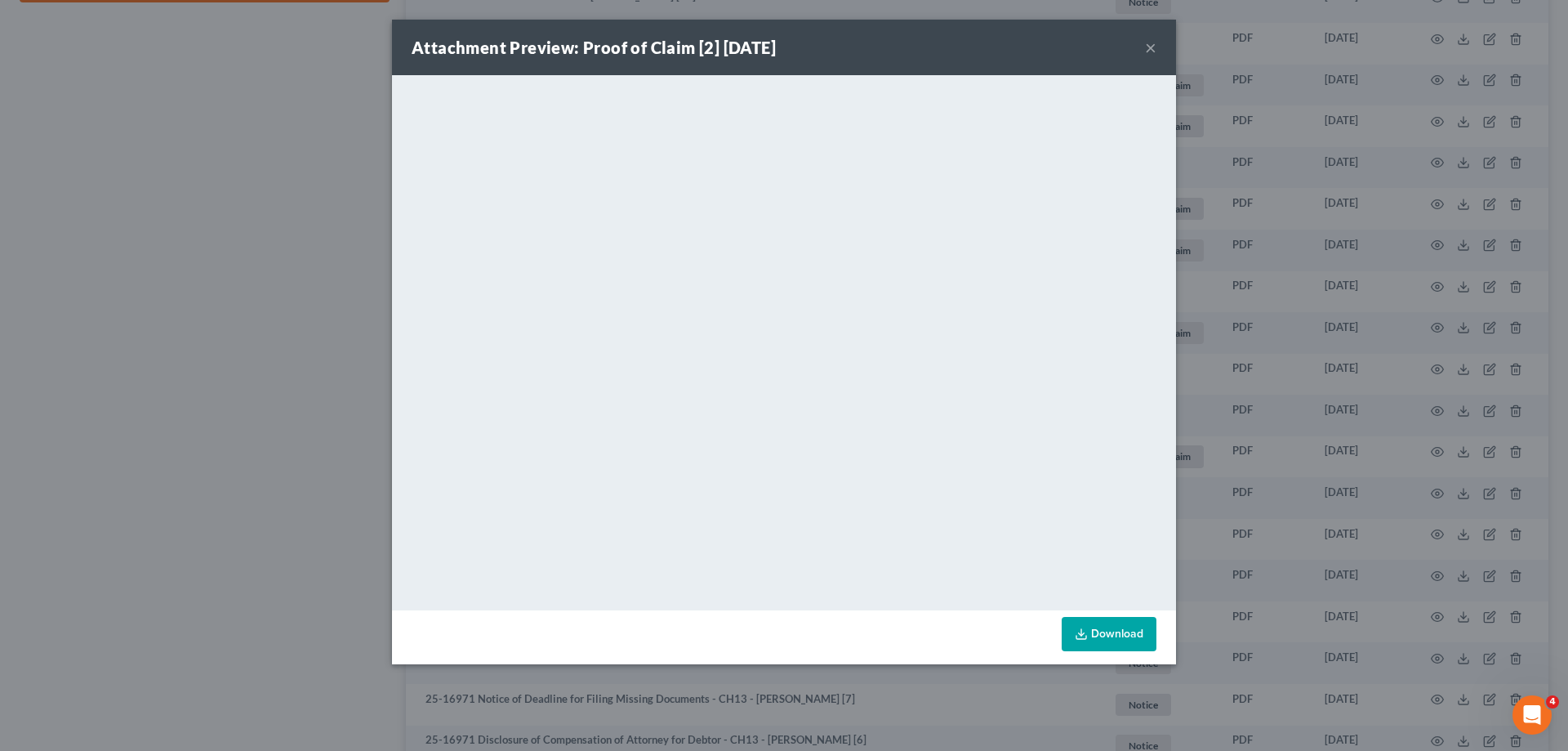
click at [1153, 47] on button "×" at bounding box center [1150, 47] width 11 height 19
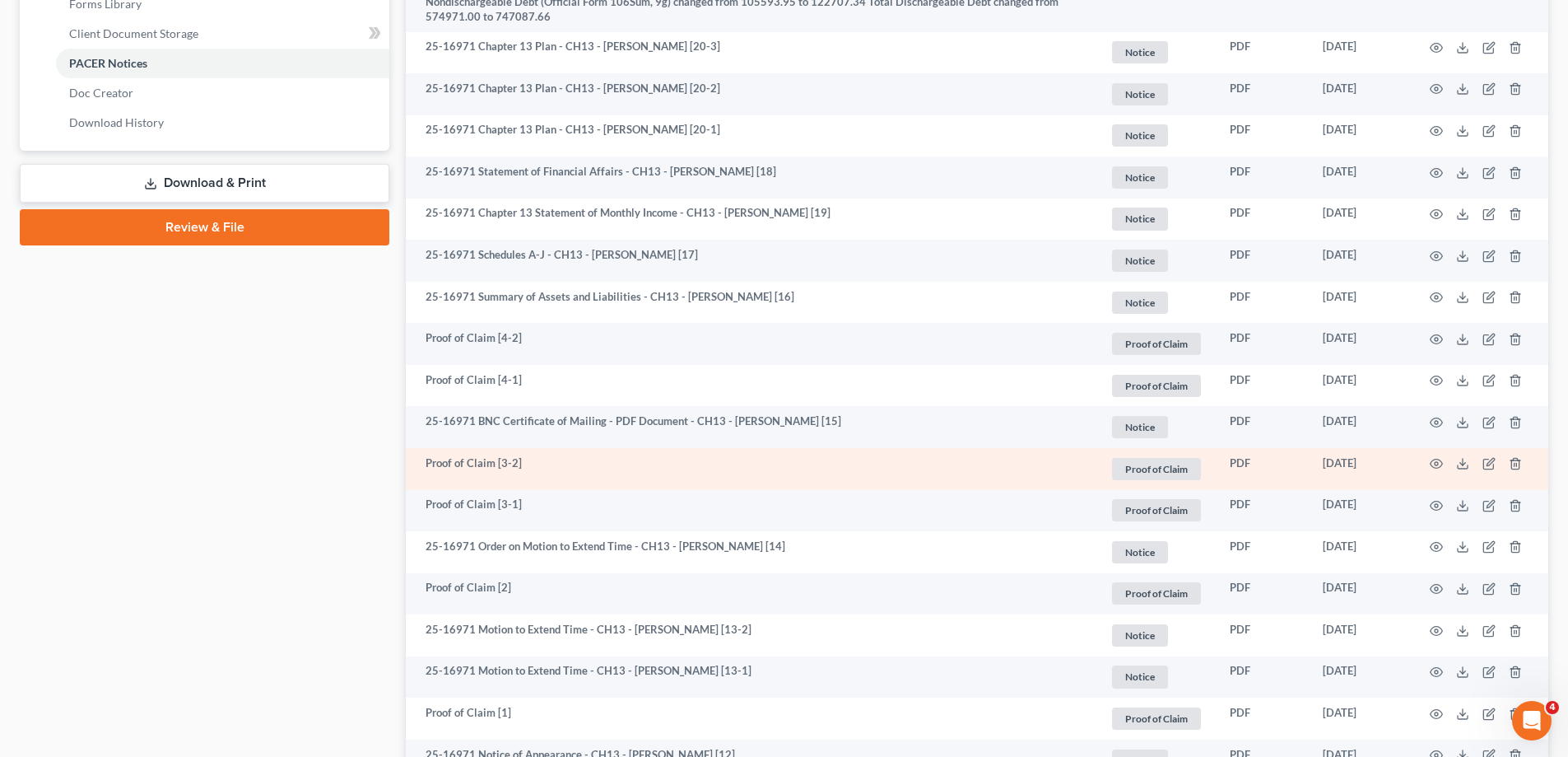
scroll to position [741, 0]
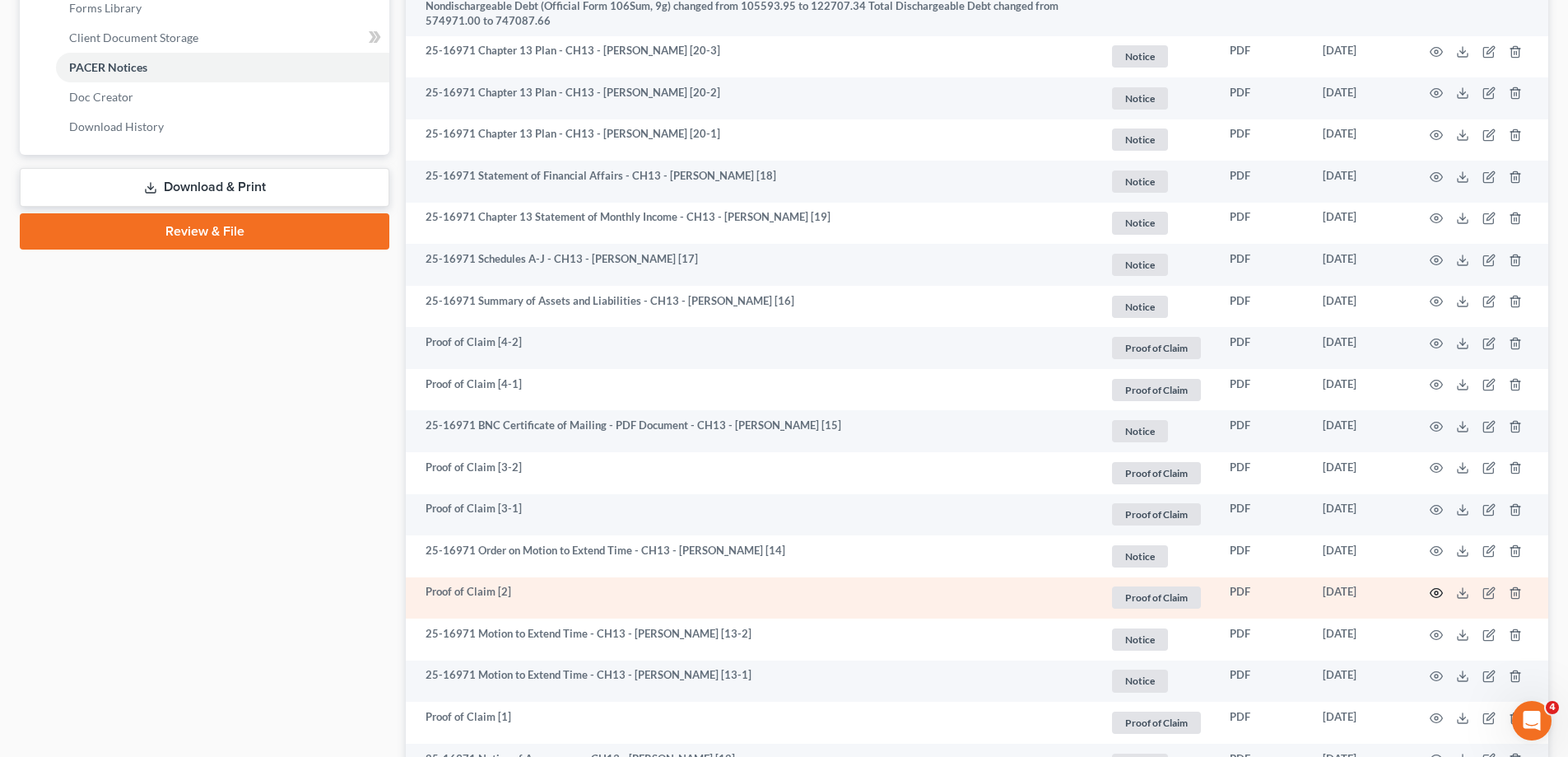
click at [1433, 589] on icon "button" at bounding box center [1437, 593] width 12 height 9
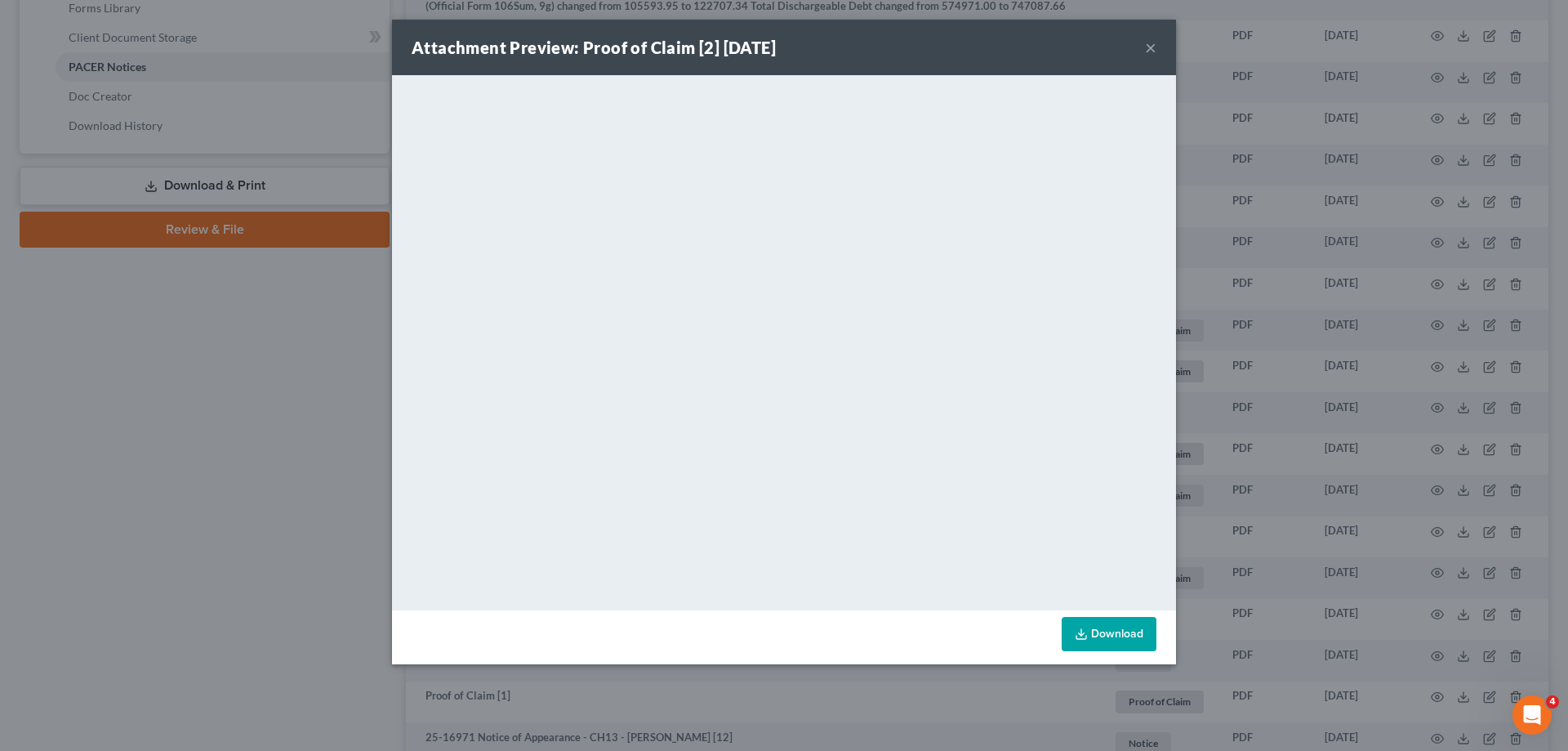
click at [1148, 50] on button "×" at bounding box center [1150, 47] width 11 height 19
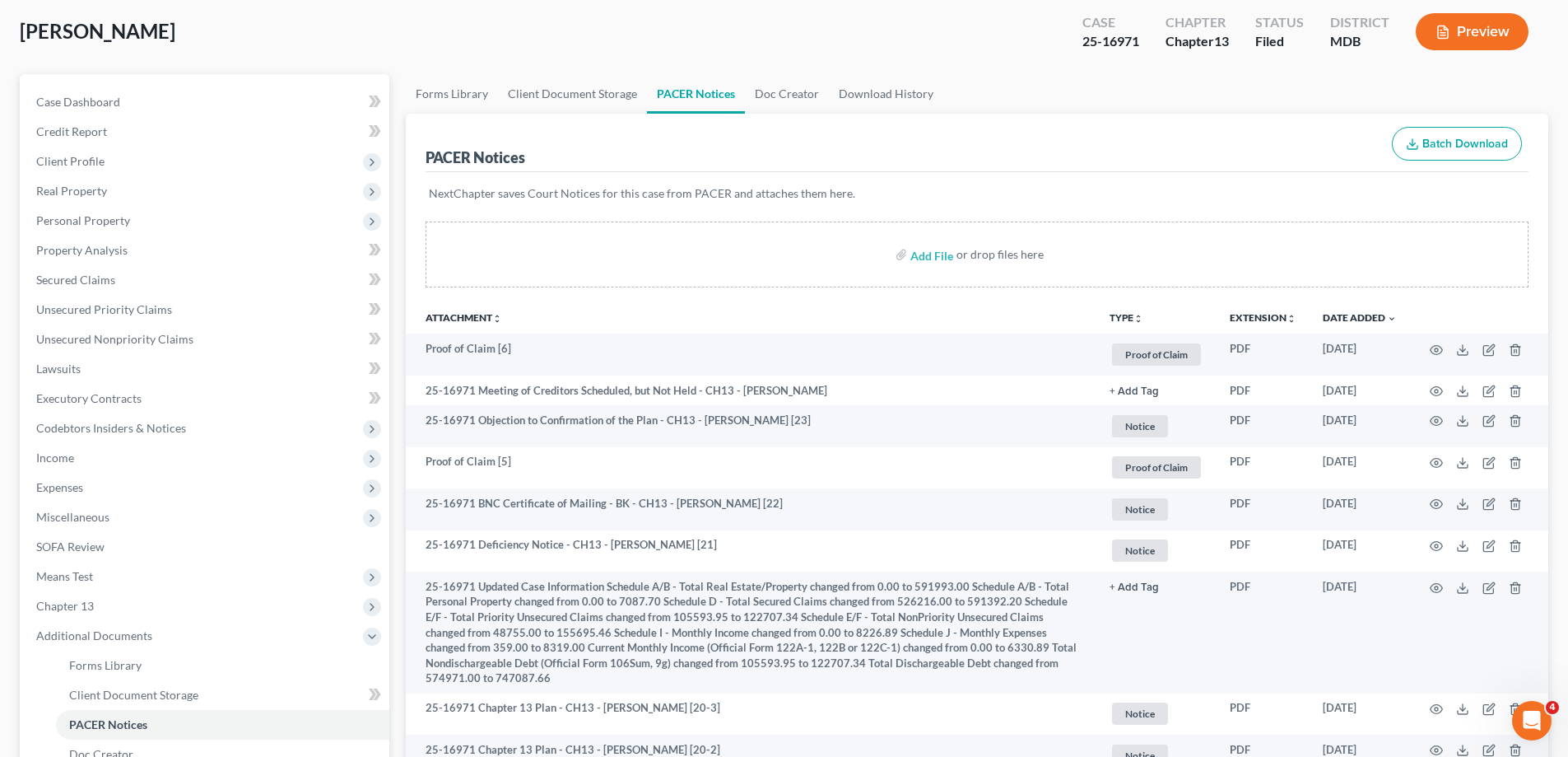
scroll to position [82, 0]
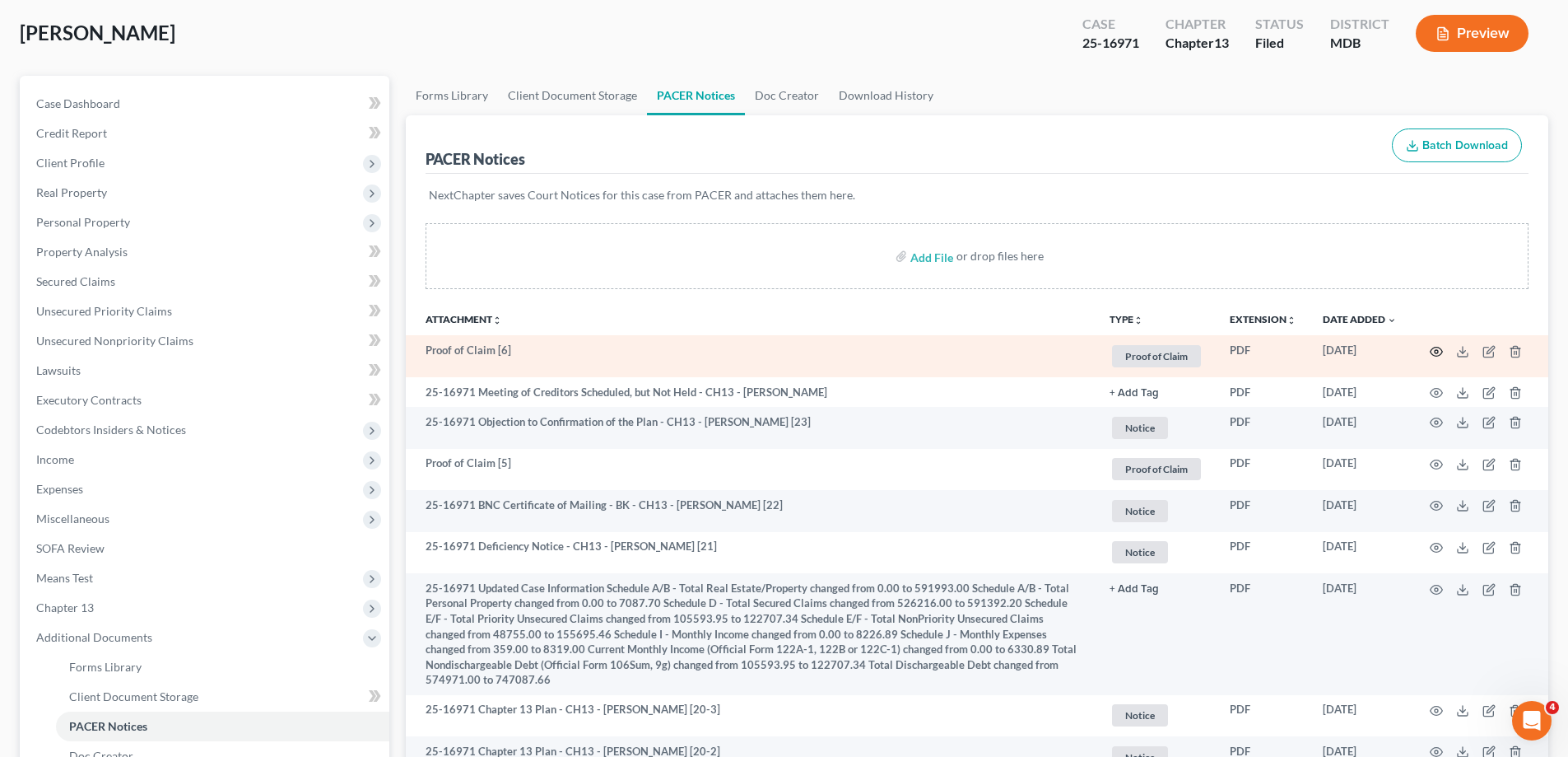
click at [1438, 349] on icon "button" at bounding box center [1436, 351] width 13 height 13
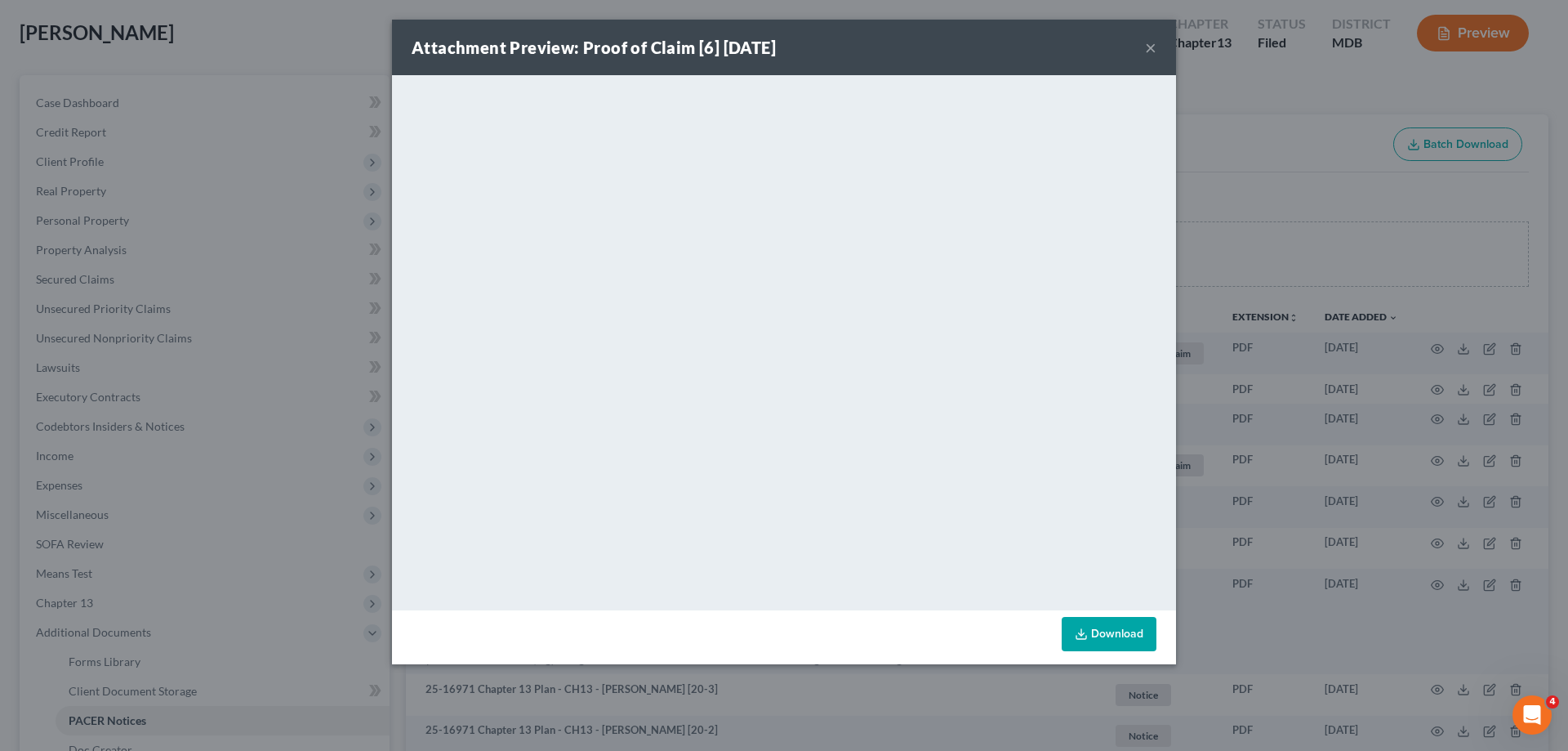
click at [1149, 47] on button "×" at bounding box center [1150, 47] width 11 height 19
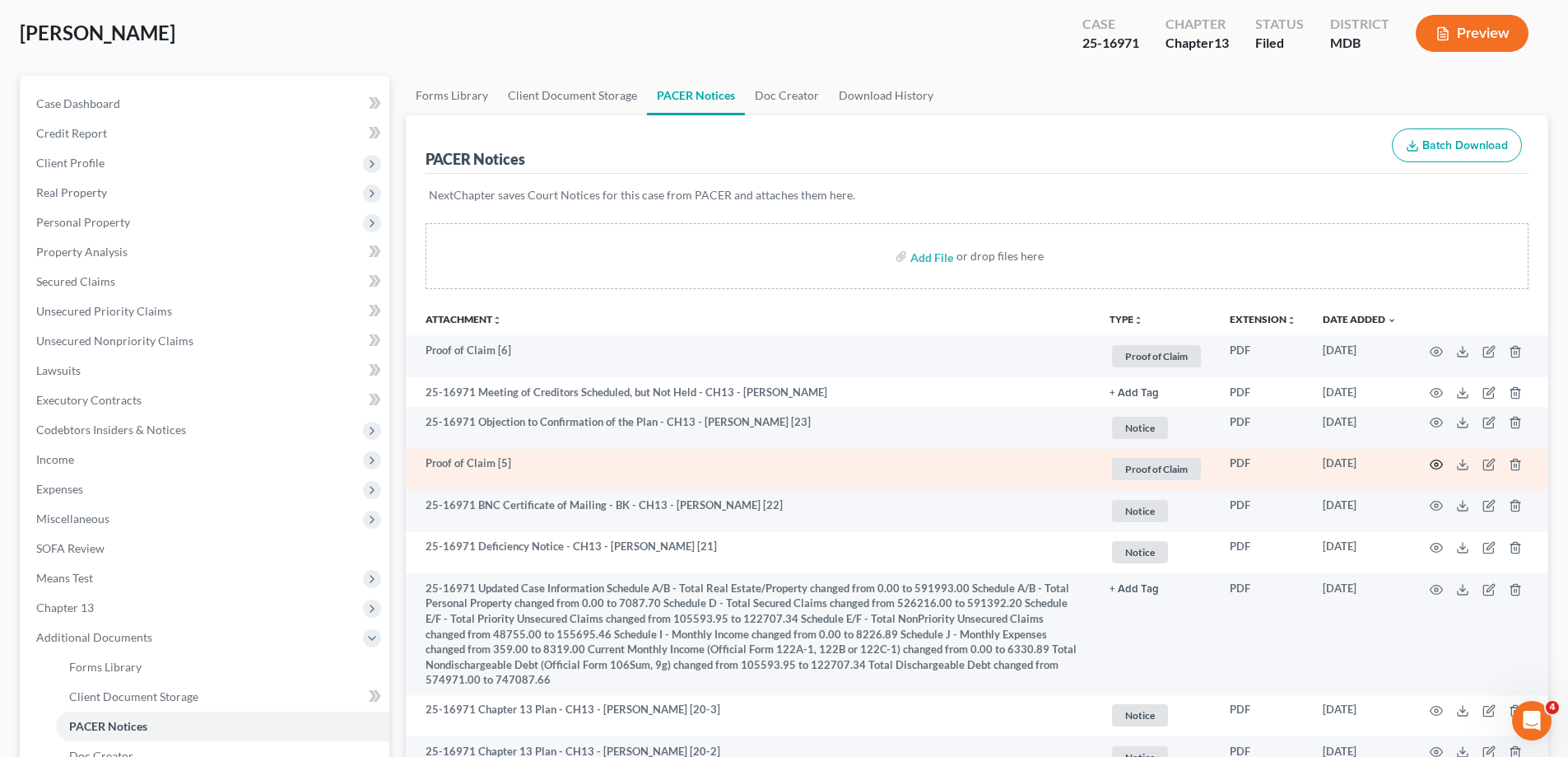
click at [1435, 466] on circle "button" at bounding box center [1437, 464] width 4 height 4
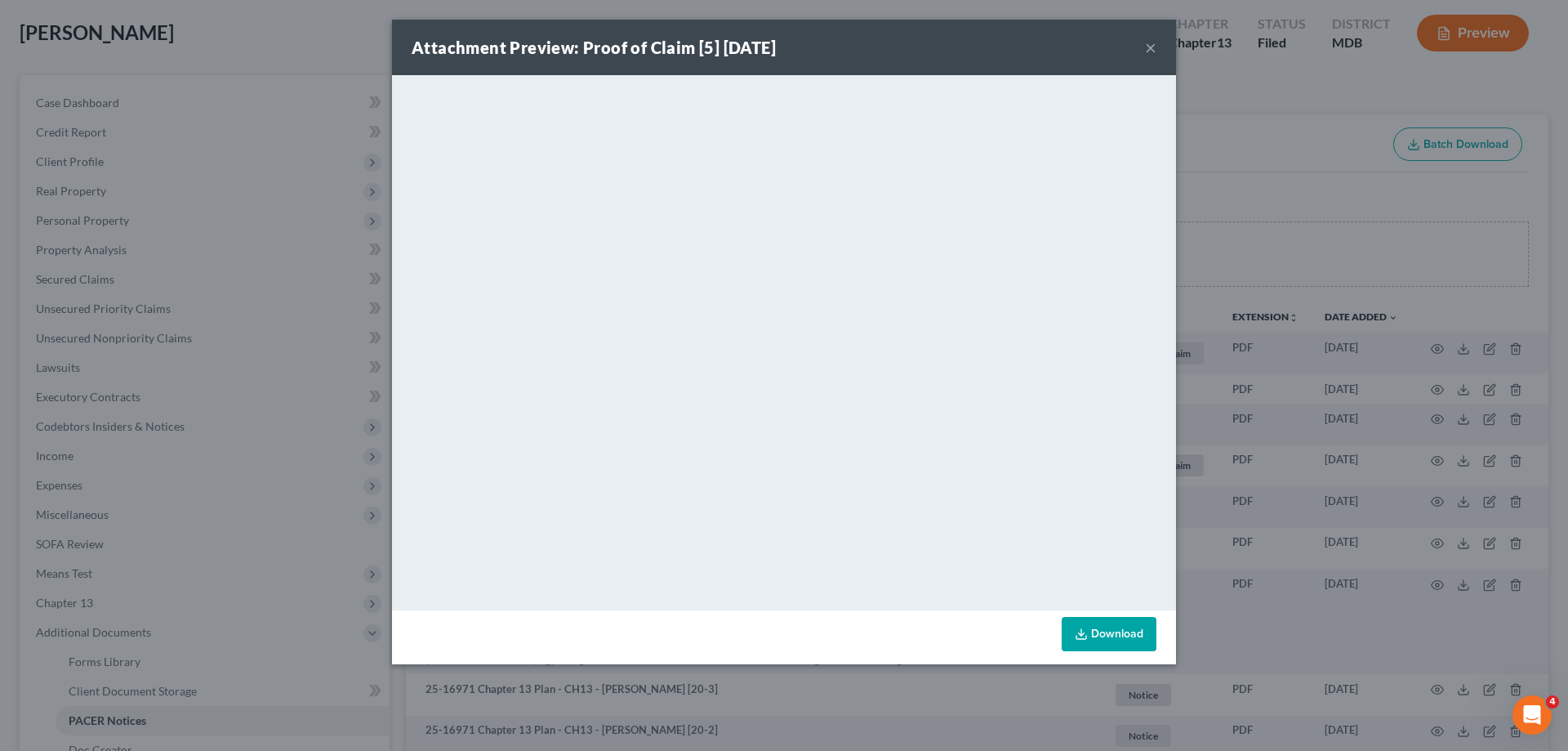
click at [1150, 47] on button "×" at bounding box center [1150, 47] width 11 height 19
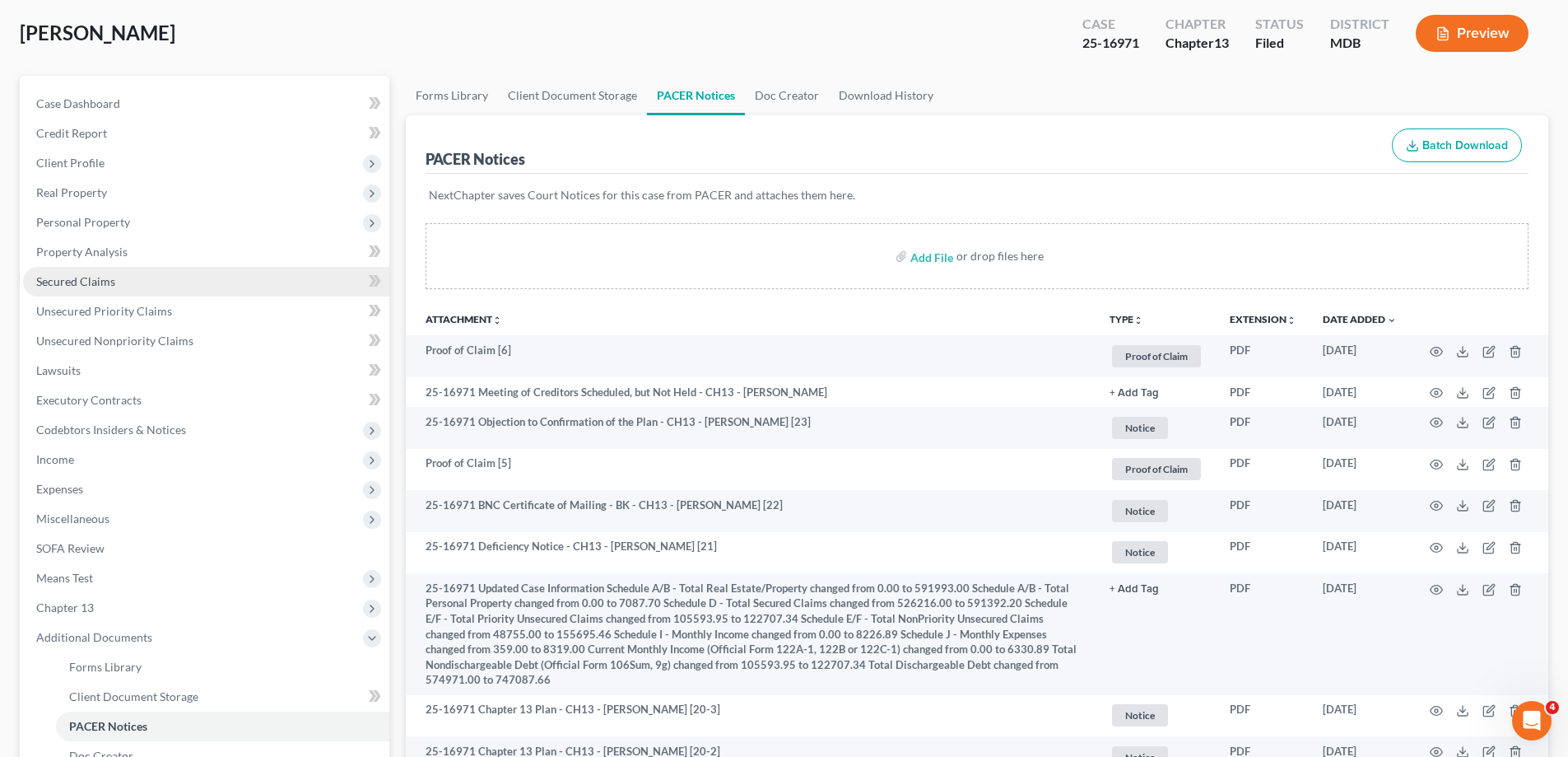
click at [170, 280] on link "Secured Claims" at bounding box center [206, 282] width 366 height 30
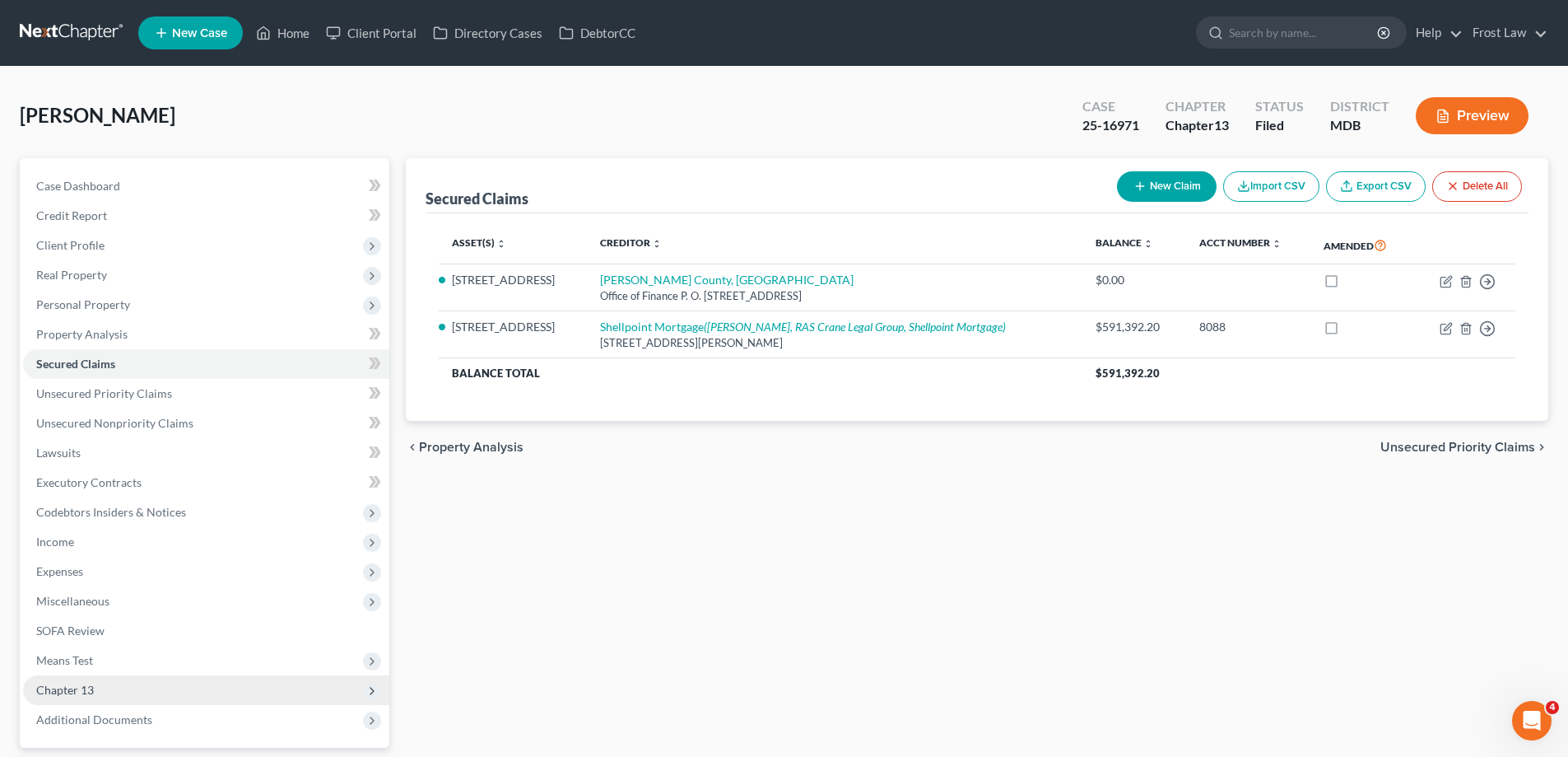
scroll to position [148, 0]
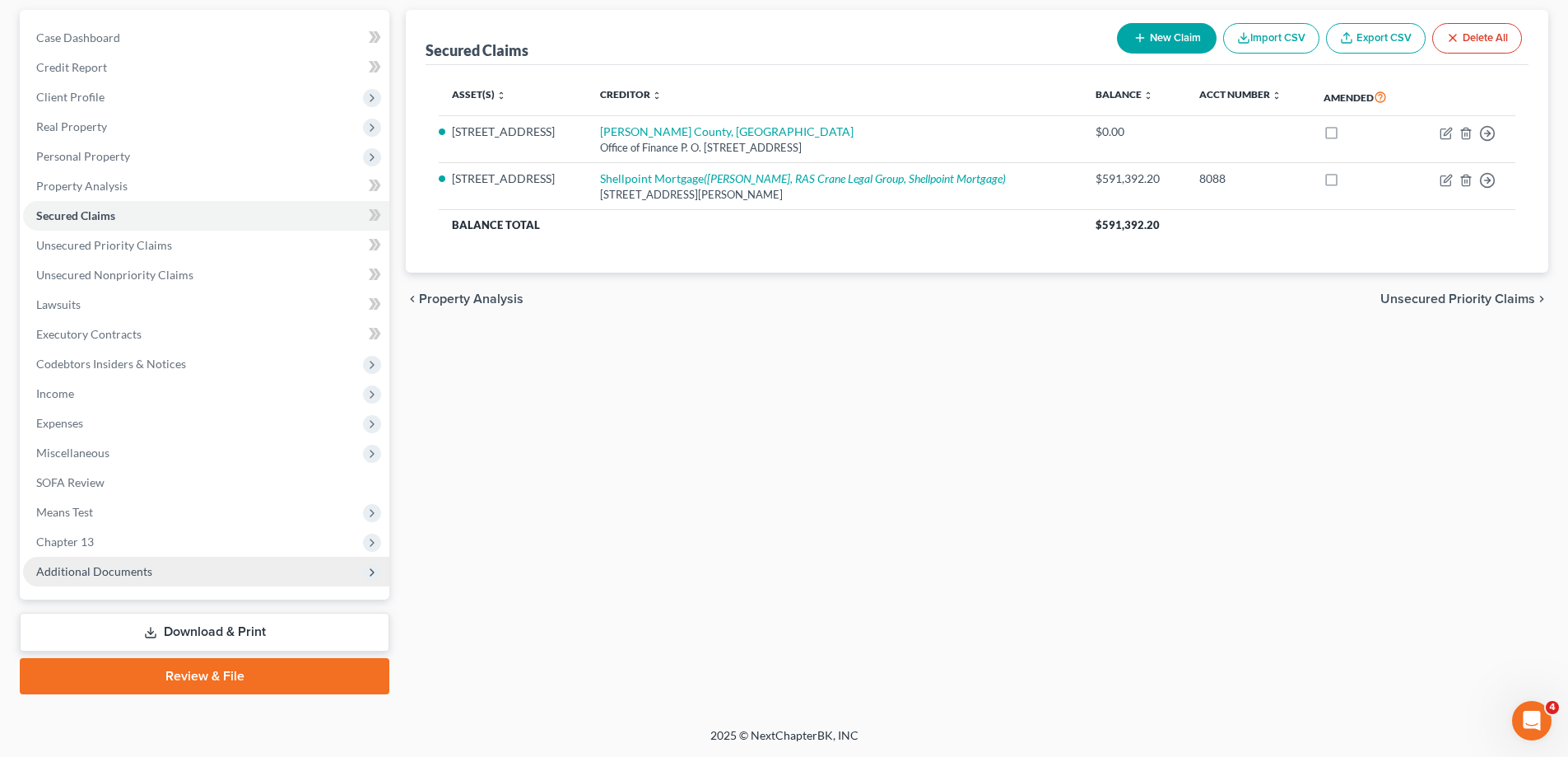
click at [257, 563] on span "Additional Documents" at bounding box center [206, 572] width 366 height 30
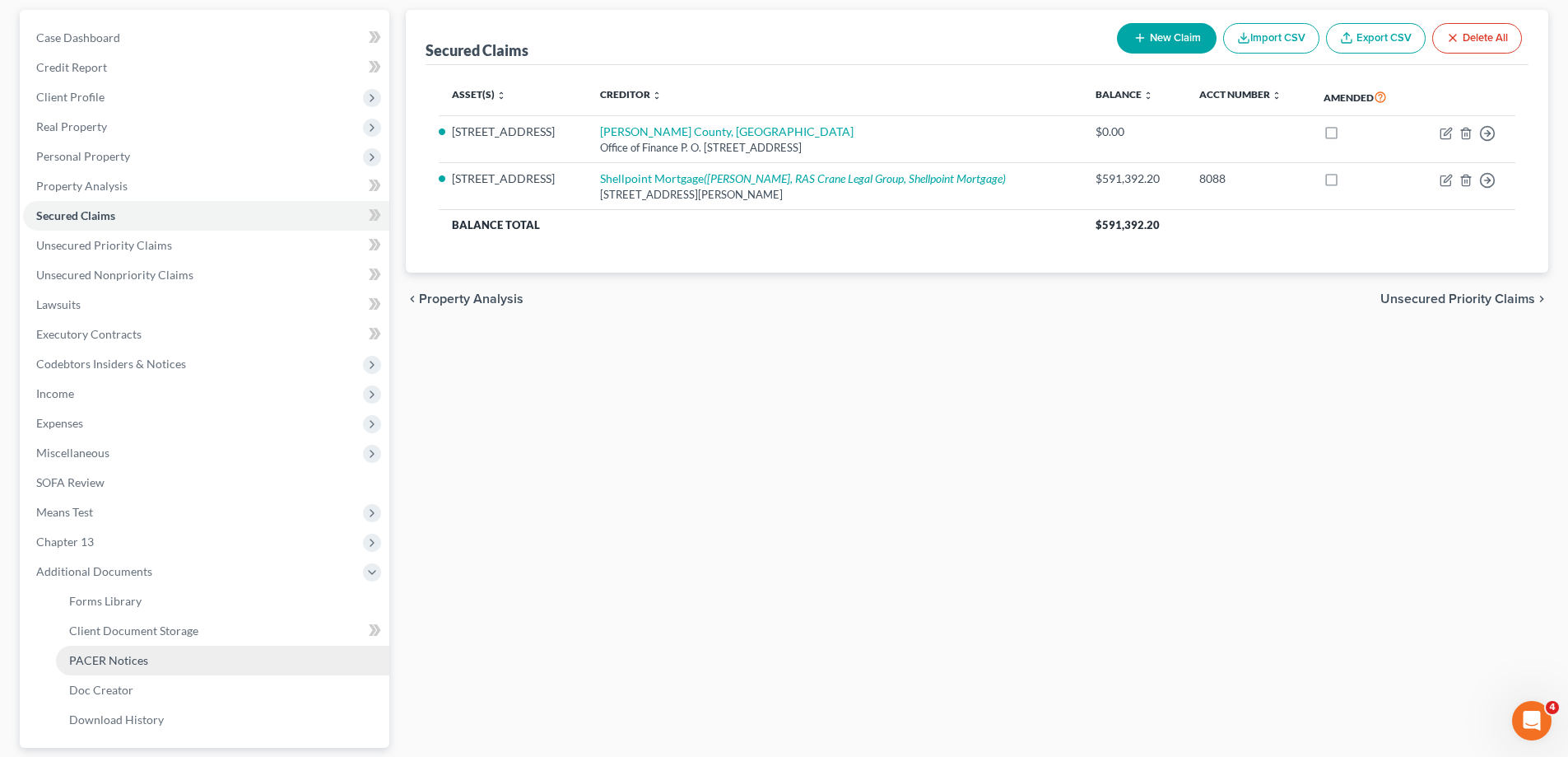
click at [147, 664] on link "PACER Notices" at bounding box center [223, 661] width 333 height 30
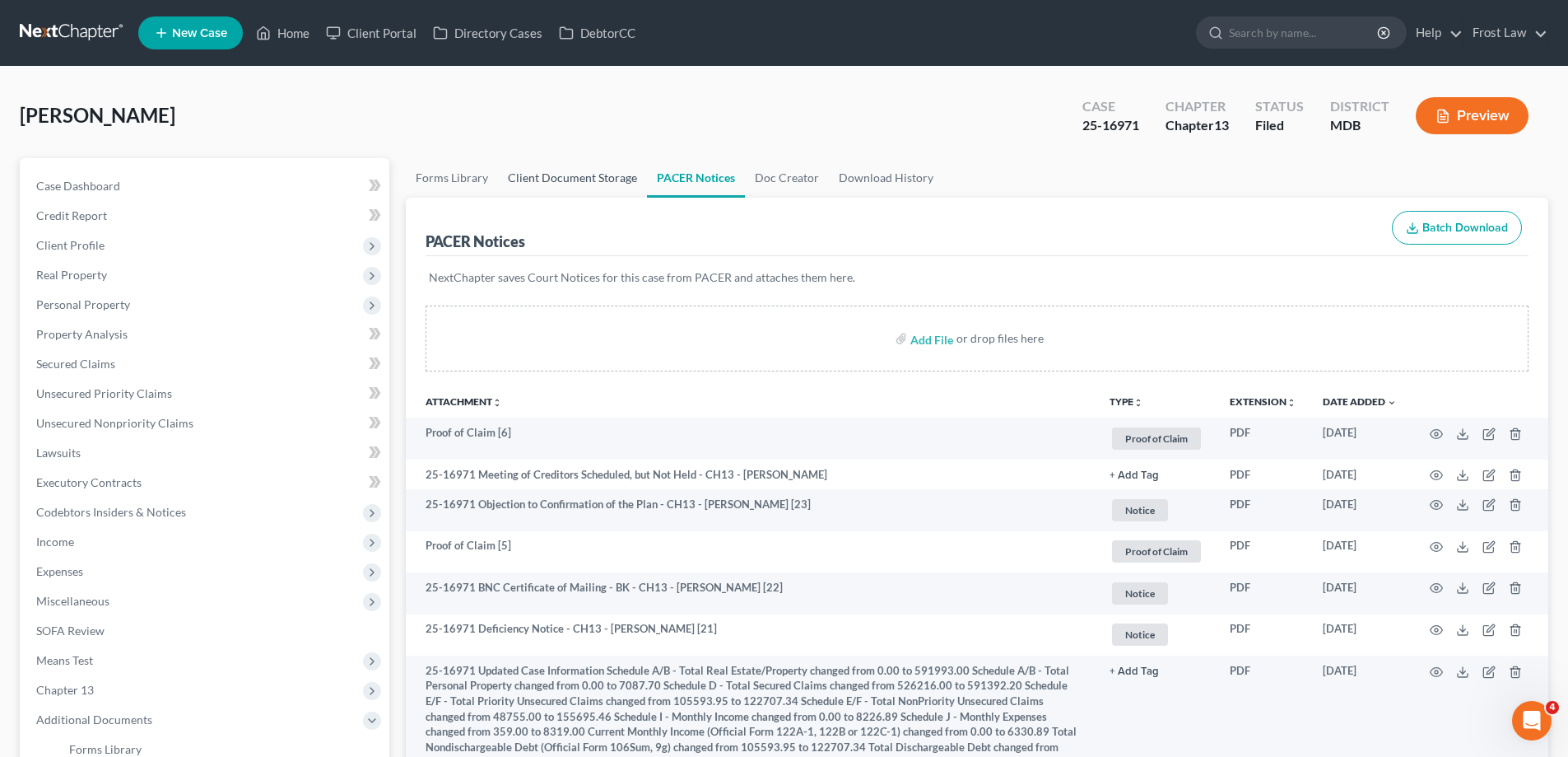
click at [606, 178] on link "Client Document Storage" at bounding box center [572, 177] width 149 height 40
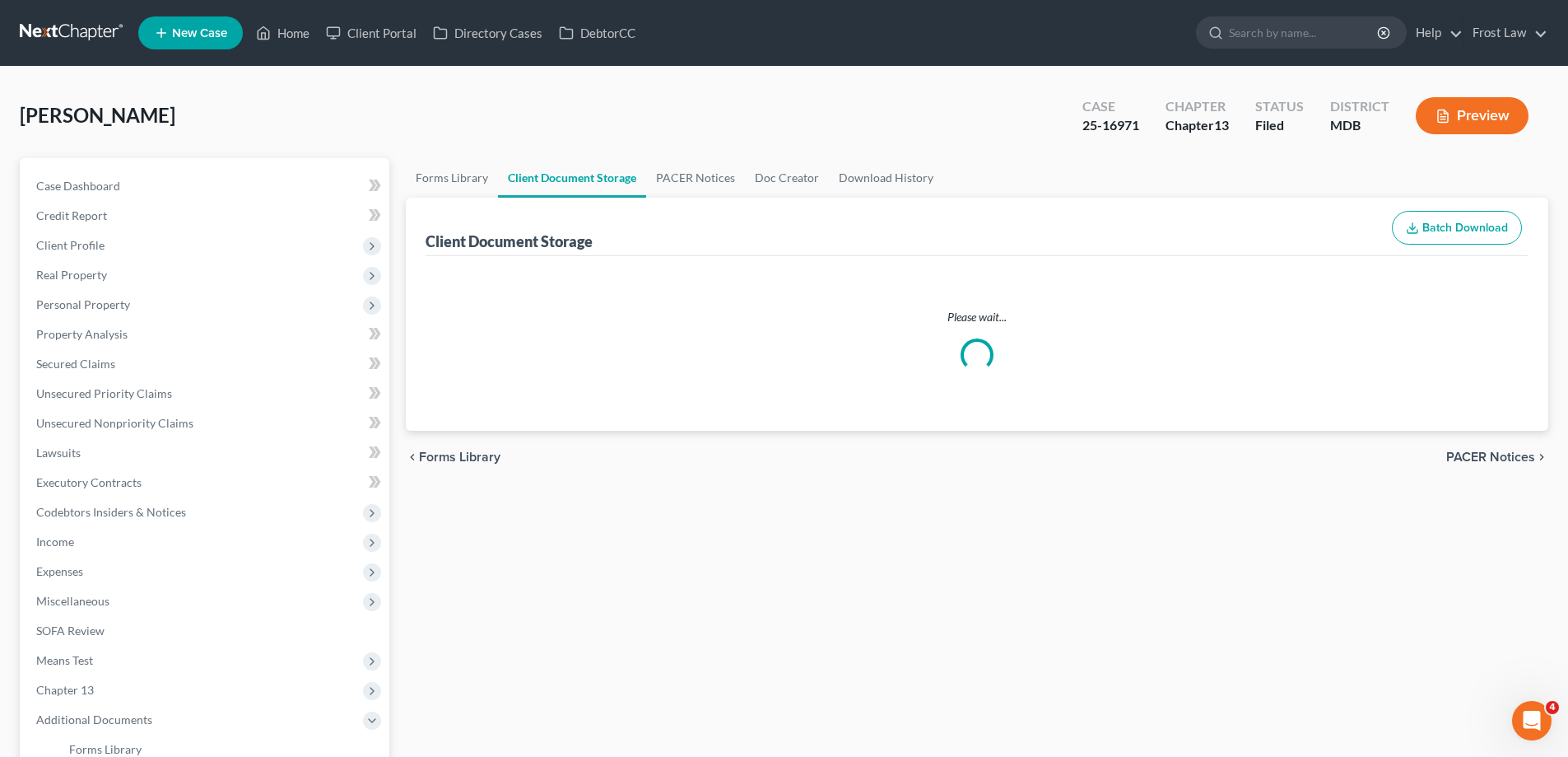
select select "14"
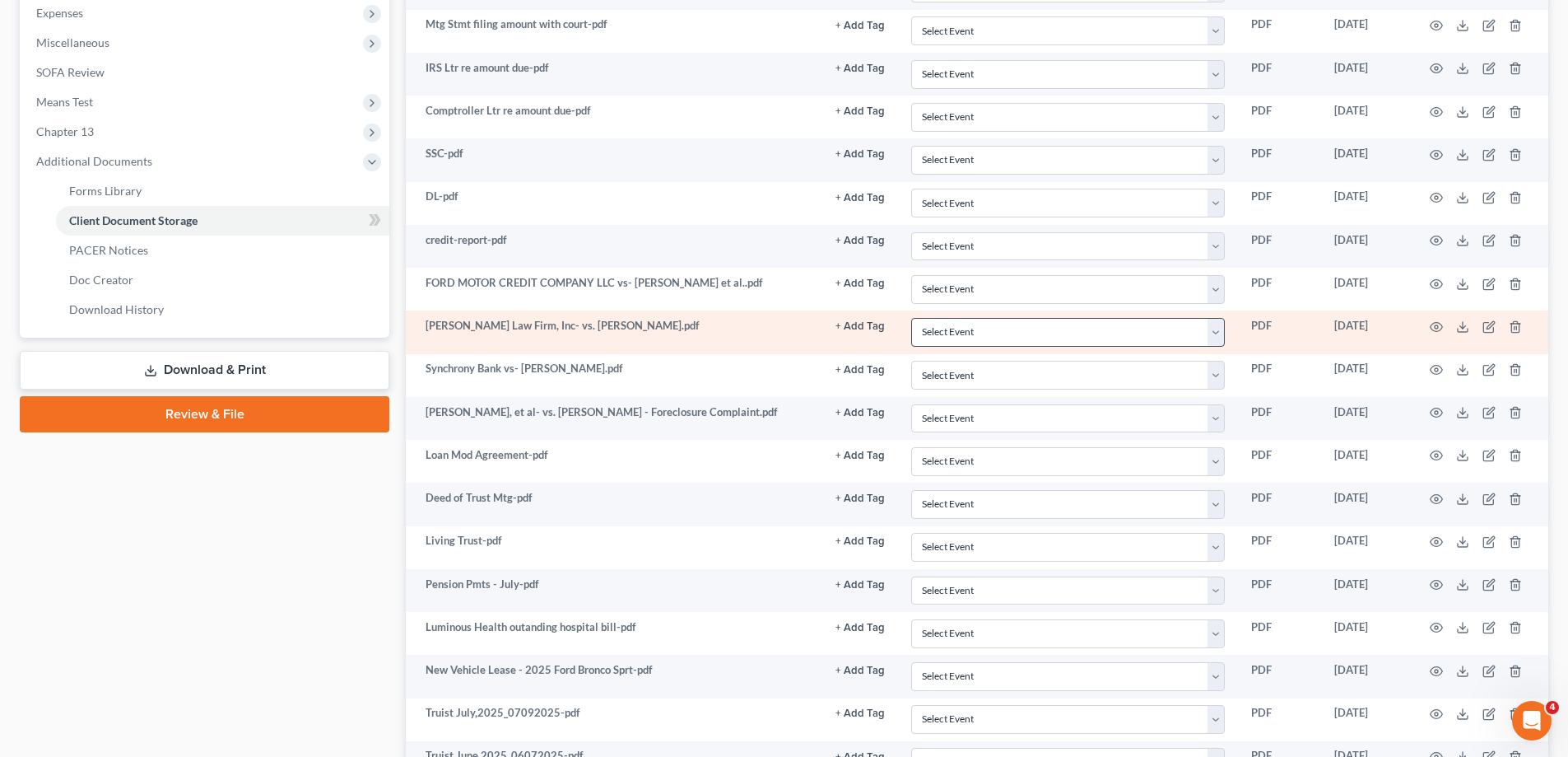
scroll to position [576, 0]
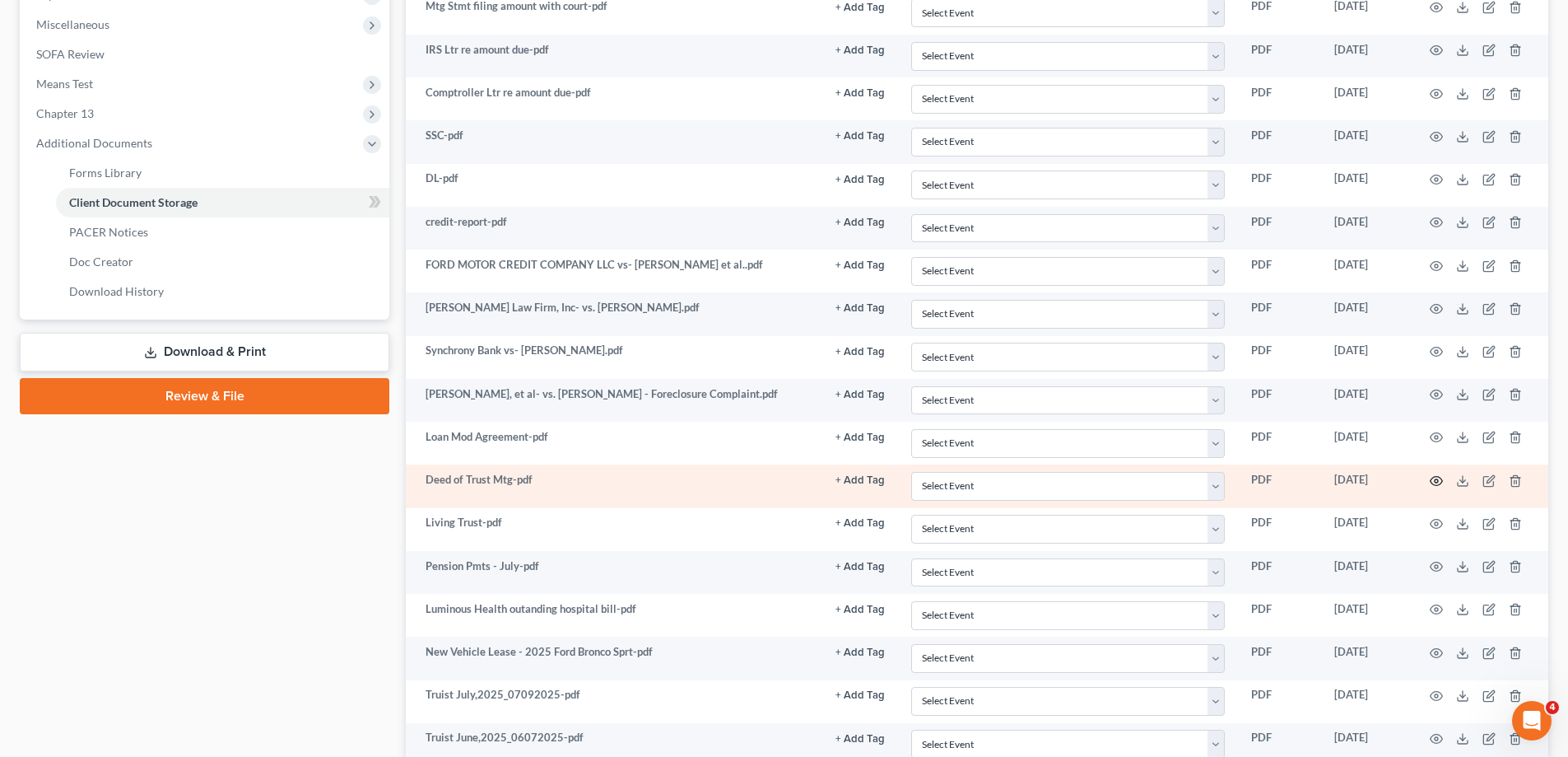
click at [1439, 481] on icon "button" at bounding box center [1436, 480] width 13 height 13
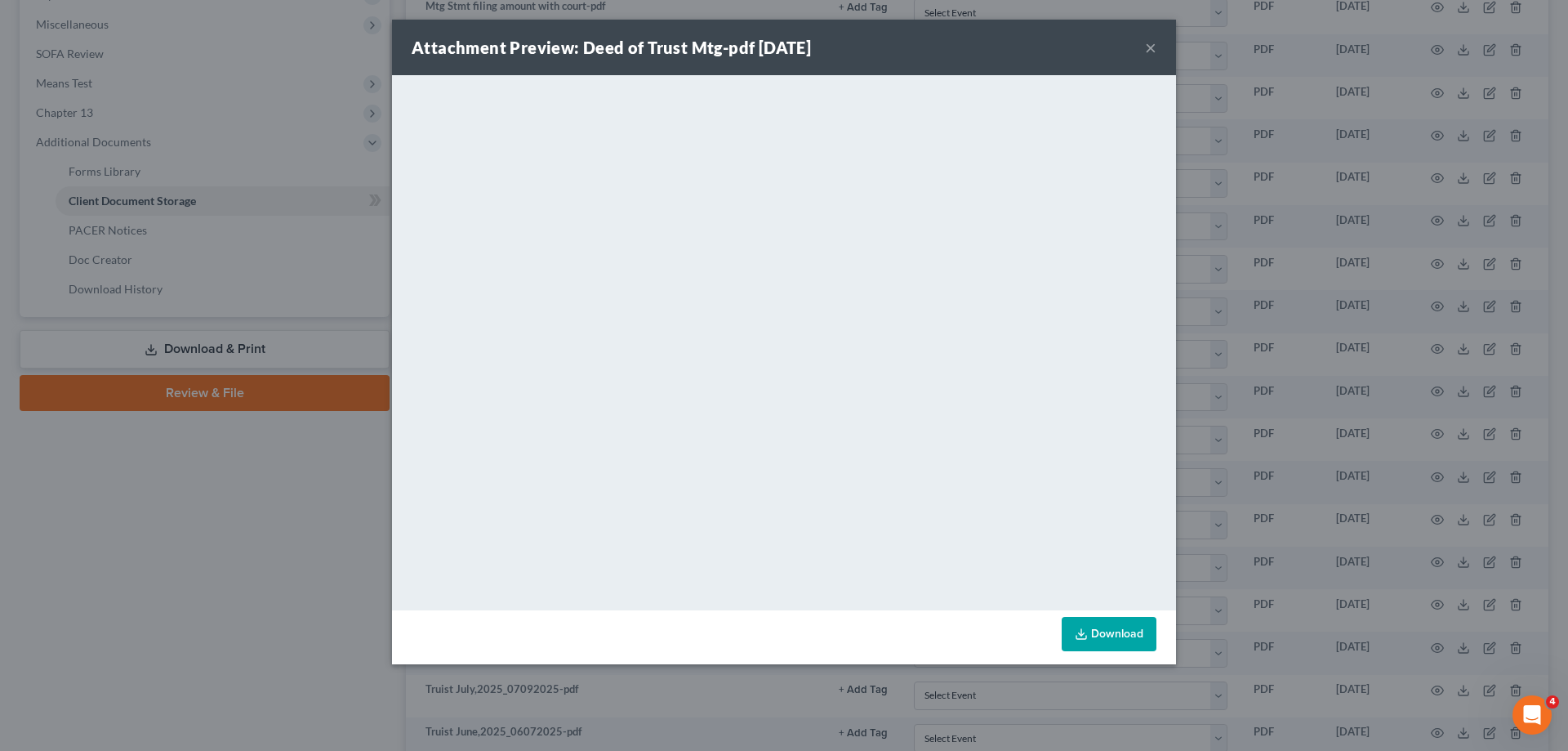
click at [1148, 46] on button "×" at bounding box center [1150, 47] width 11 height 19
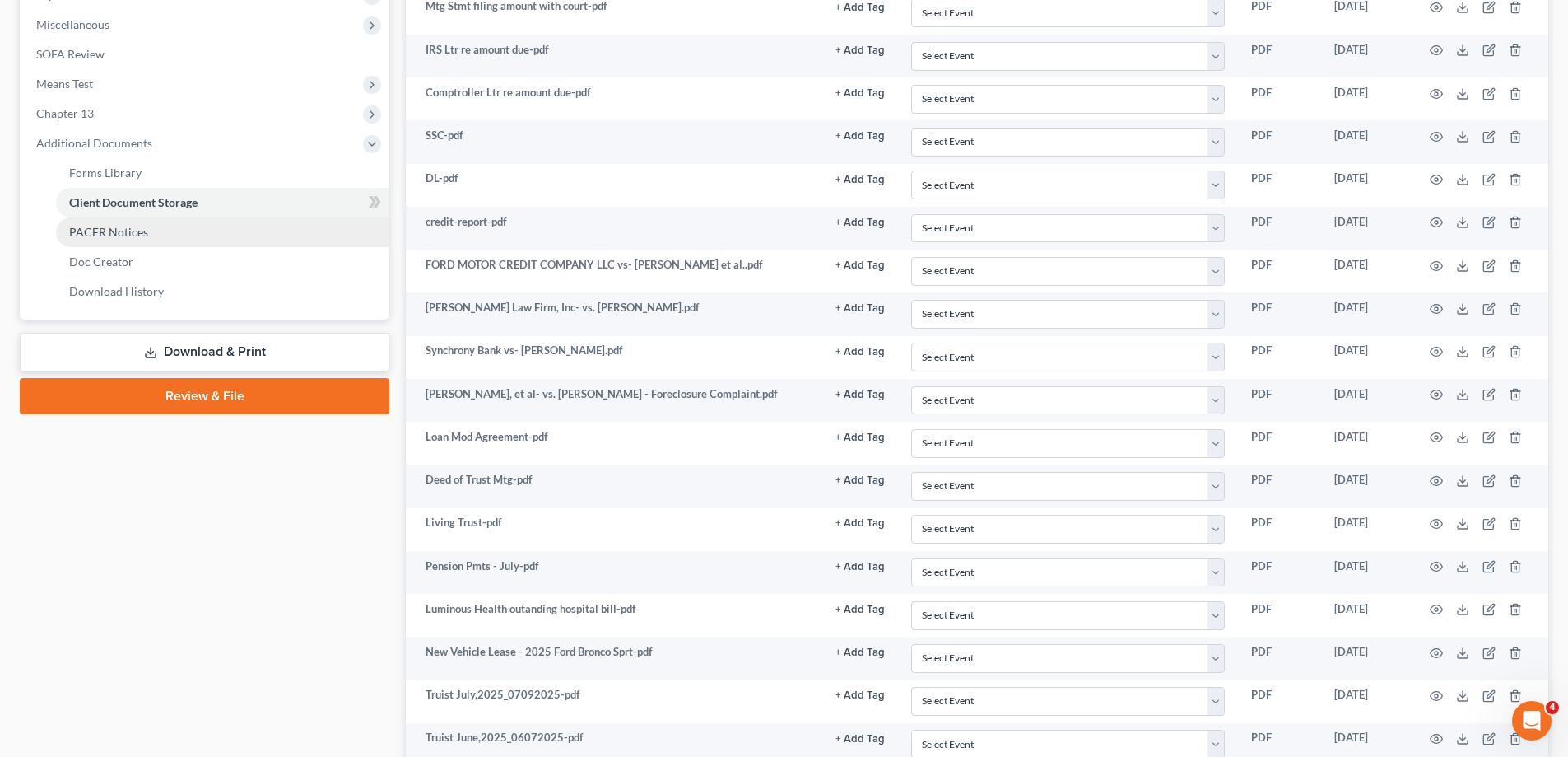
click at [135, 241] on link "PACER Notices" at bounding box center [223, 233] width 333 height 30
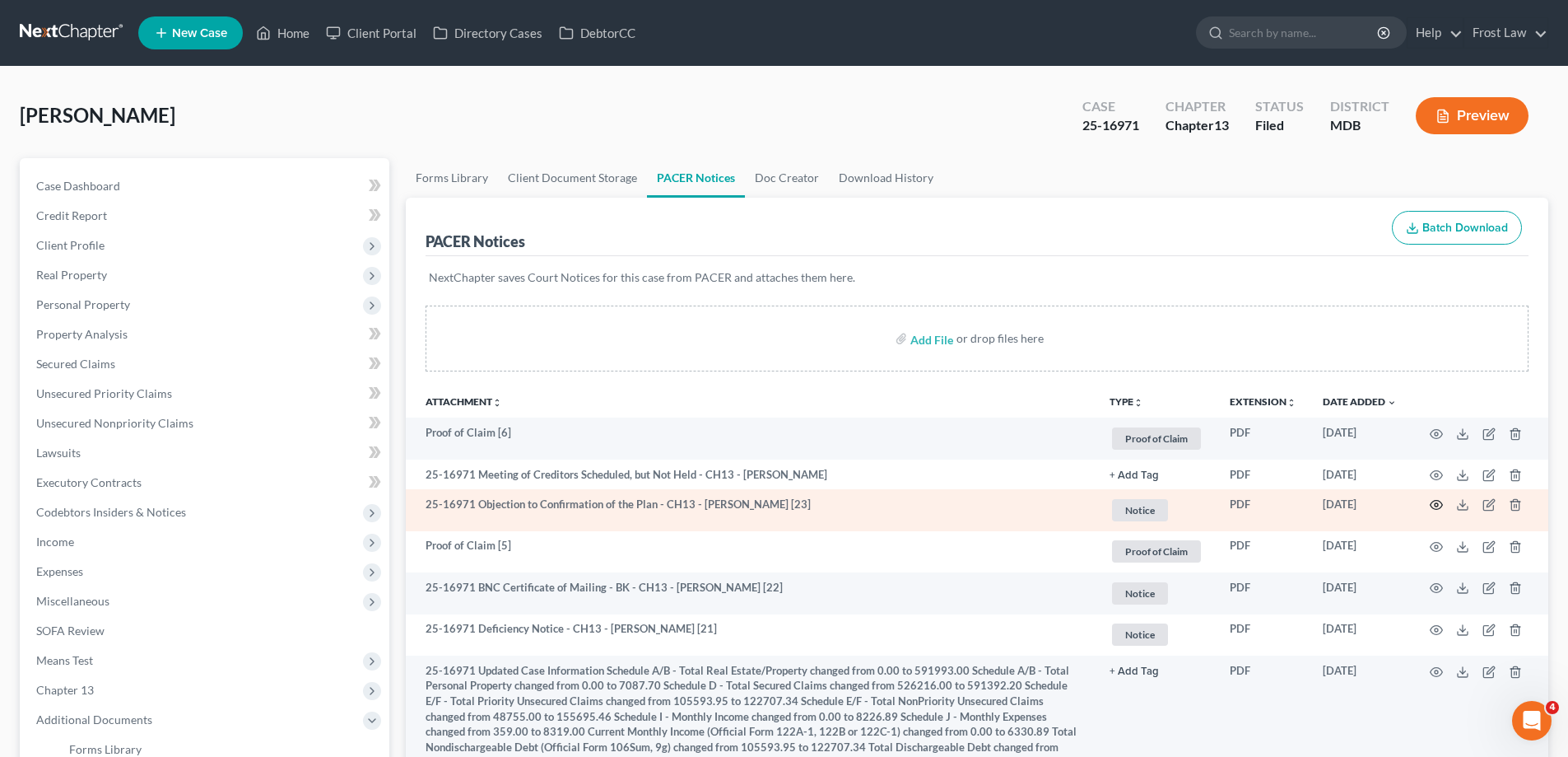
click at [1436, 505] on icon "button" at bounding box center [1436, 504] width 13 height 13
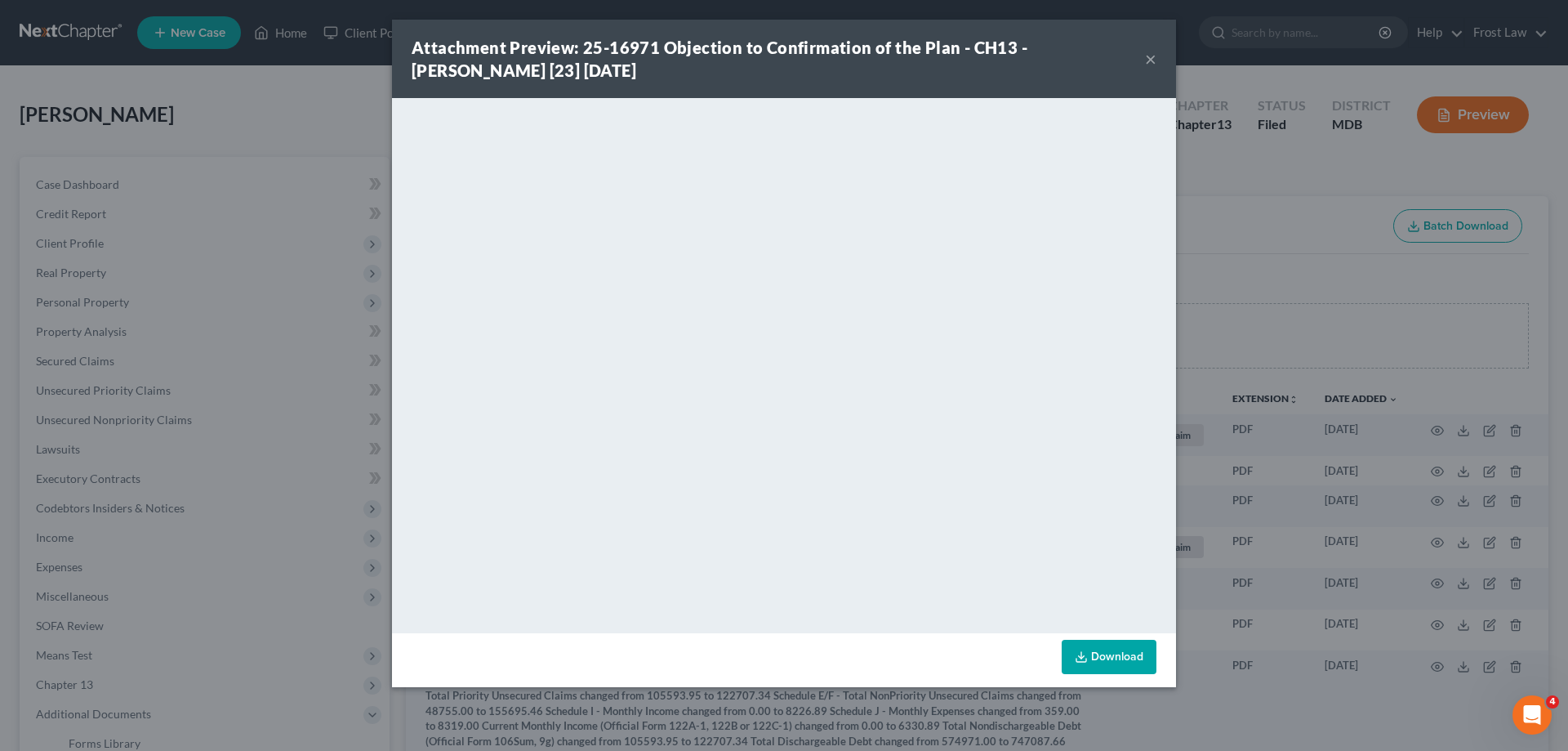
click at [1150, 65] on button "×" at bounding box center [1150, 59] width 11 height 19
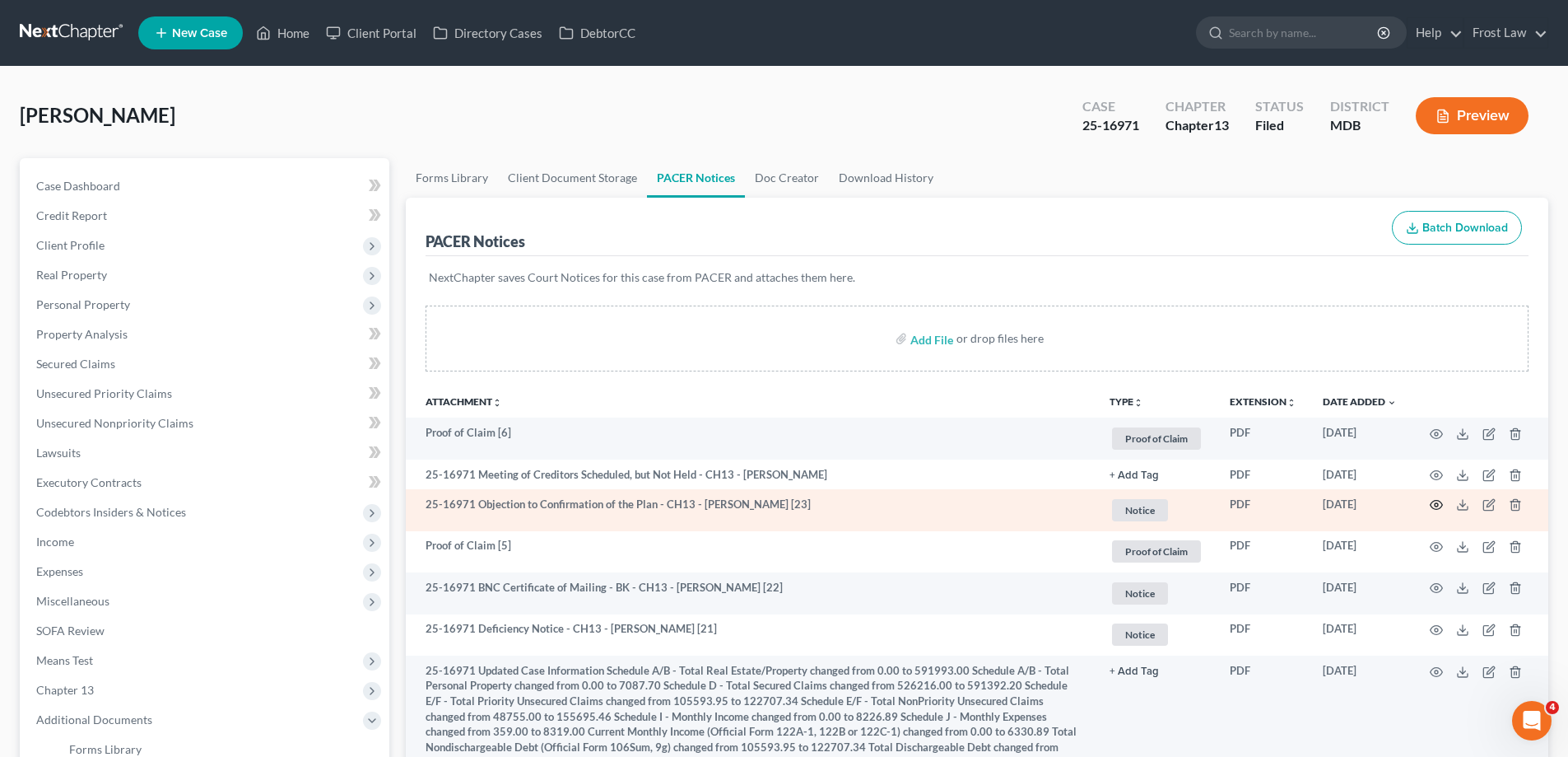
click at [1434, 508] on icon "button" at bounding box center [1437, 505] width 12 height 9
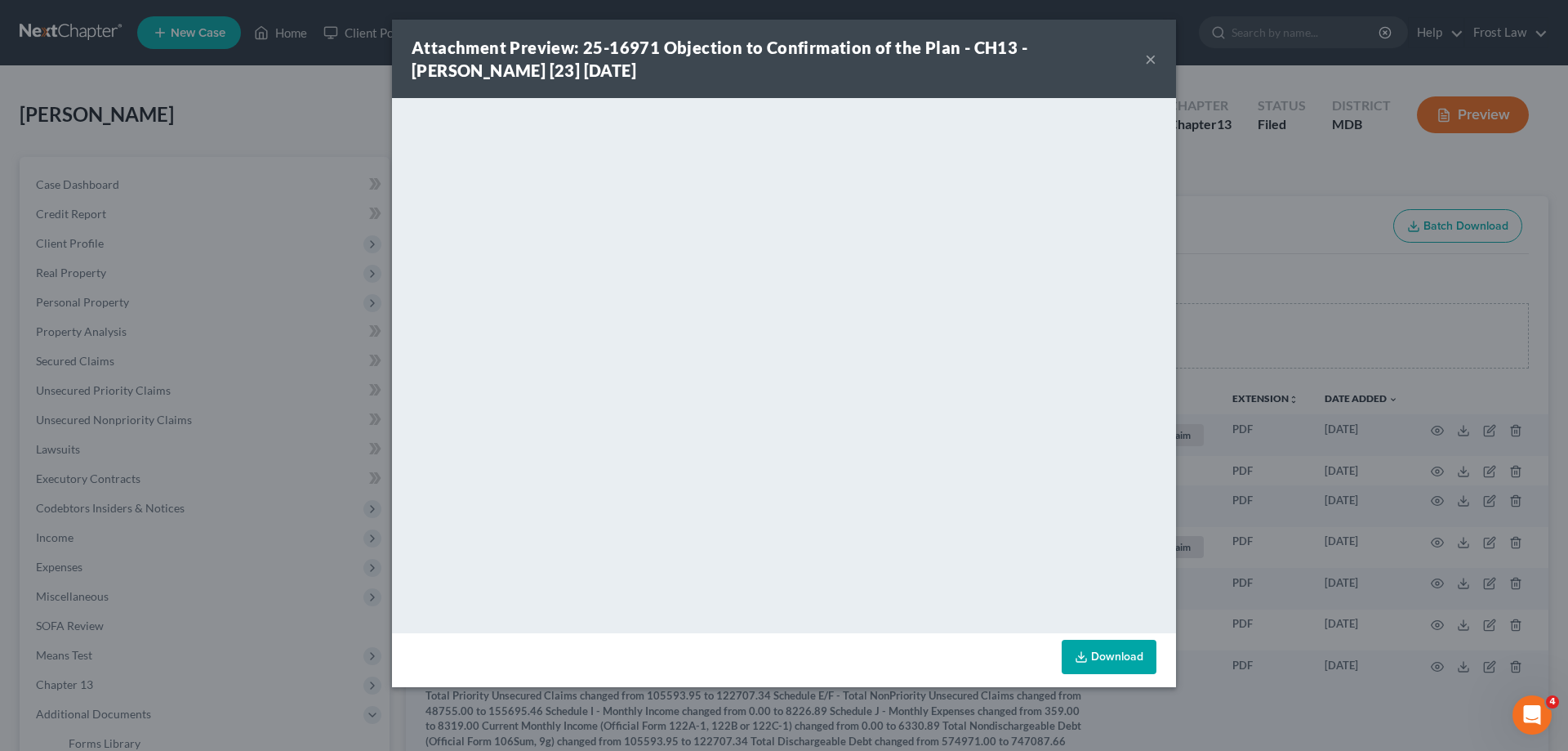
click at [1150, 59] on button "×" at bounding box center [1150, 59] width 11 height 19
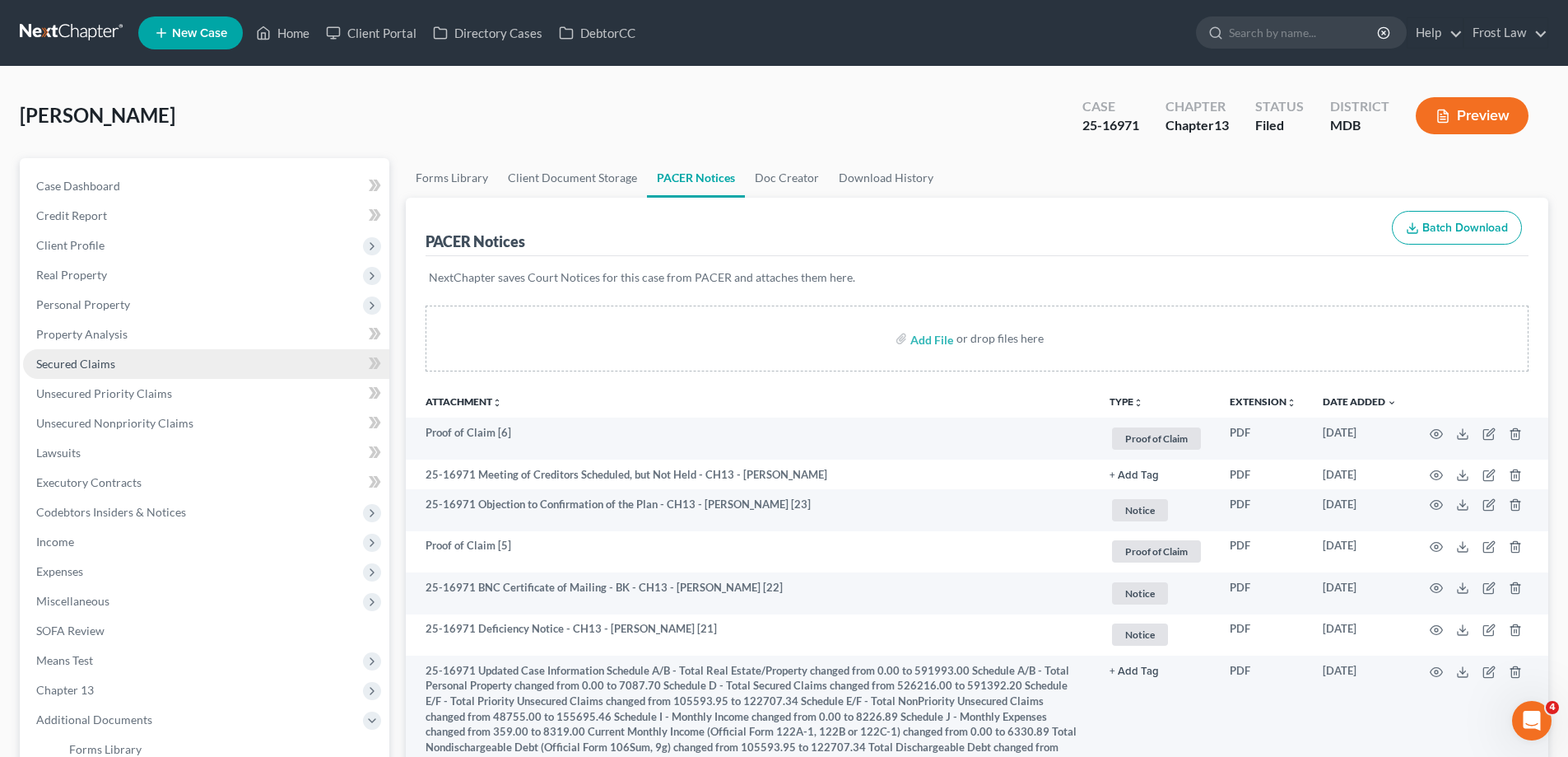
click at [87, 357] on span "Secured Claims" at bounding box center [76, 364] width 79 height 14
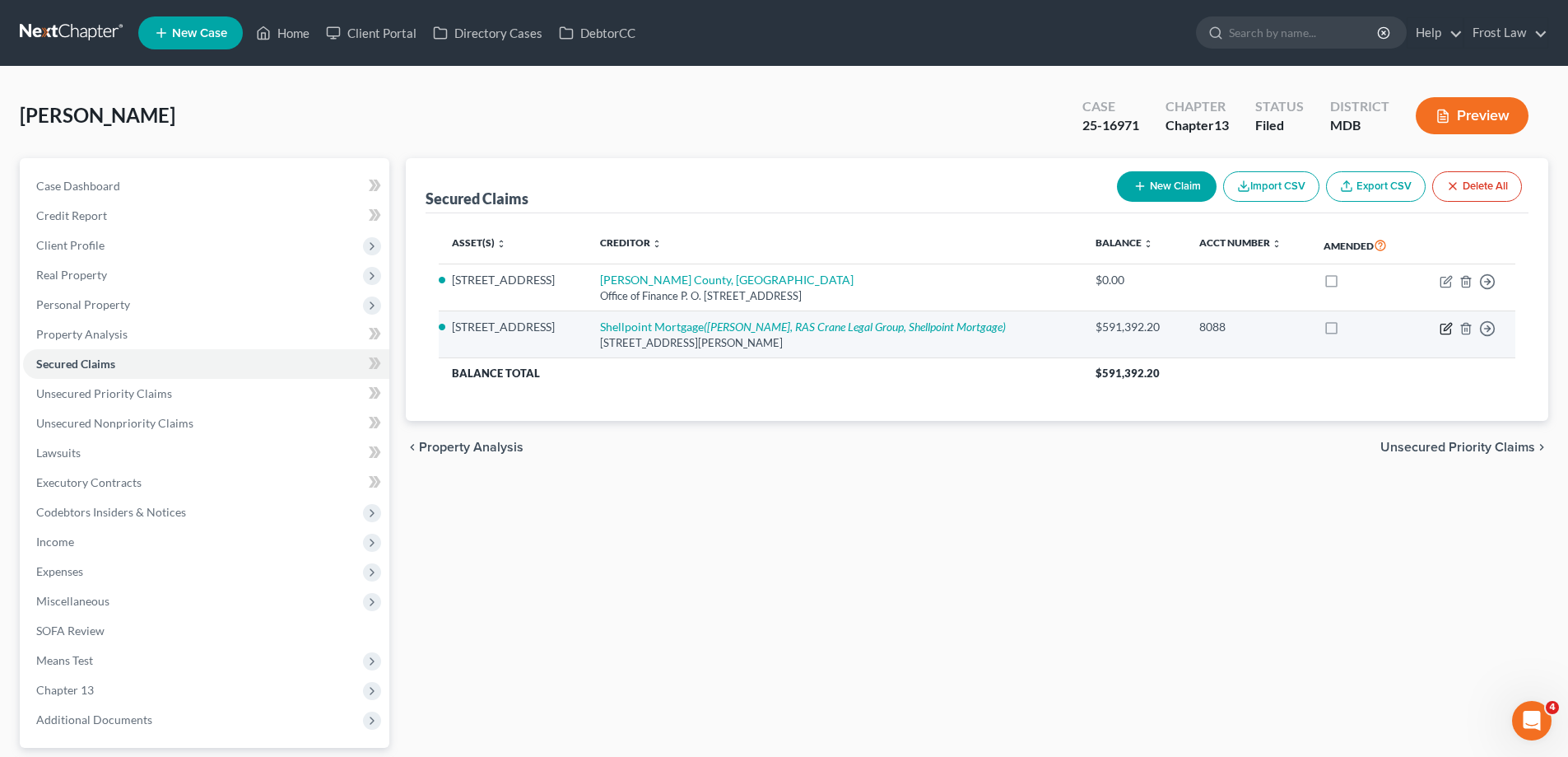
click at [1446, 329] on icon "button" at bounding box center [1446, 328] width 13 height 13
select select "42"
select select "2"
select select "4"
select select "0"
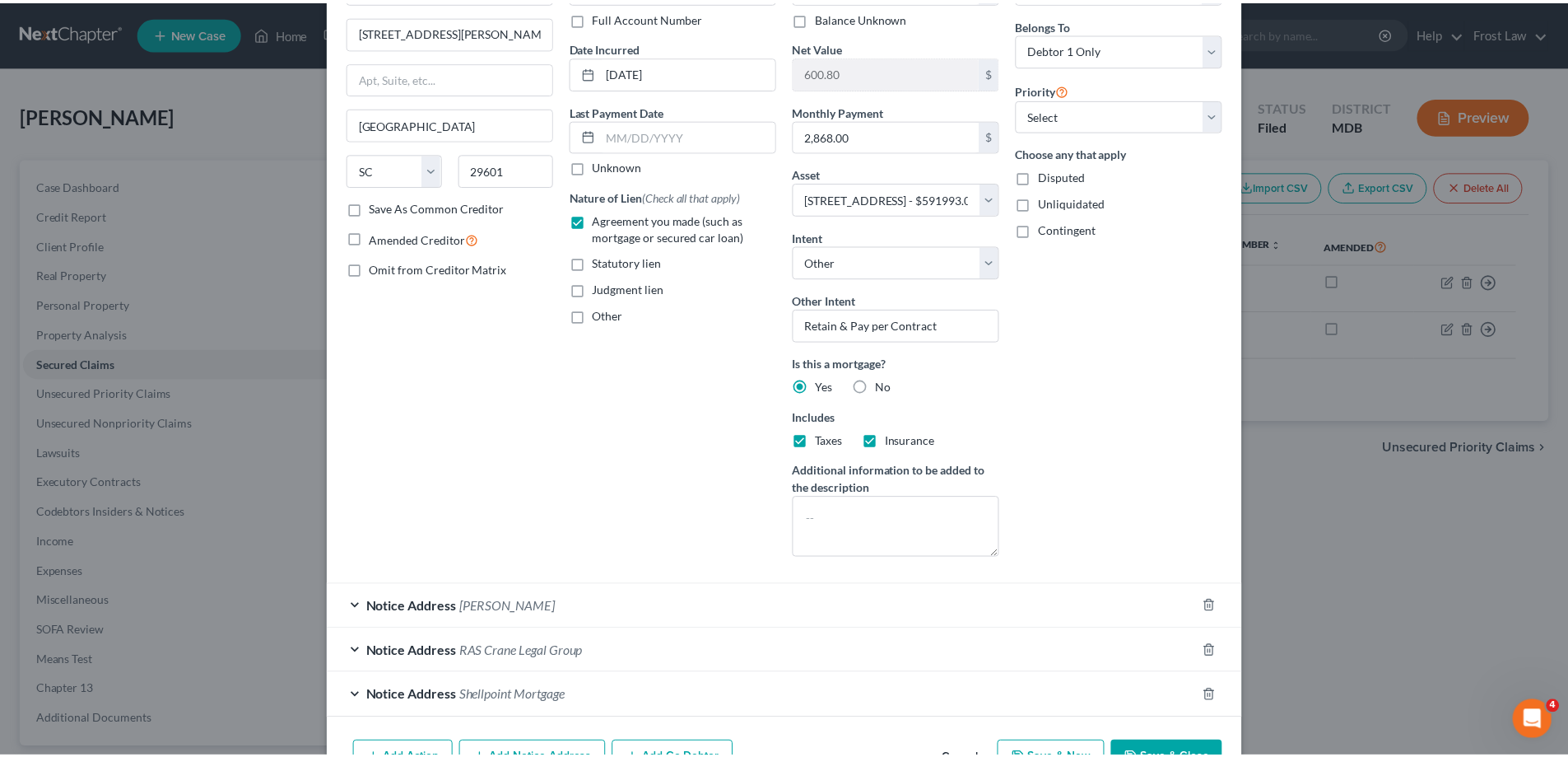
scroll to position [223, 0]
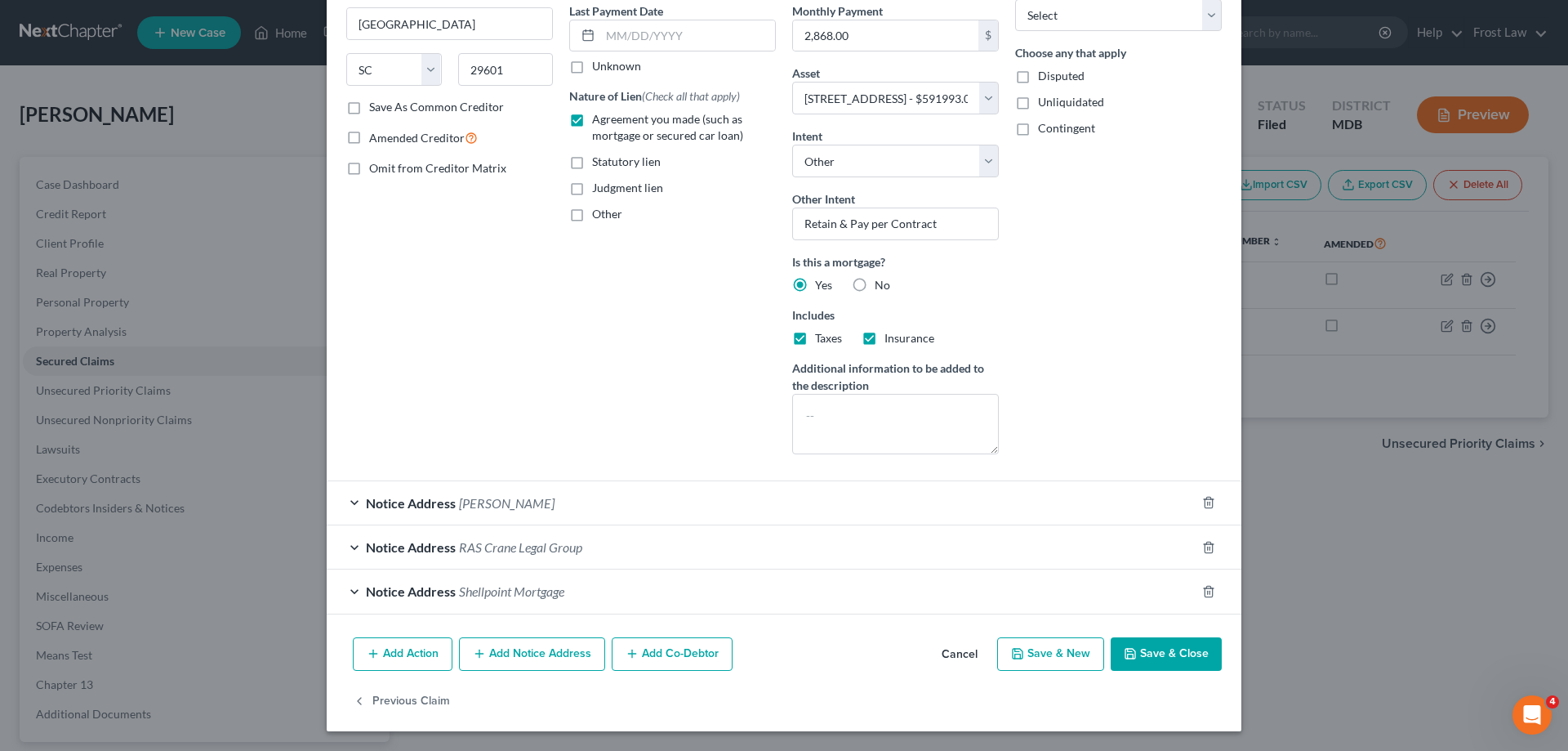
click at [942, 652] on button "Cancel" at bounding box center [959, 655] width 62 height 32
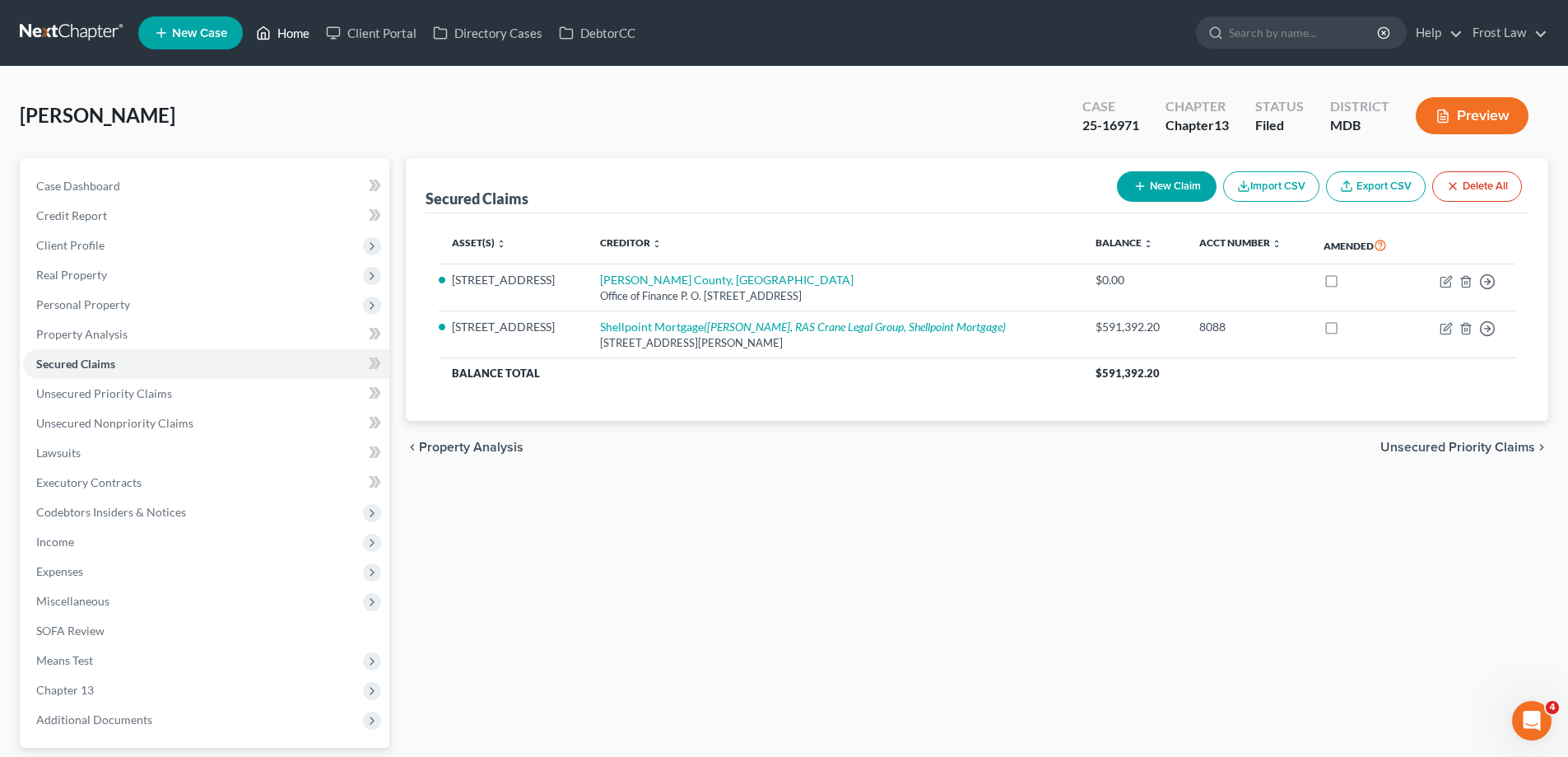
click at [297, 25] on link "Home" at bounding box center [282, 33] width 70 height 30
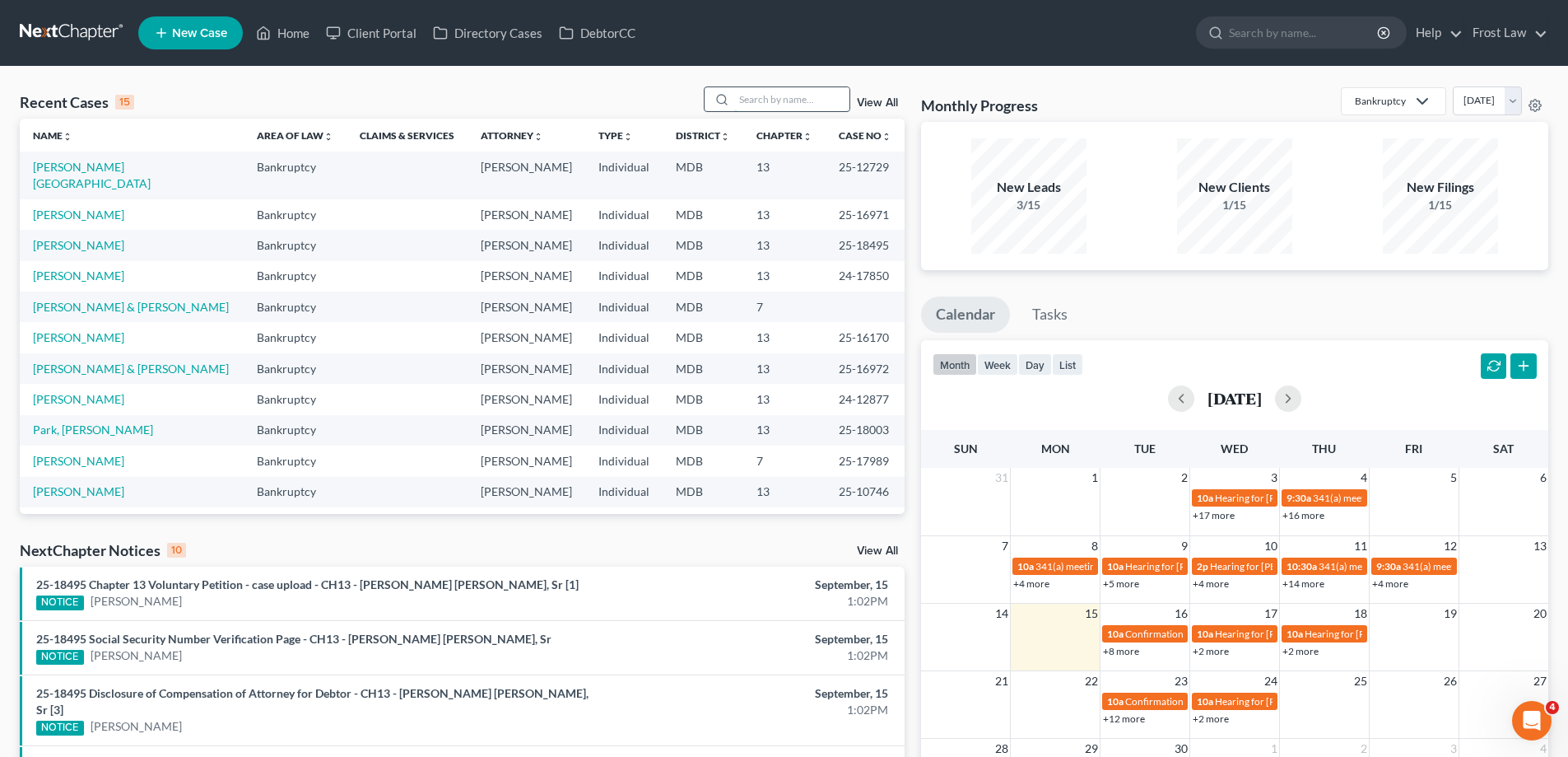
click at [753, 107] on input "search" at bounding box center [791, 99] width 115 height 24
type input "[PERSON_NAME]"
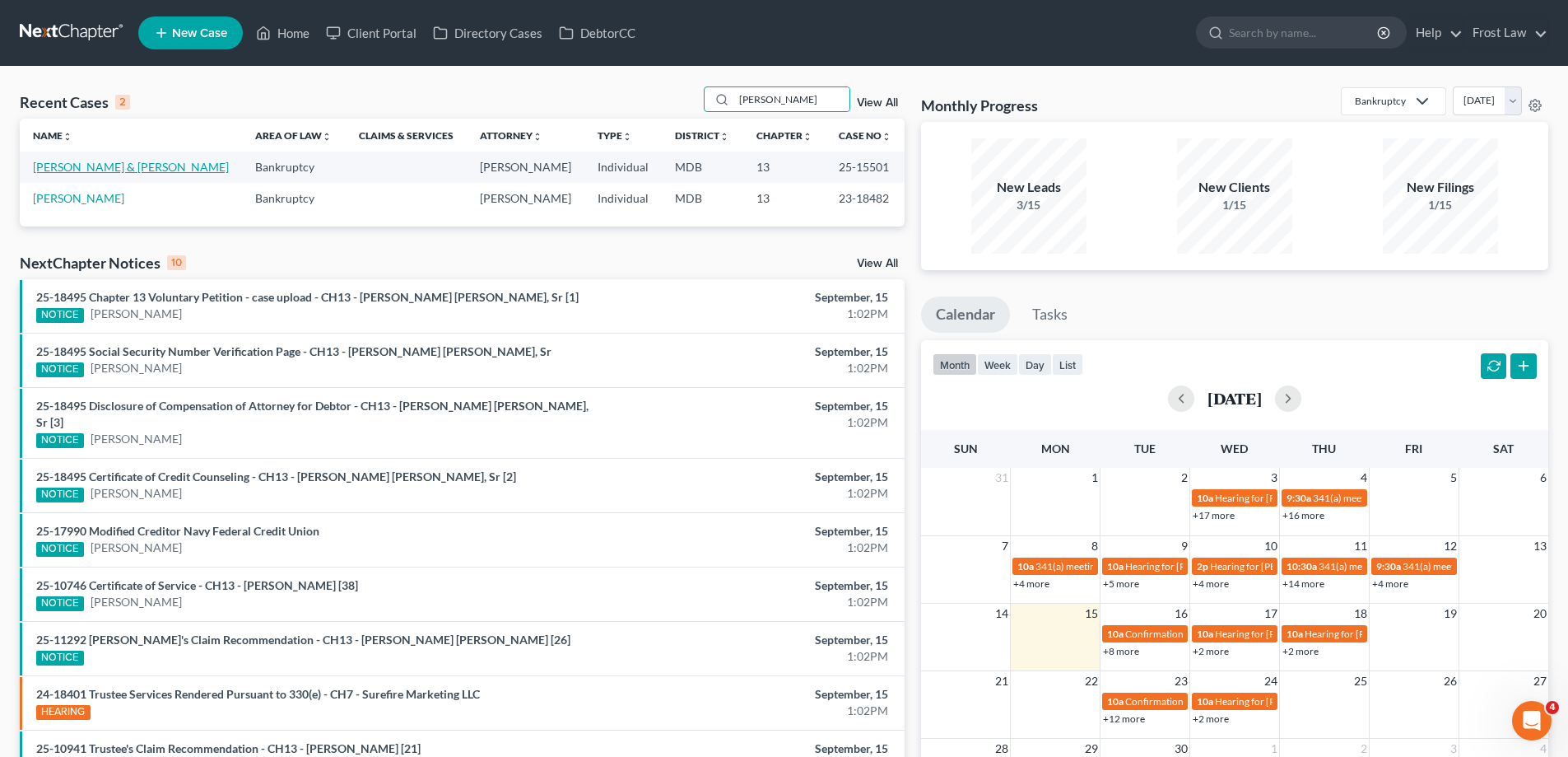
click at [117, 160] on link "[PERSON_NAME] & [PERSON_NAME]" at bounding box center [130, 167] width 196 height 14
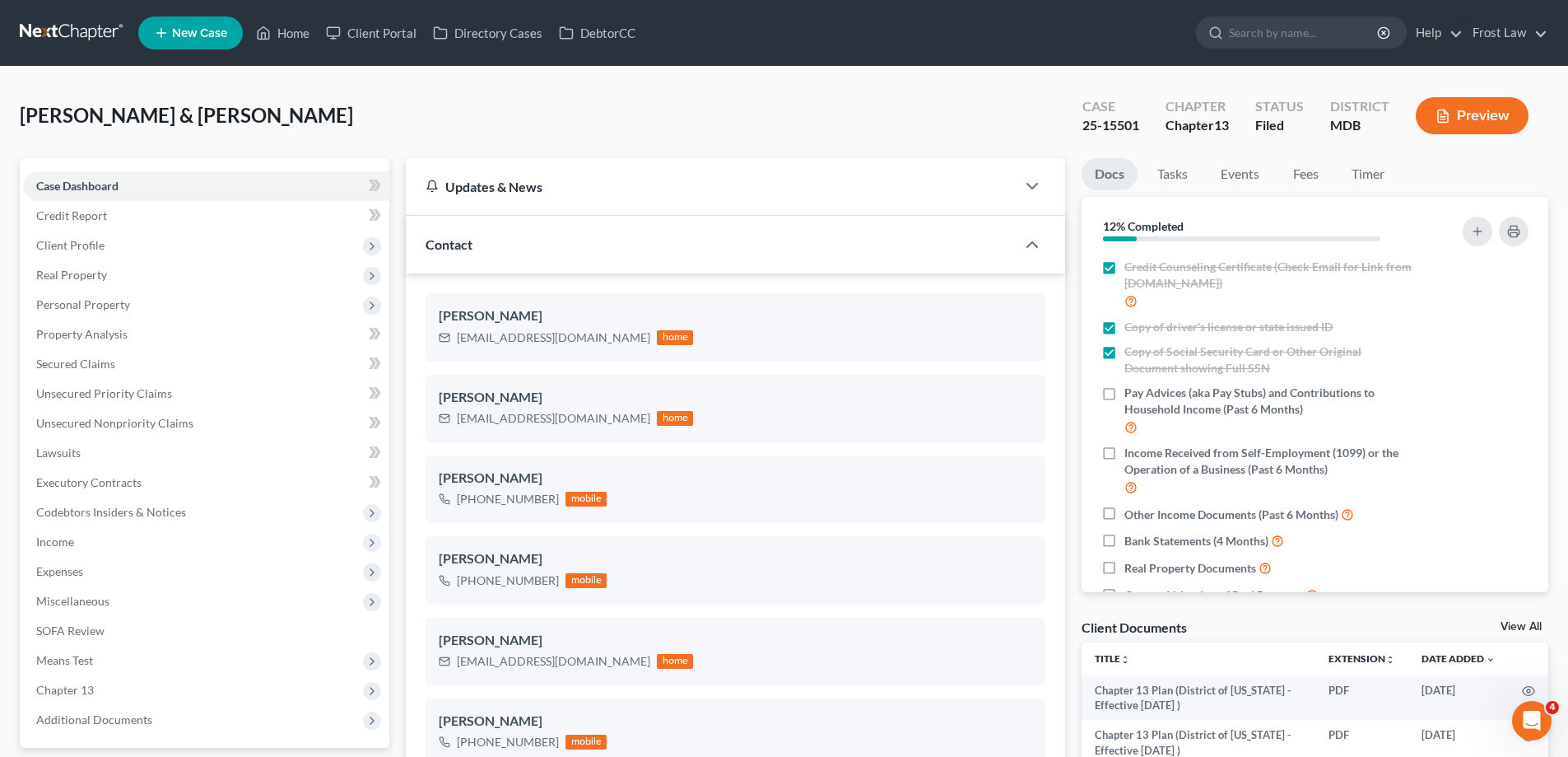
scroll to position [330, 0]
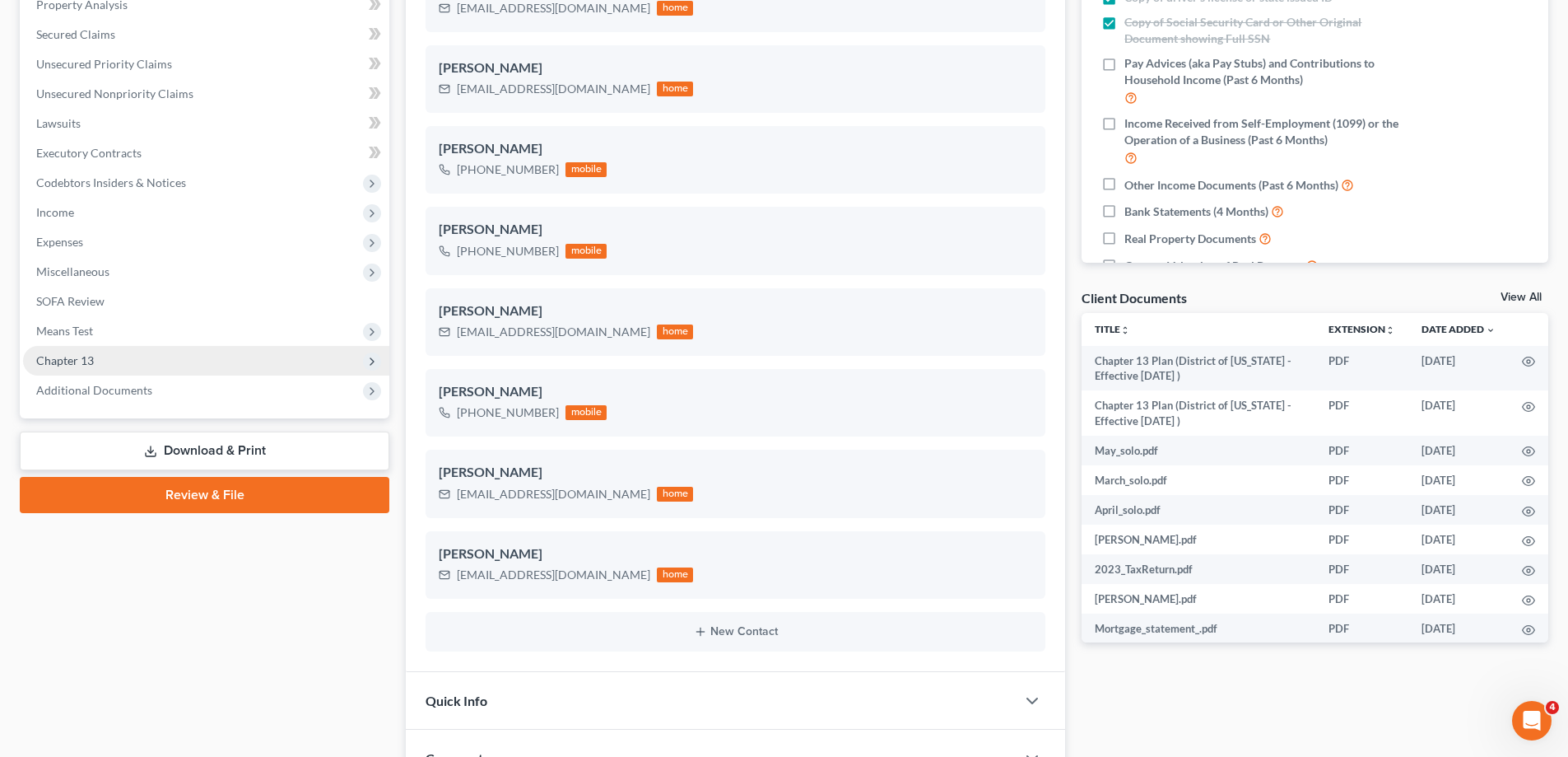
click at [169, 365] on span "Chapter 13" at bounding box center [206, 360] width 366 height 30
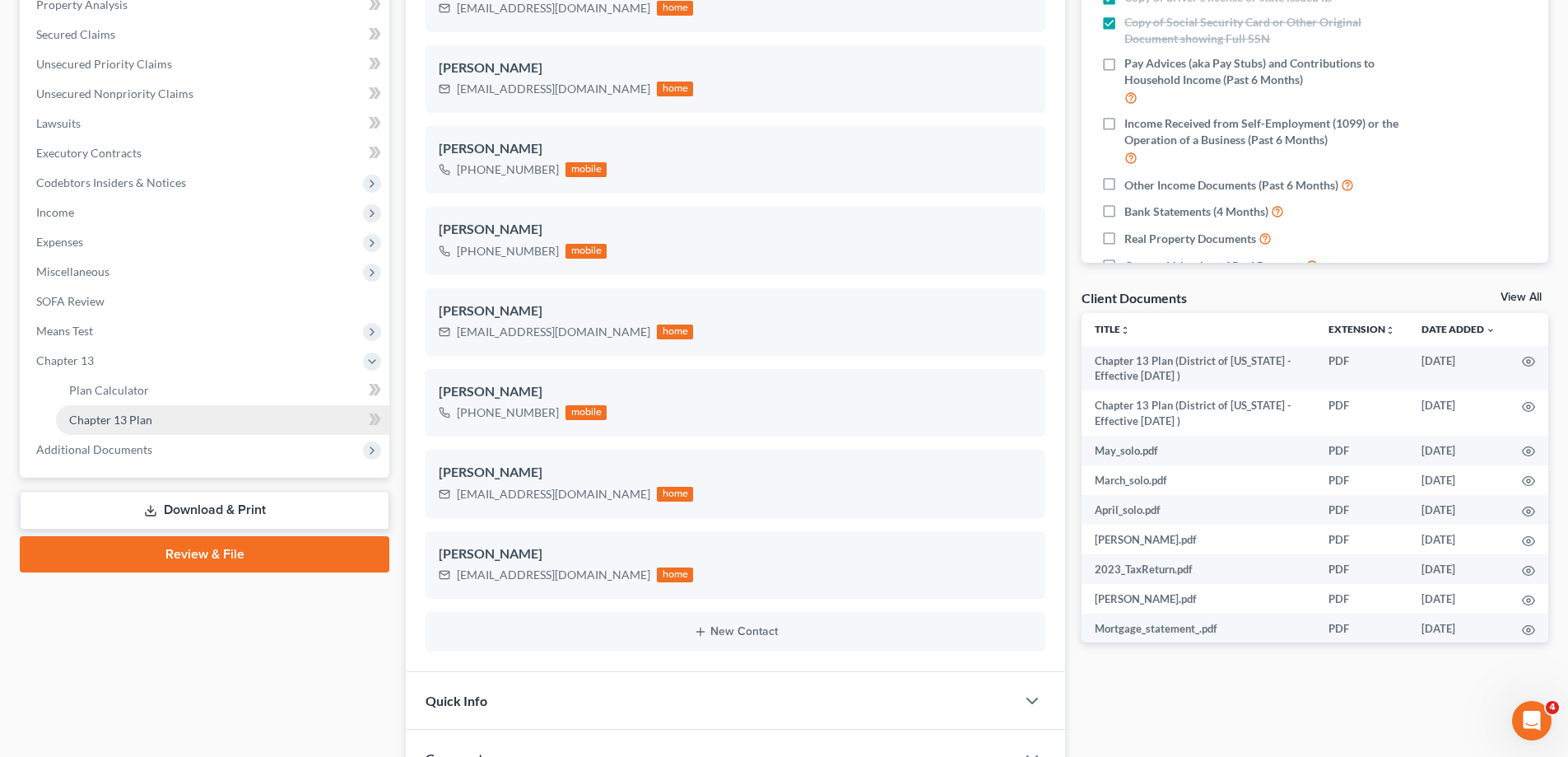
click at [195, 422] on link "Chapter 13 Plan" at bounding box center [223, 420] width 333 height 30
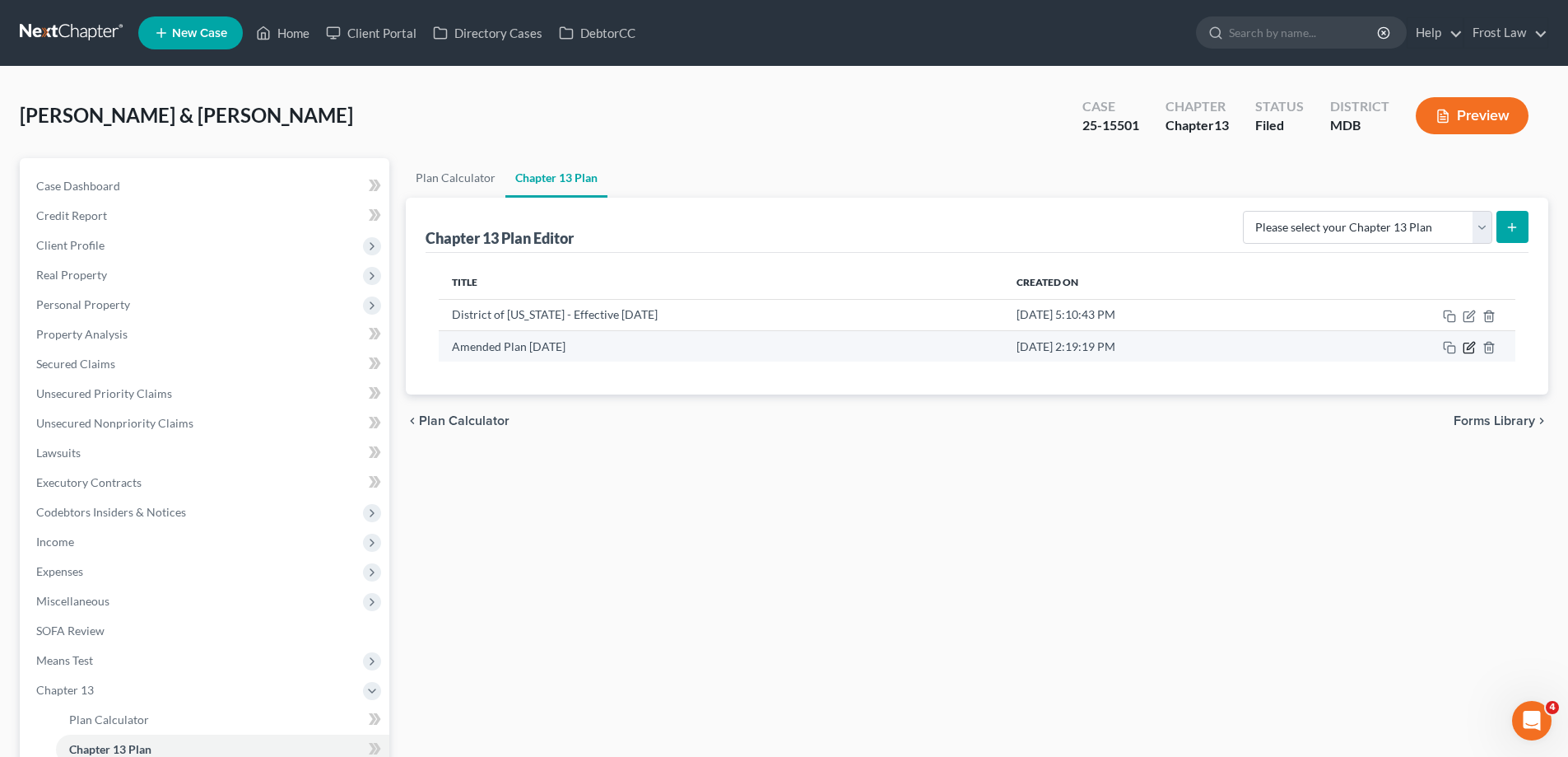
click at [1473, 350] on icon "button" at bounding box center [1468, 347] width 13 height 13
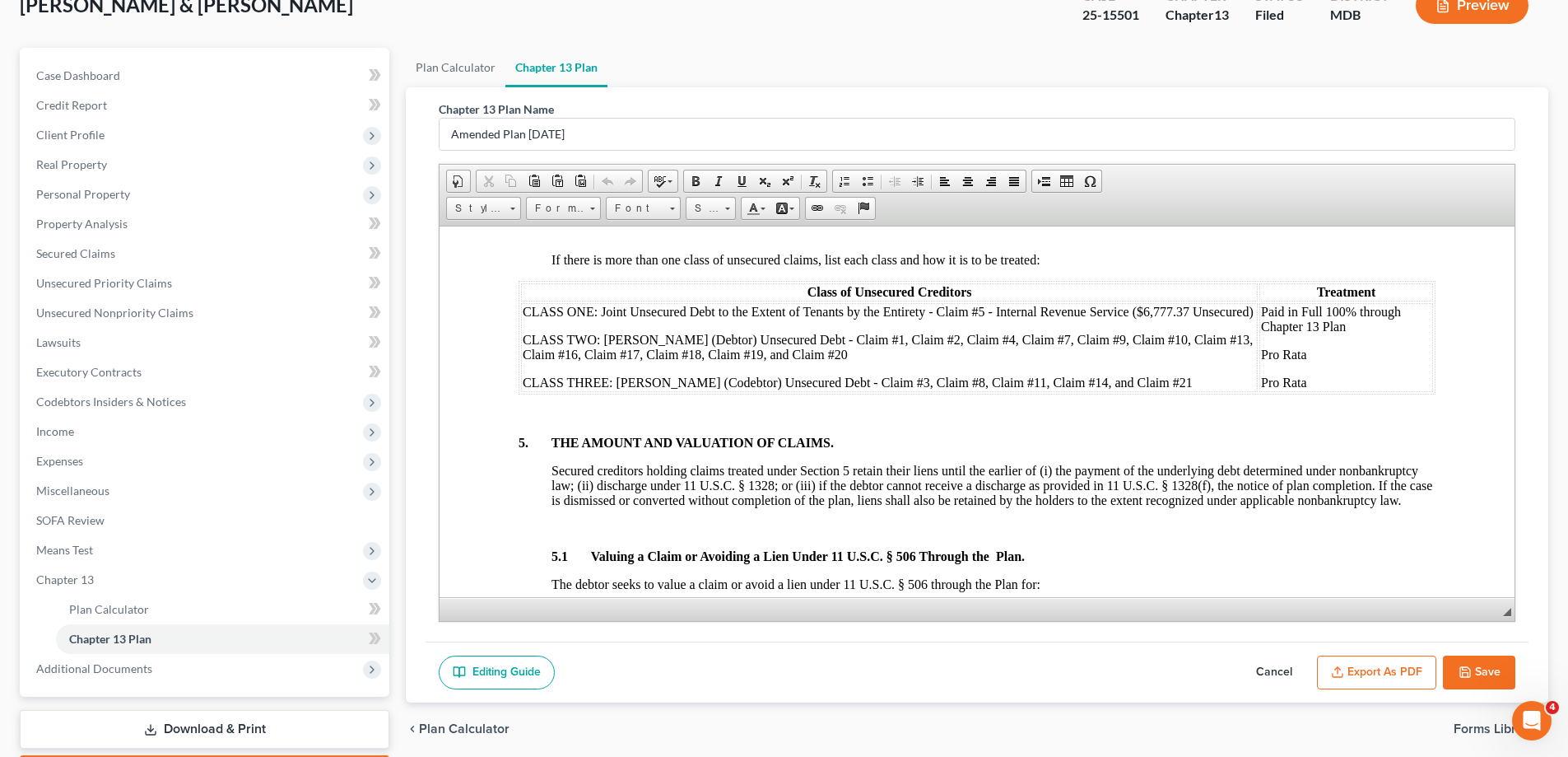
scroll to position [165, 0]
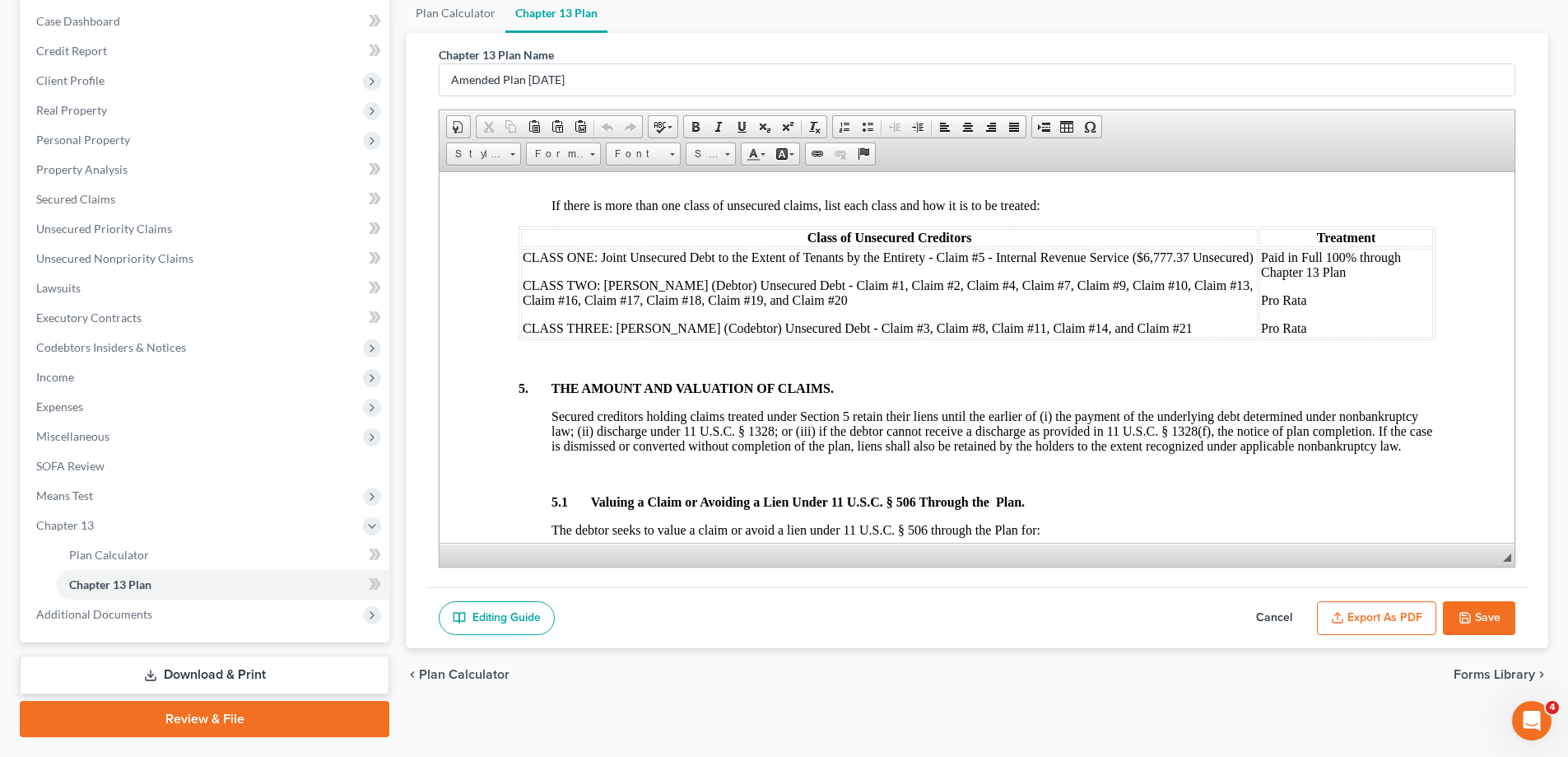
click at [1277, 618] on button "Cancel" at bounding box center [1274, 618] width 72 height 34
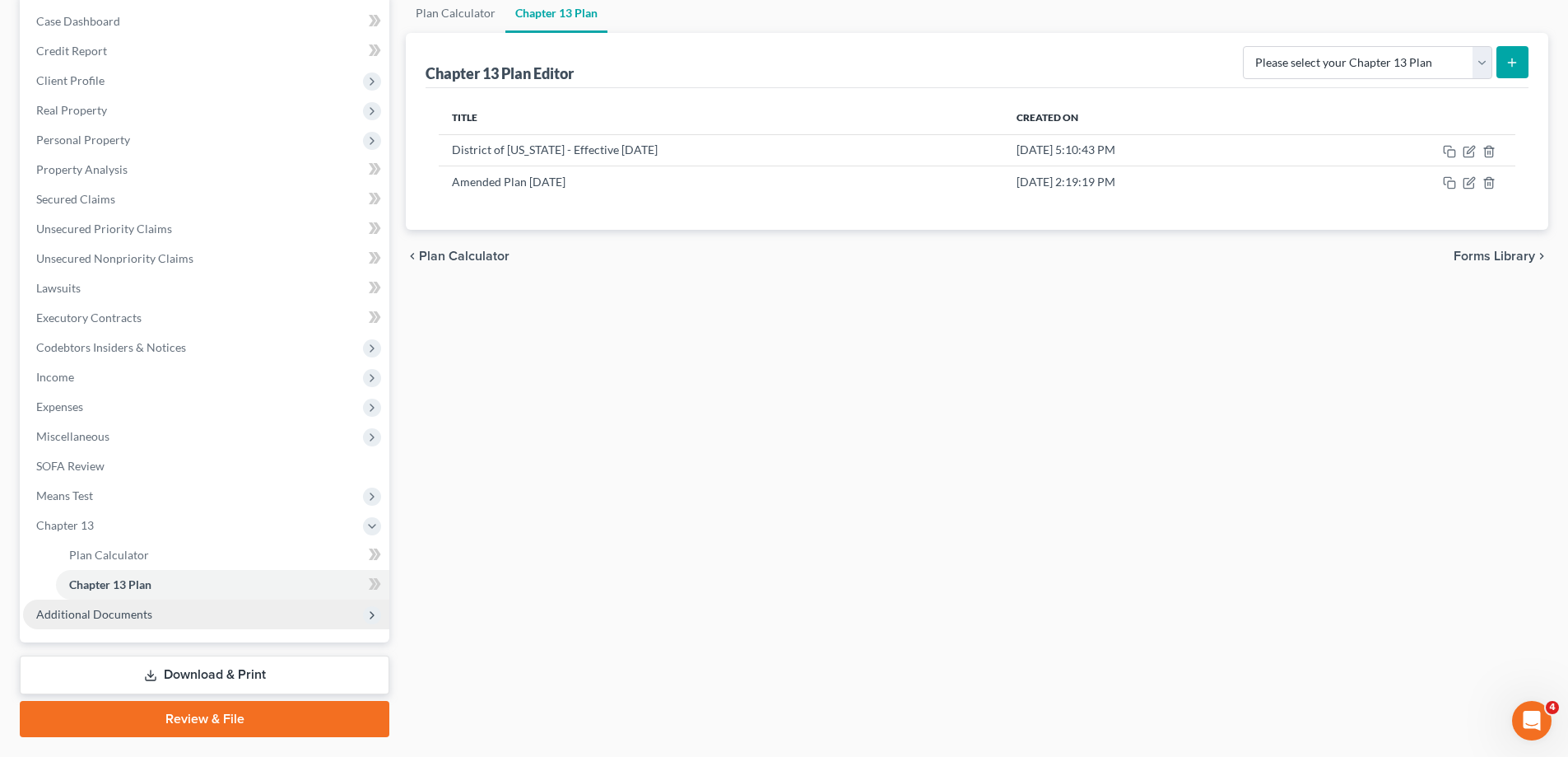
click at [181, 599] on span "Additional Documents" at bounding box center [206, 614] width 366 height 30
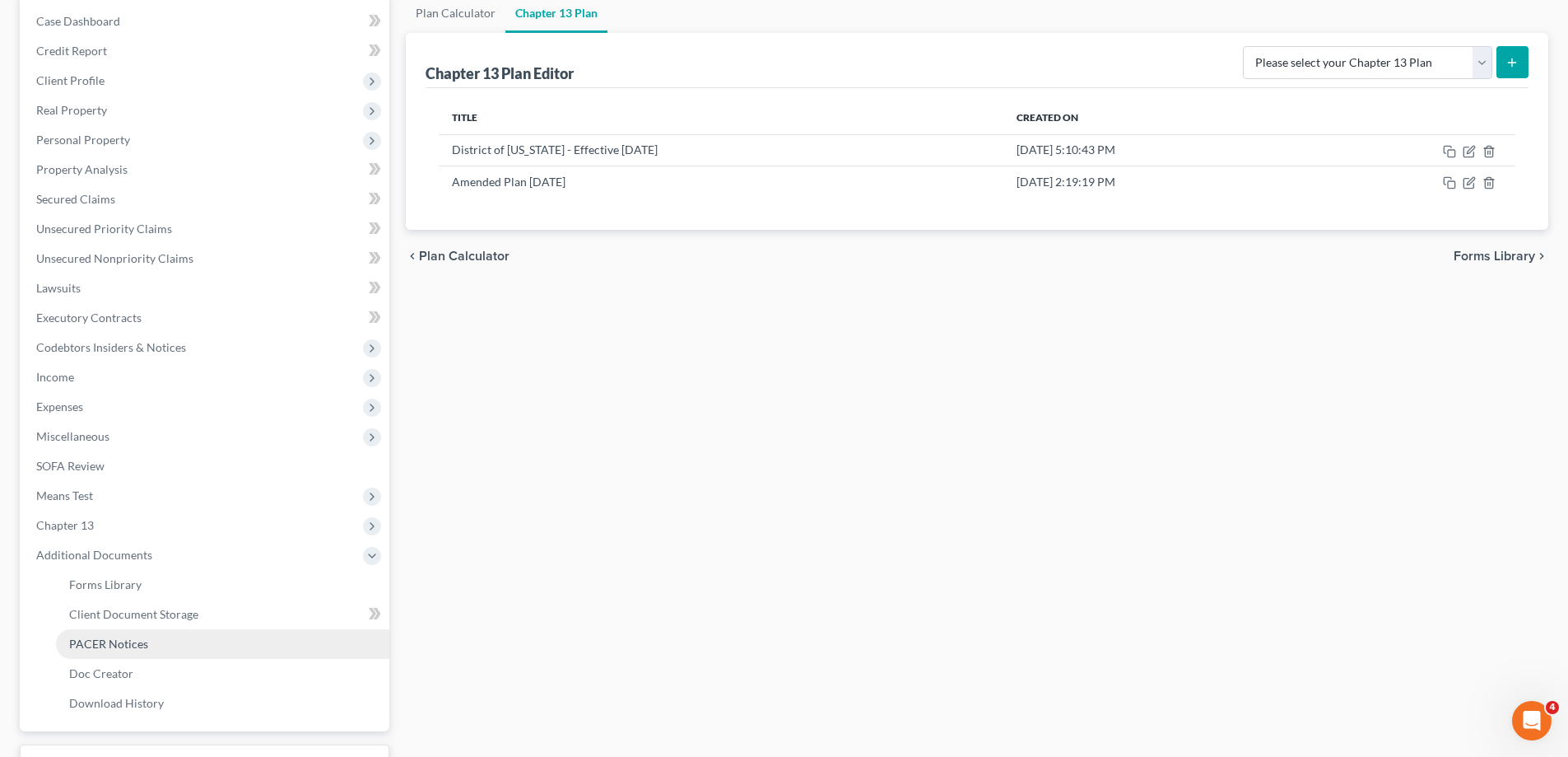
click at [184, 642] on link "PACER Notices" at bounding box center [223, 644] width 333 height 30
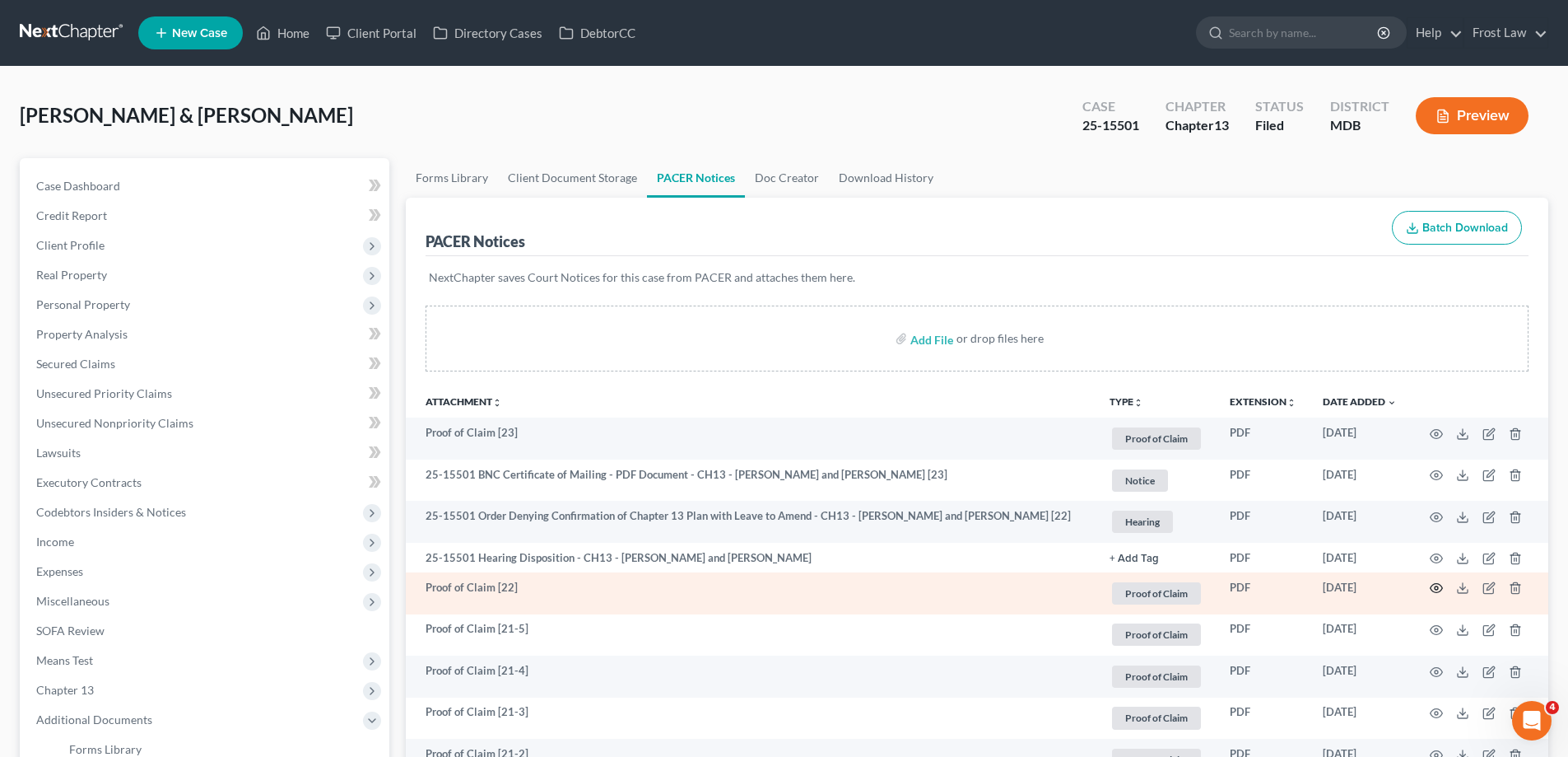
click at [1438, 592] on icon "button" at bounding box center [1436, 588] width 13 height 13
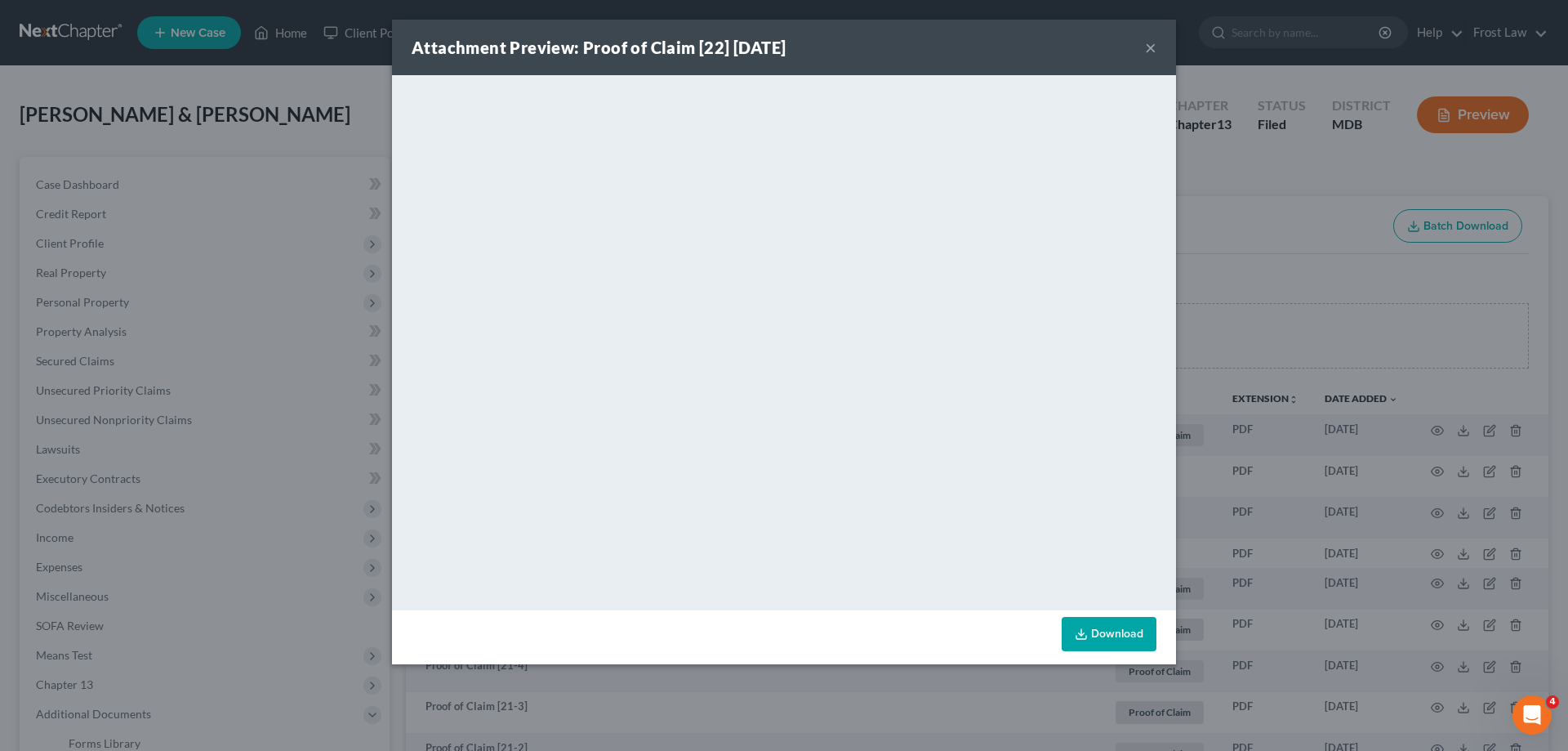
click at [1145, 45] on button "×" at bounding box center [1150, 47] width 11 height 19
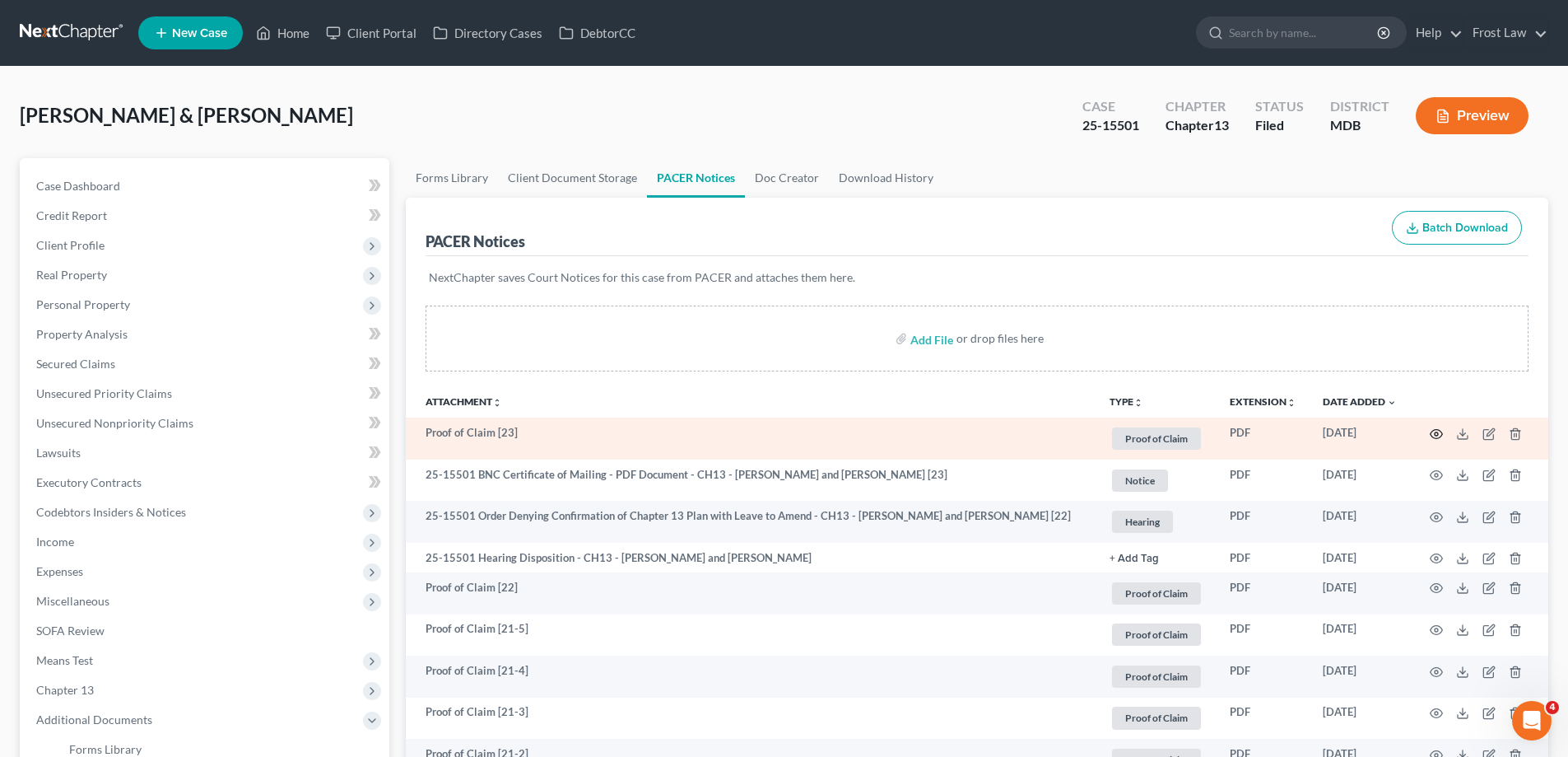
click at [1435, 434] on circle "button" at bounding box center [1437, 434] width 4 height 4
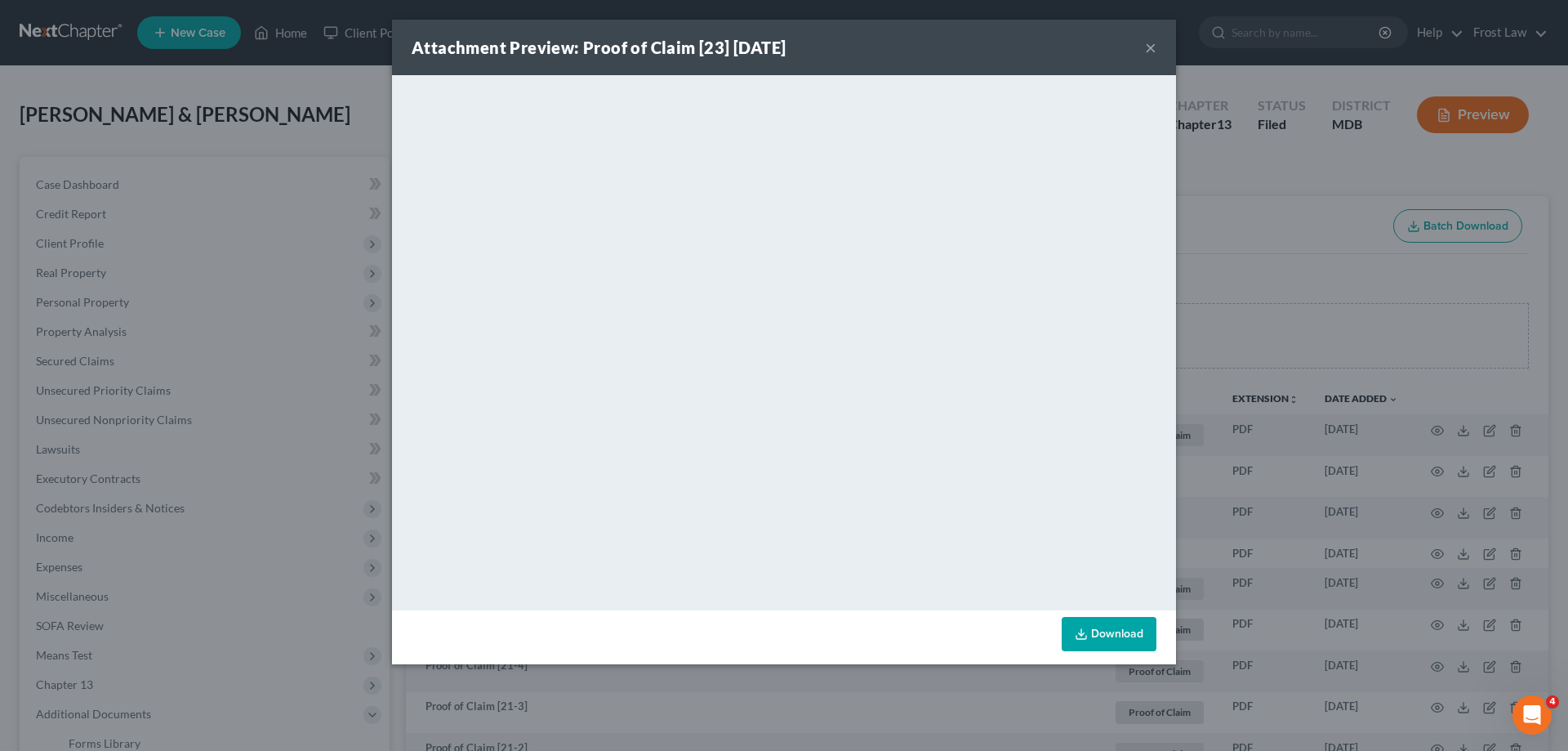
click at [1148, 45] on button "×" at bounding box center [1150, 47] width 11 height 19
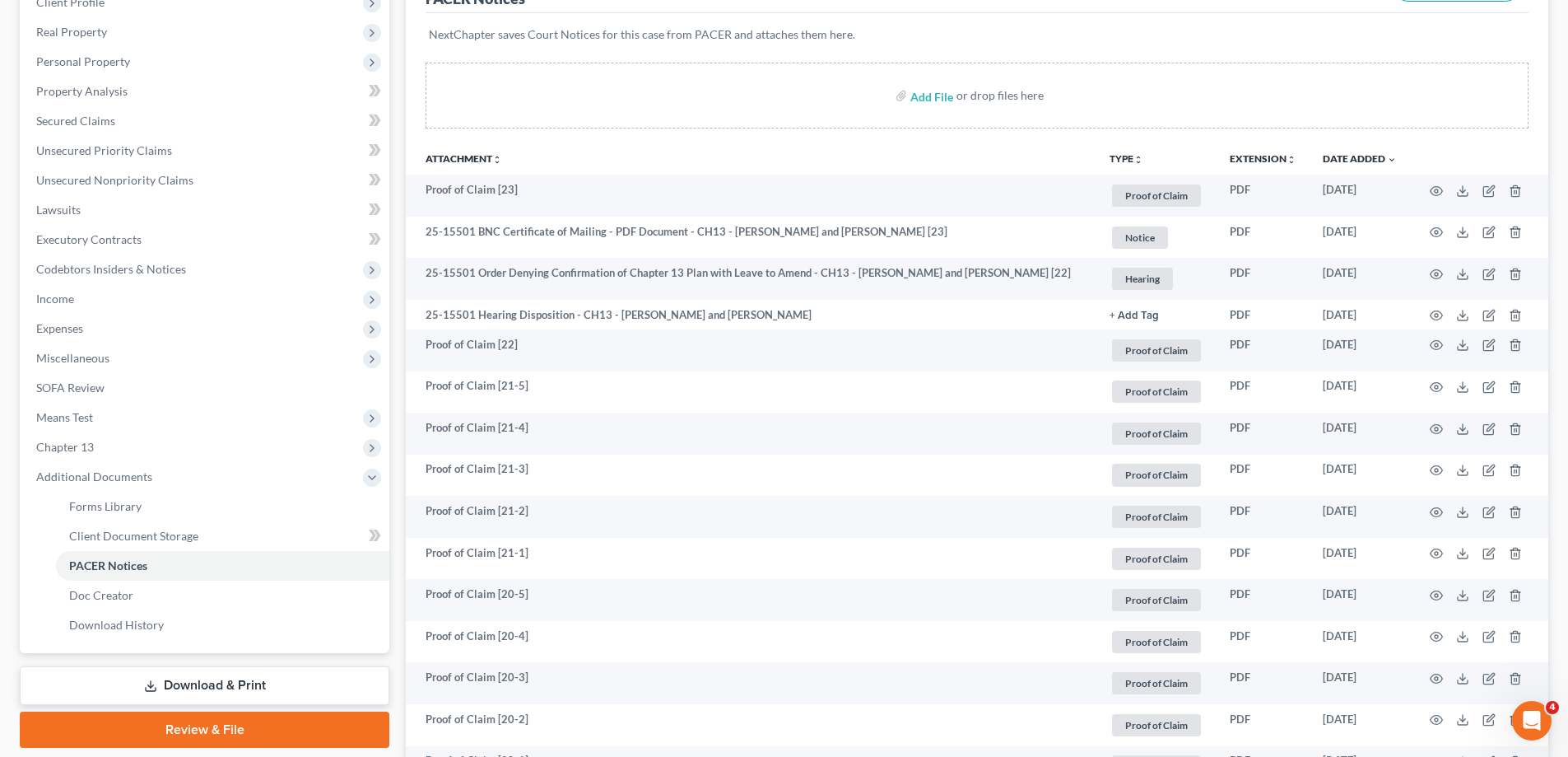
scroll to position [412, 0]
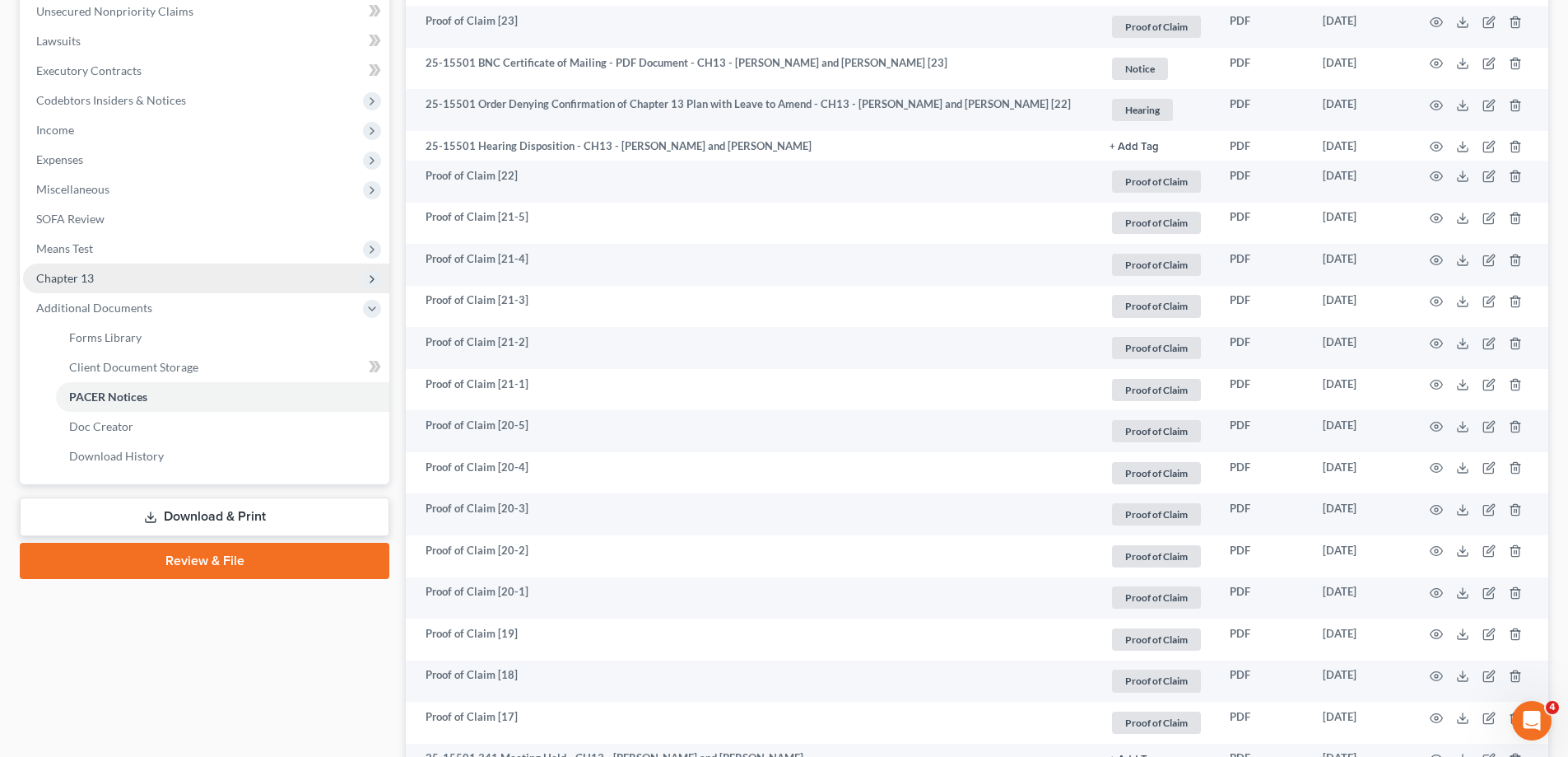
click at [157, 271] on span "Chapter 13" at bounding box center [206, 278] width 366 height 30
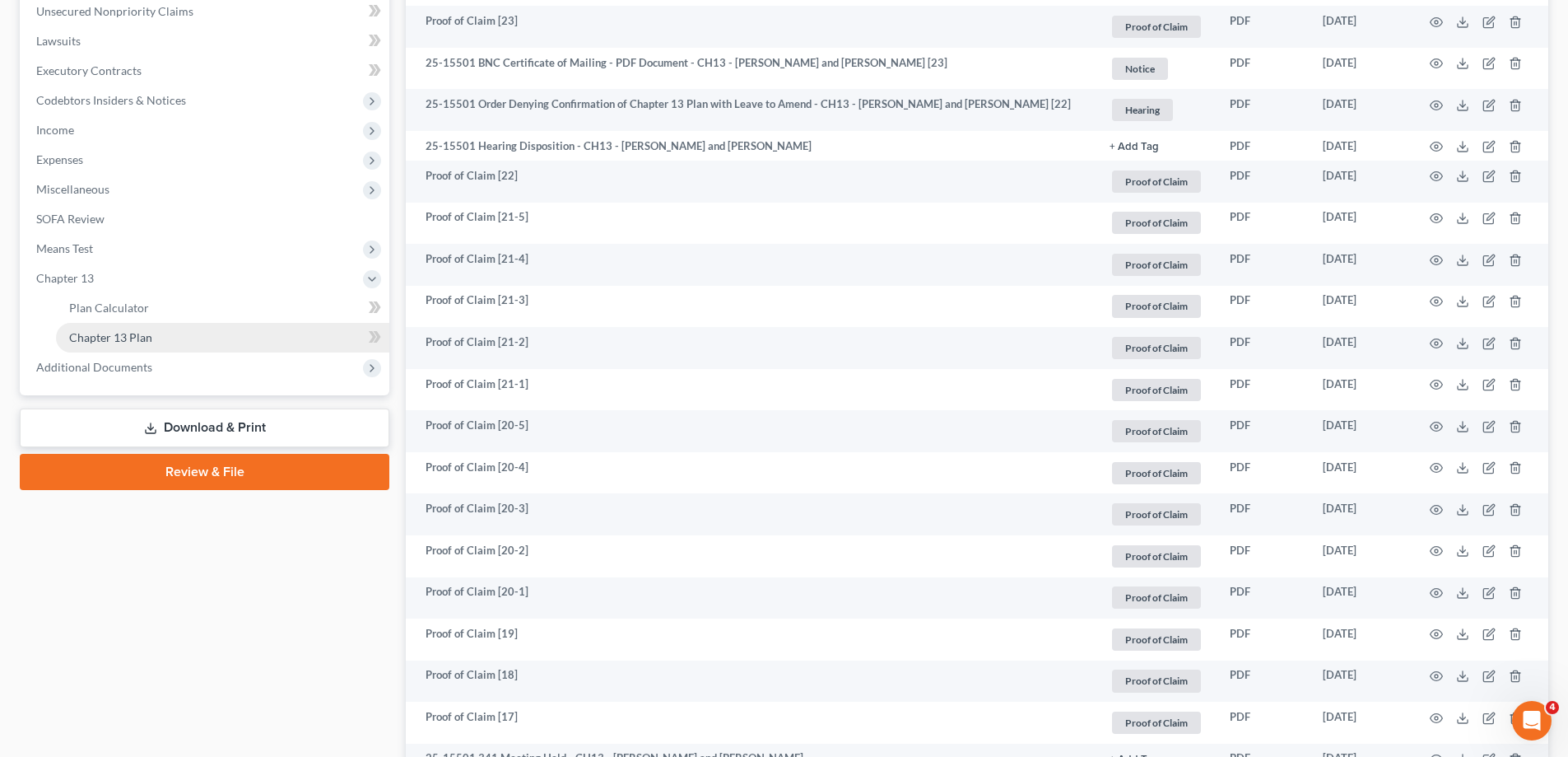
click at [171, 338] on link "Chapter 13 Plan" at bounding box center [223, 338] width 333 height 30
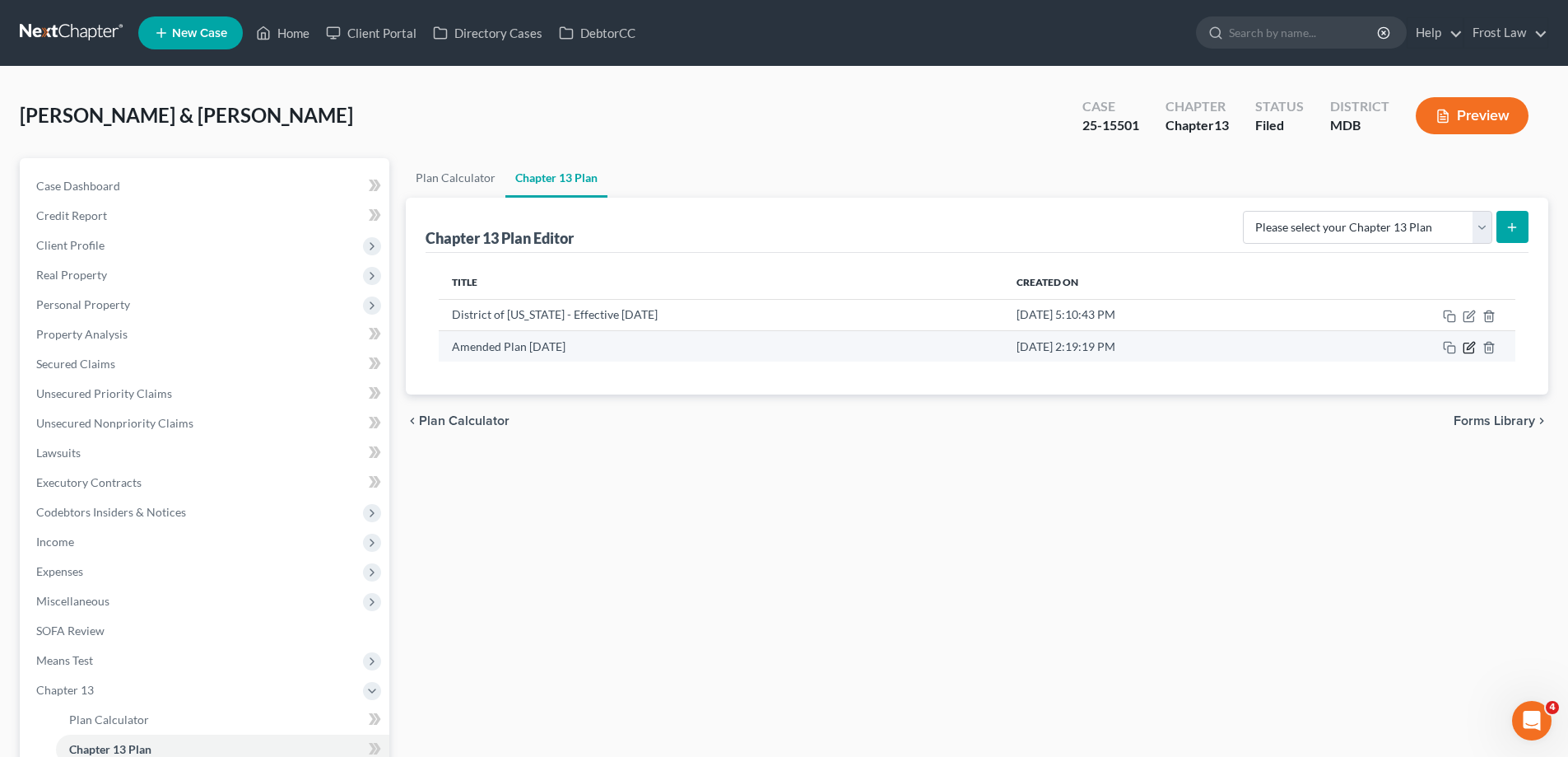
click at [1473, 349] on icon "button" at bounding box center [1468, 347] width 13 height 13
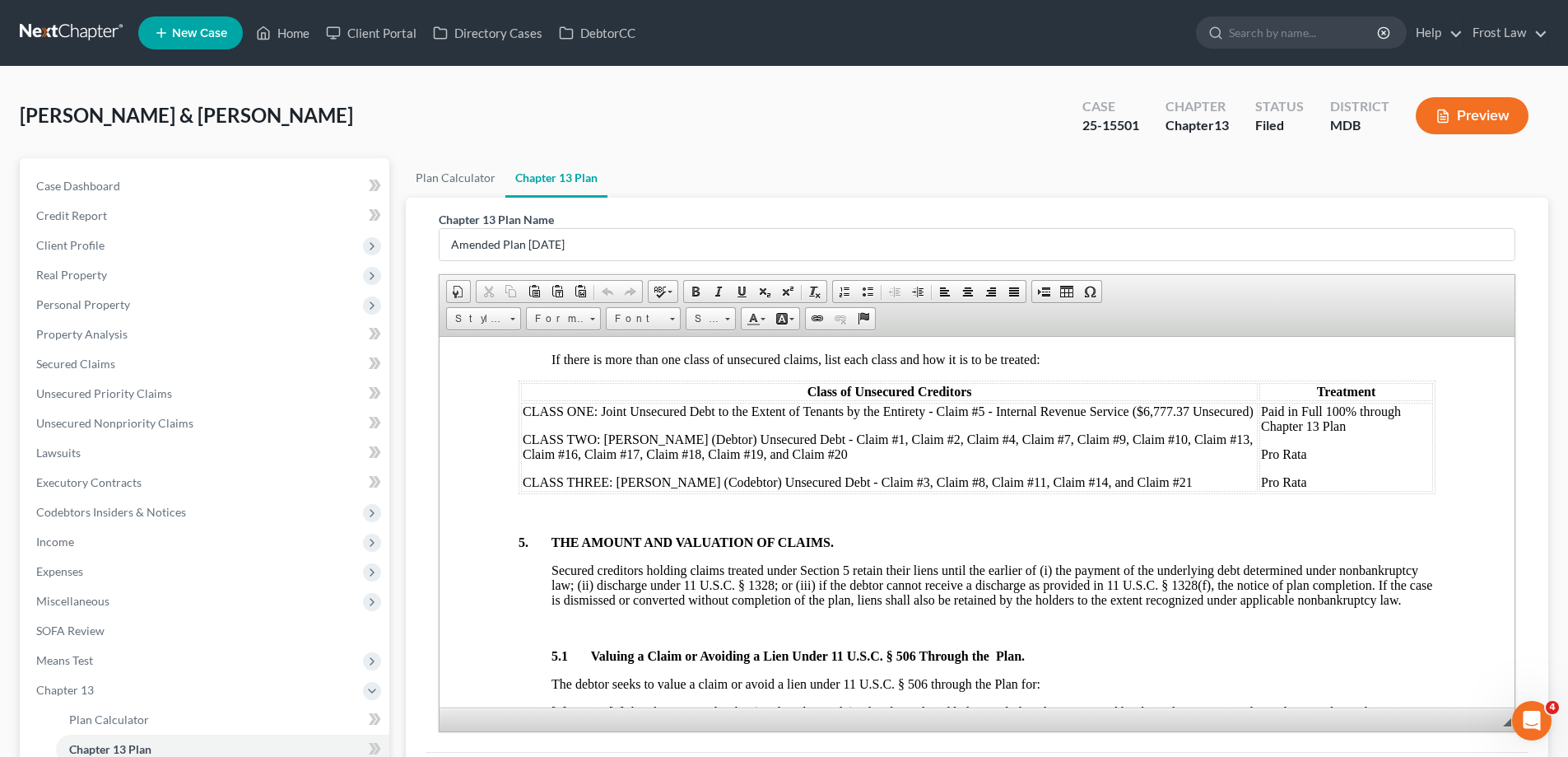
scroll to position [3706, 0]
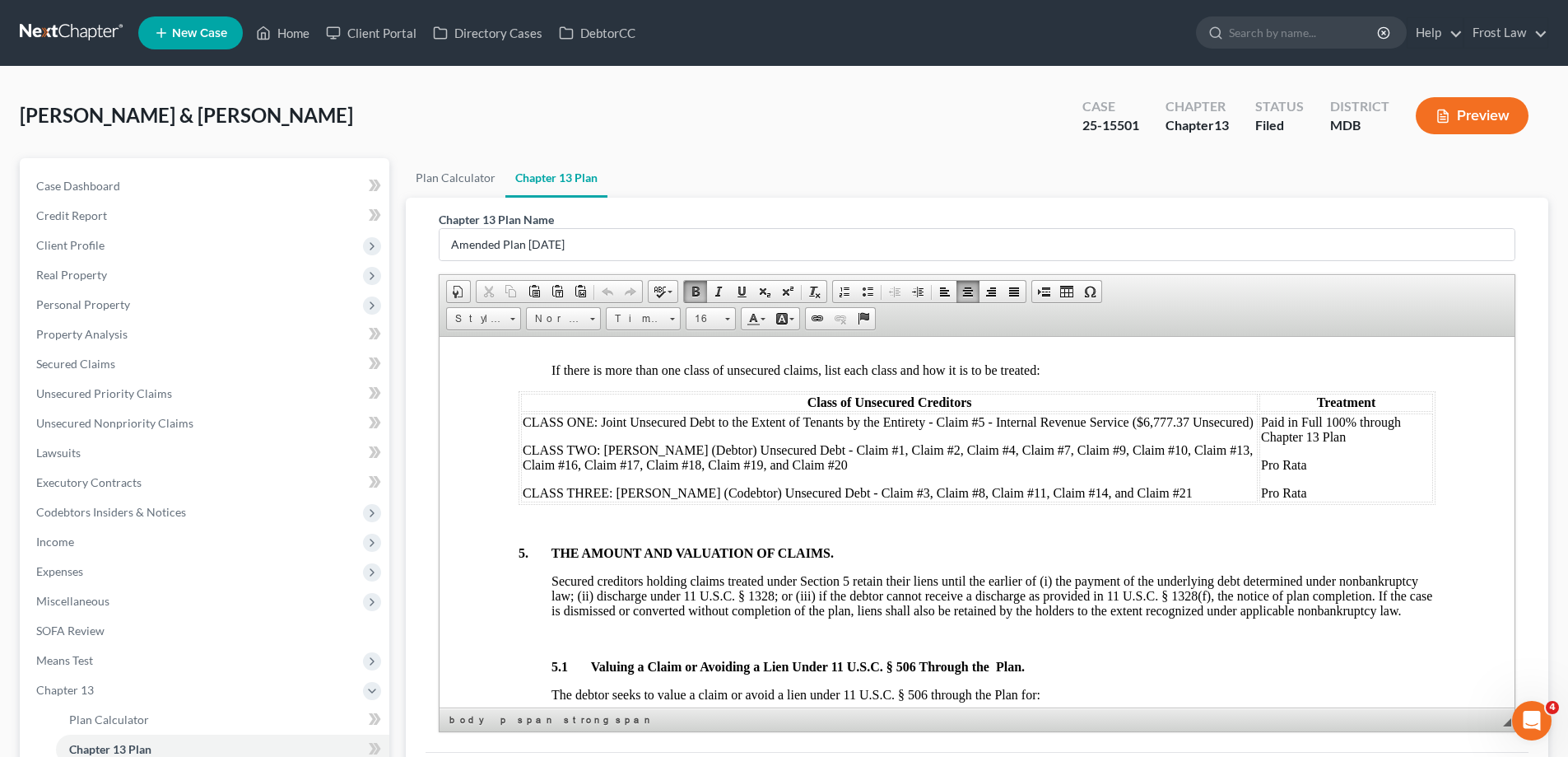
click at [918, 471] on p "CLASS TWO: [PERSON_NAME] (Debtor) Unsecured Debt - Claim #1, Claim #2, Claim #4…" at bounding box center [889, 457] width 733 height 30
click at [820, 471] on span "CLASS TWO: [PERSON_NAME] (Debtor) Unsecured Debt - Claim #1, Claim #2, Claim #4…" at bounding box center [887, 456] width 730 height 29
click at [854, 471] on span "CLASS TWO: [PERSON_NAME] (Debtor) Unsecured Debt - Claim #1, Claim #2, Claim #4…" at bounding box center [887, 456] width 730 height 29
click at [1026, 560] on p "5. THE AMOUNT AND VALUATION OF CLAIMS." at bounding box center [977, 553] width 917 height 15
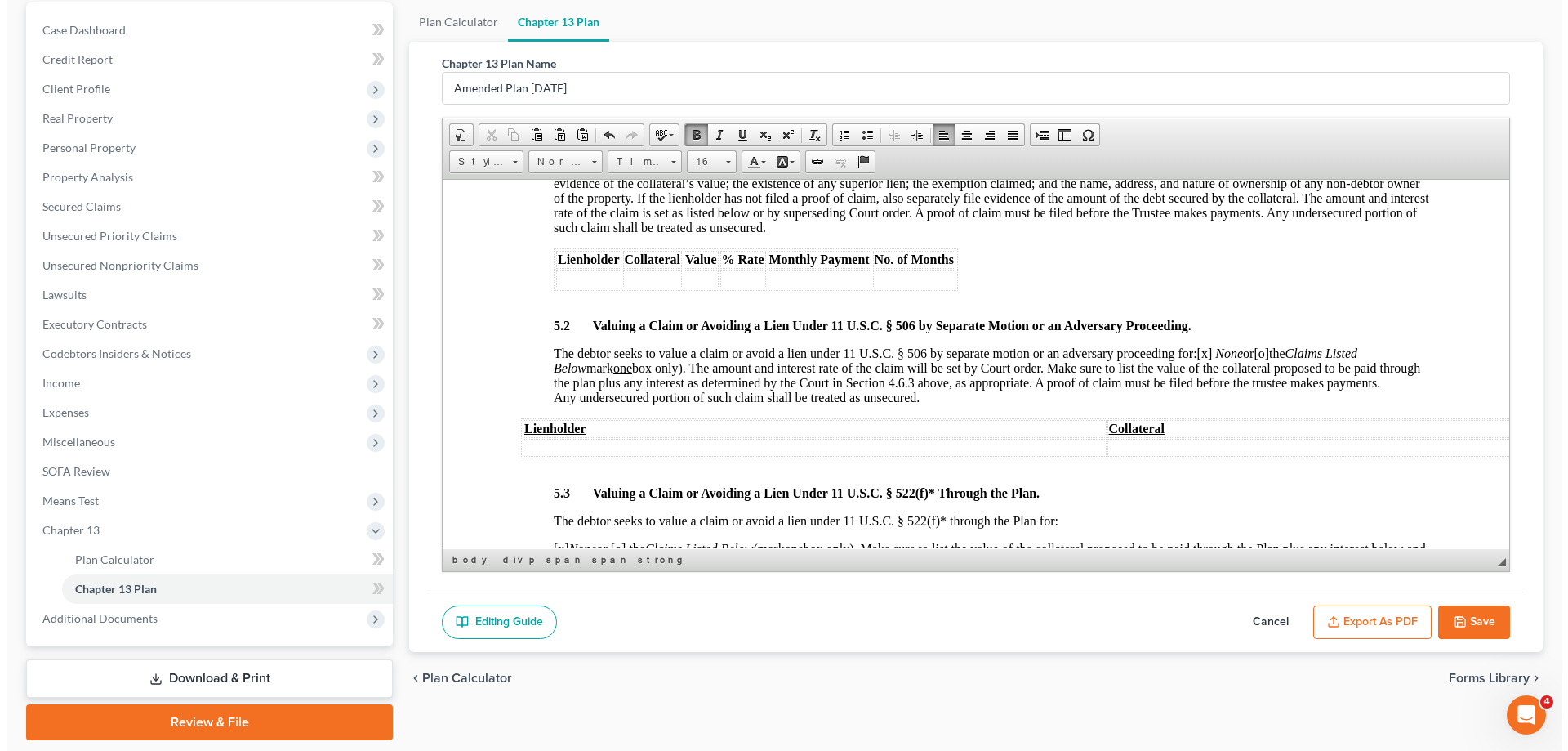
scroll to position [205, 0]
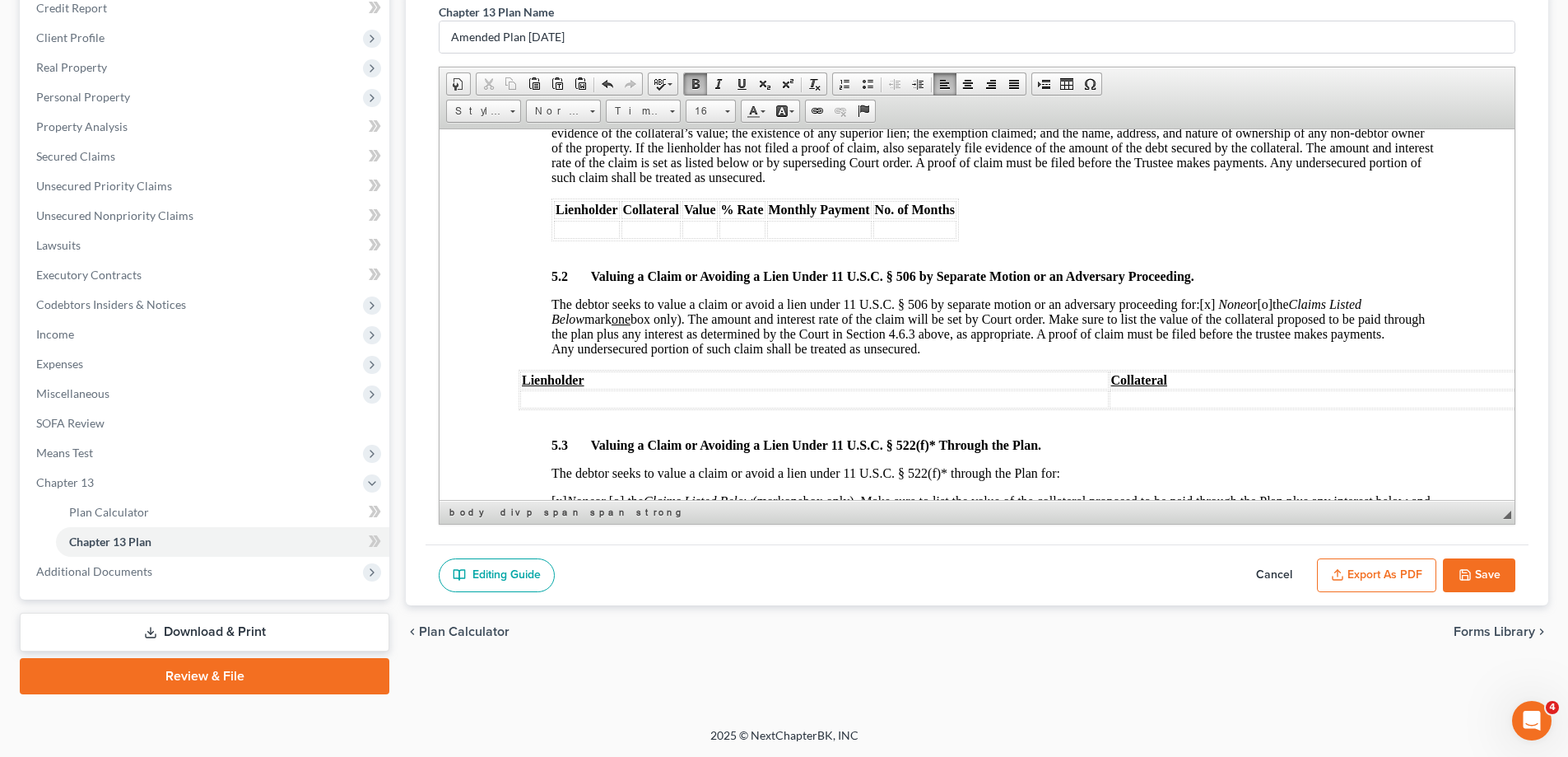
click at [1393, 573] on button "Export as PDF" at bounding box center [1376, 575] width 119 height 34
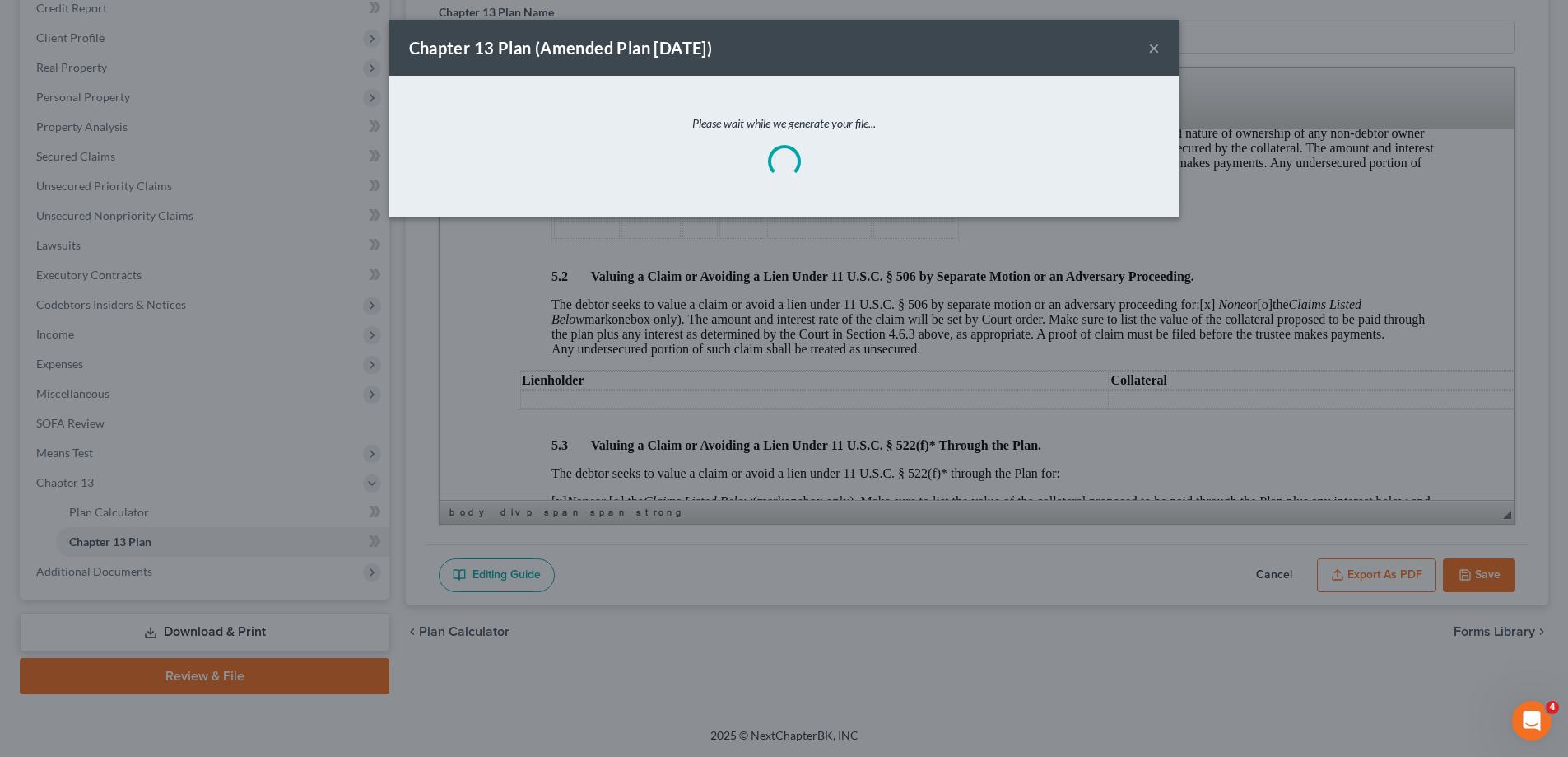
scroll to position [4087, 0]
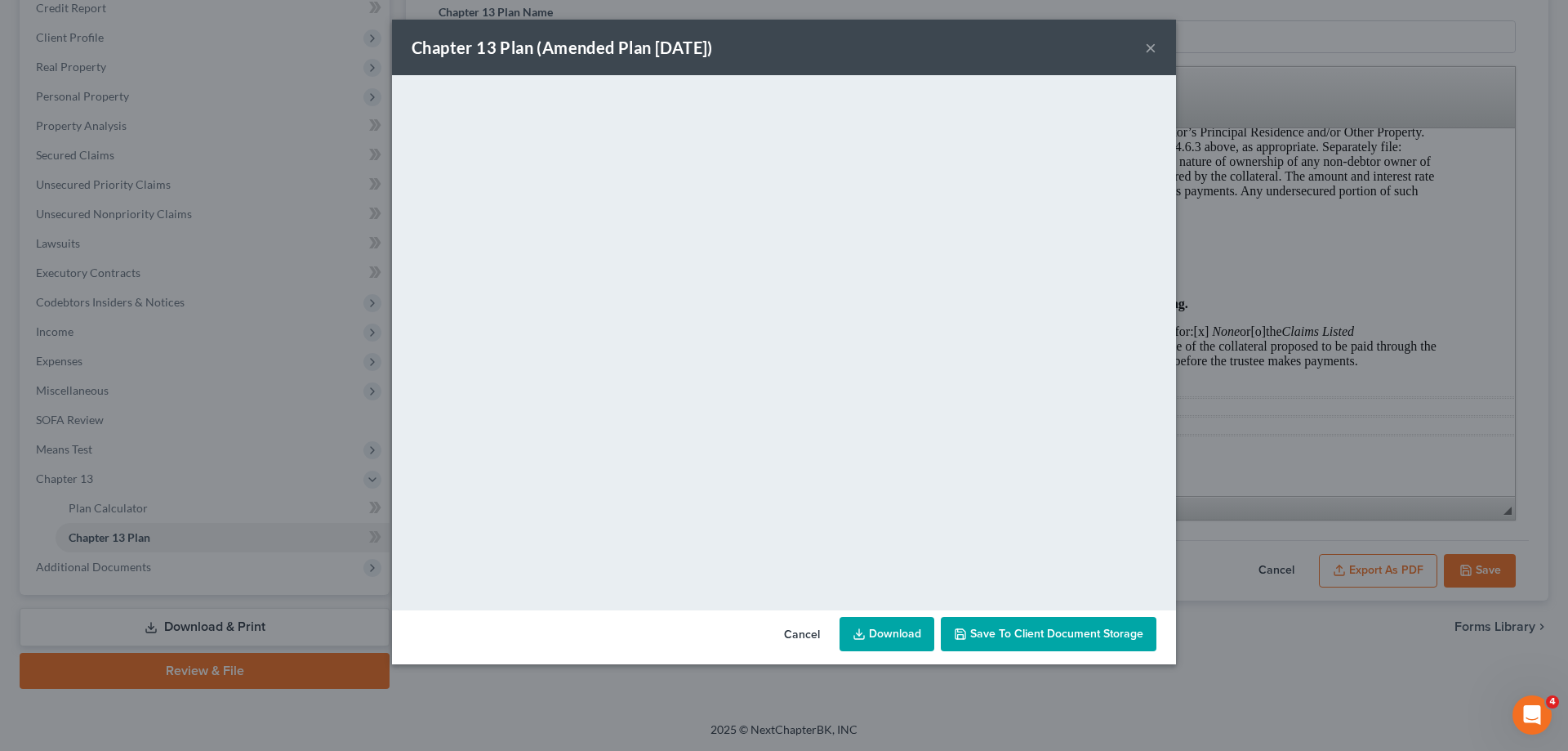
click at [1146, 49] on button "×" at bounding box center [1150, 47] width 11 height 19
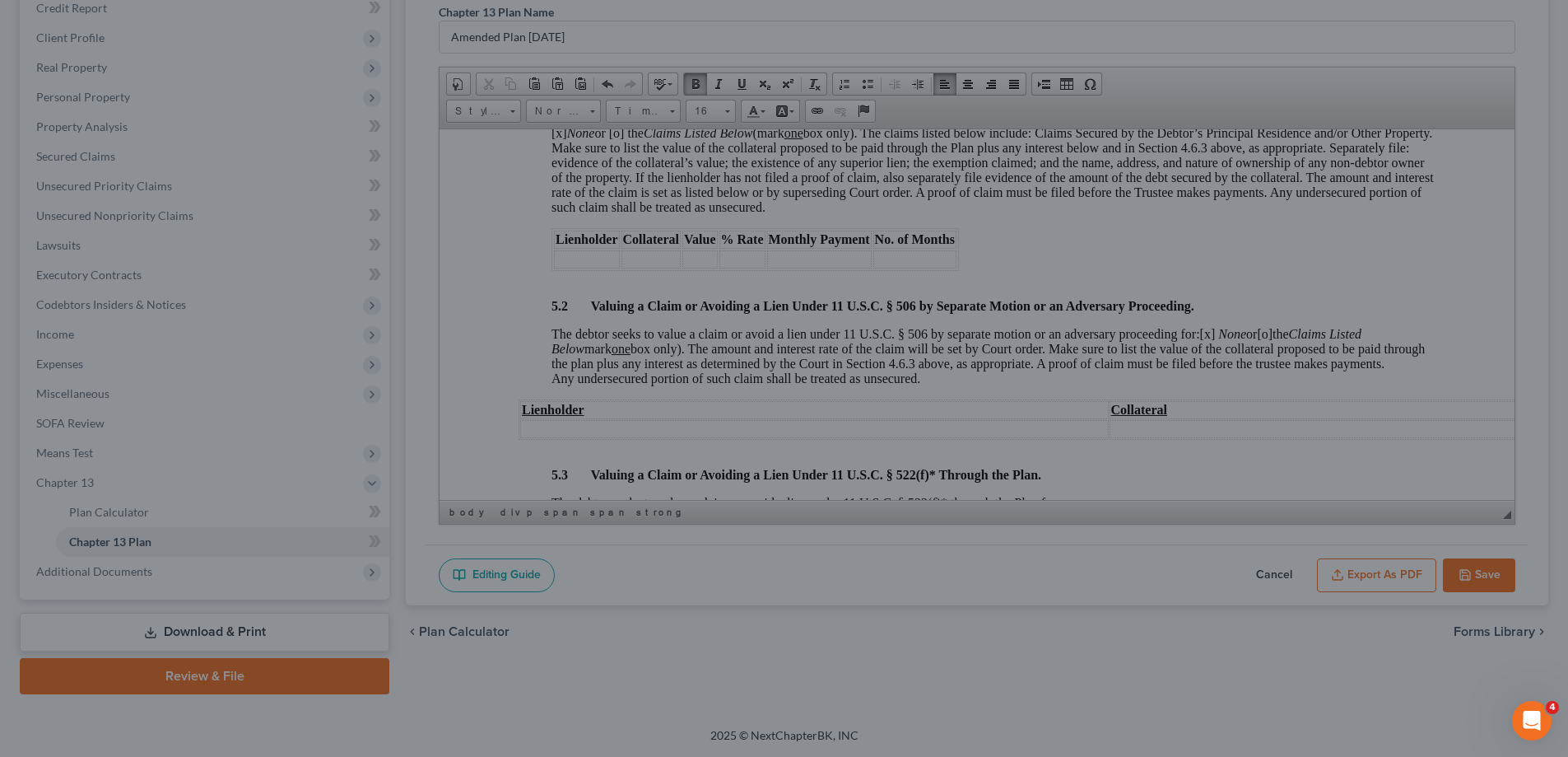
scroll to position [4117, 0]
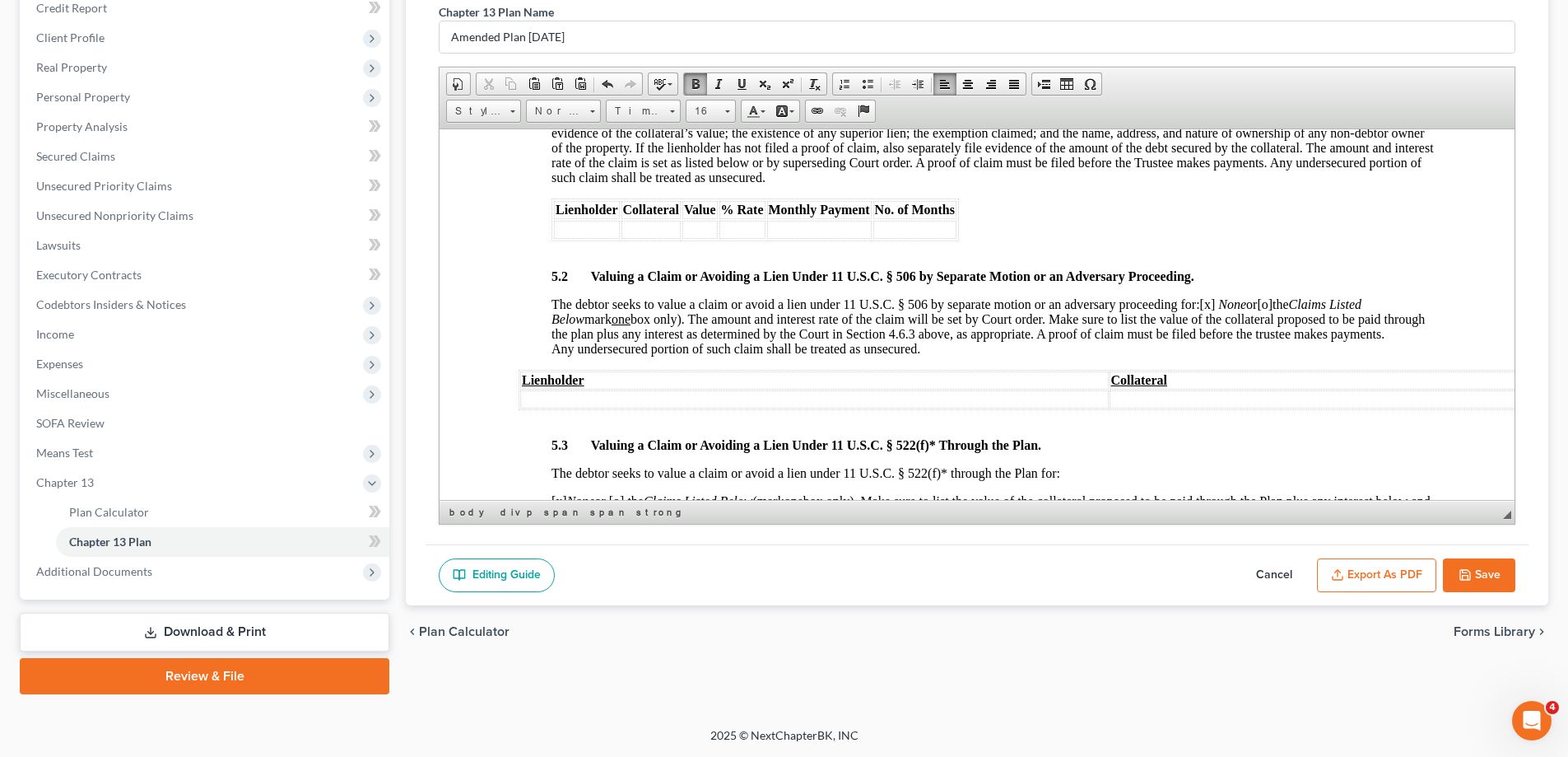
click at [1488, 582] on button "Save" at bounding box center [1479, 575] width 72 height 34
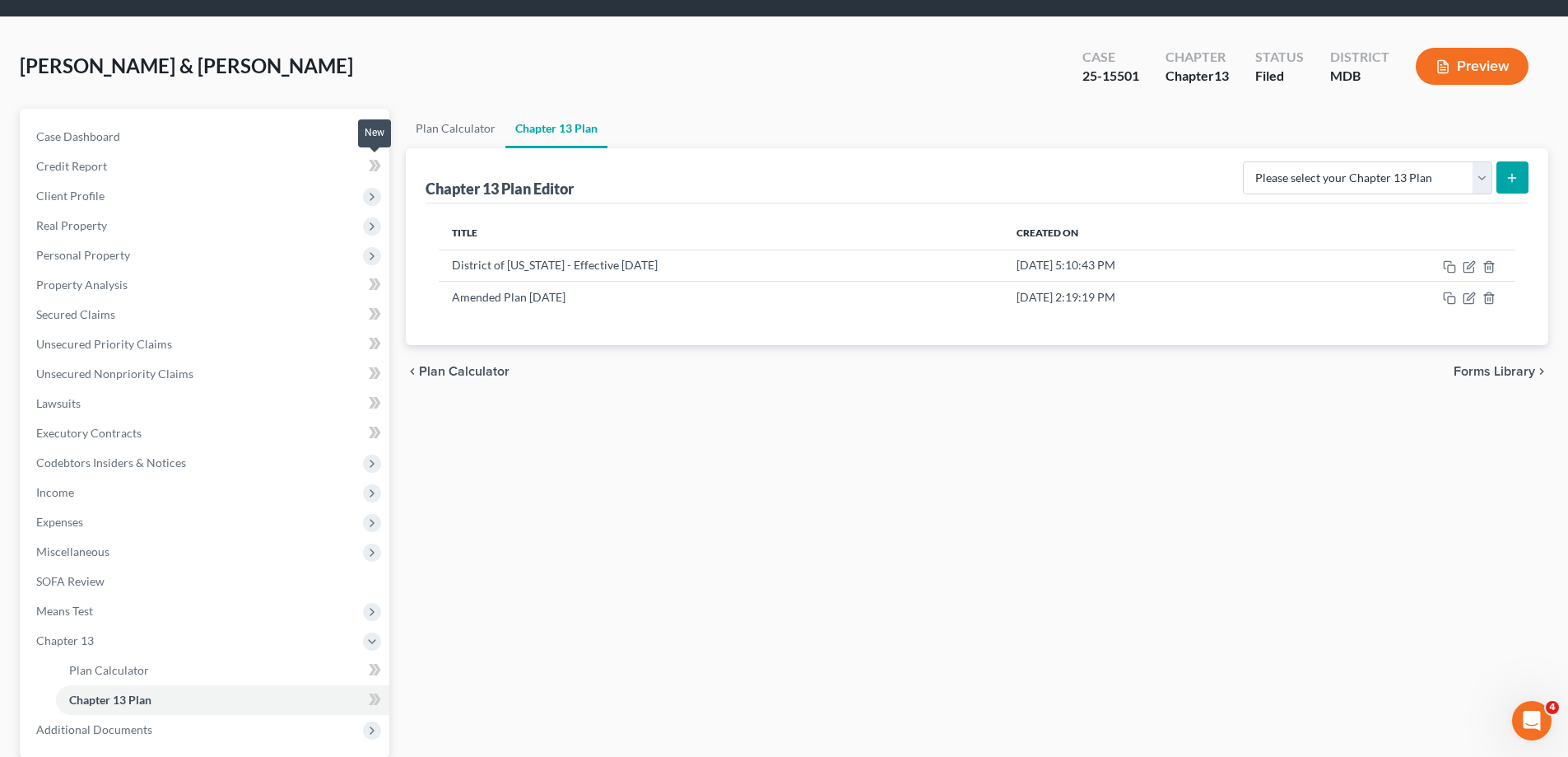
scroll to position [0, 0]
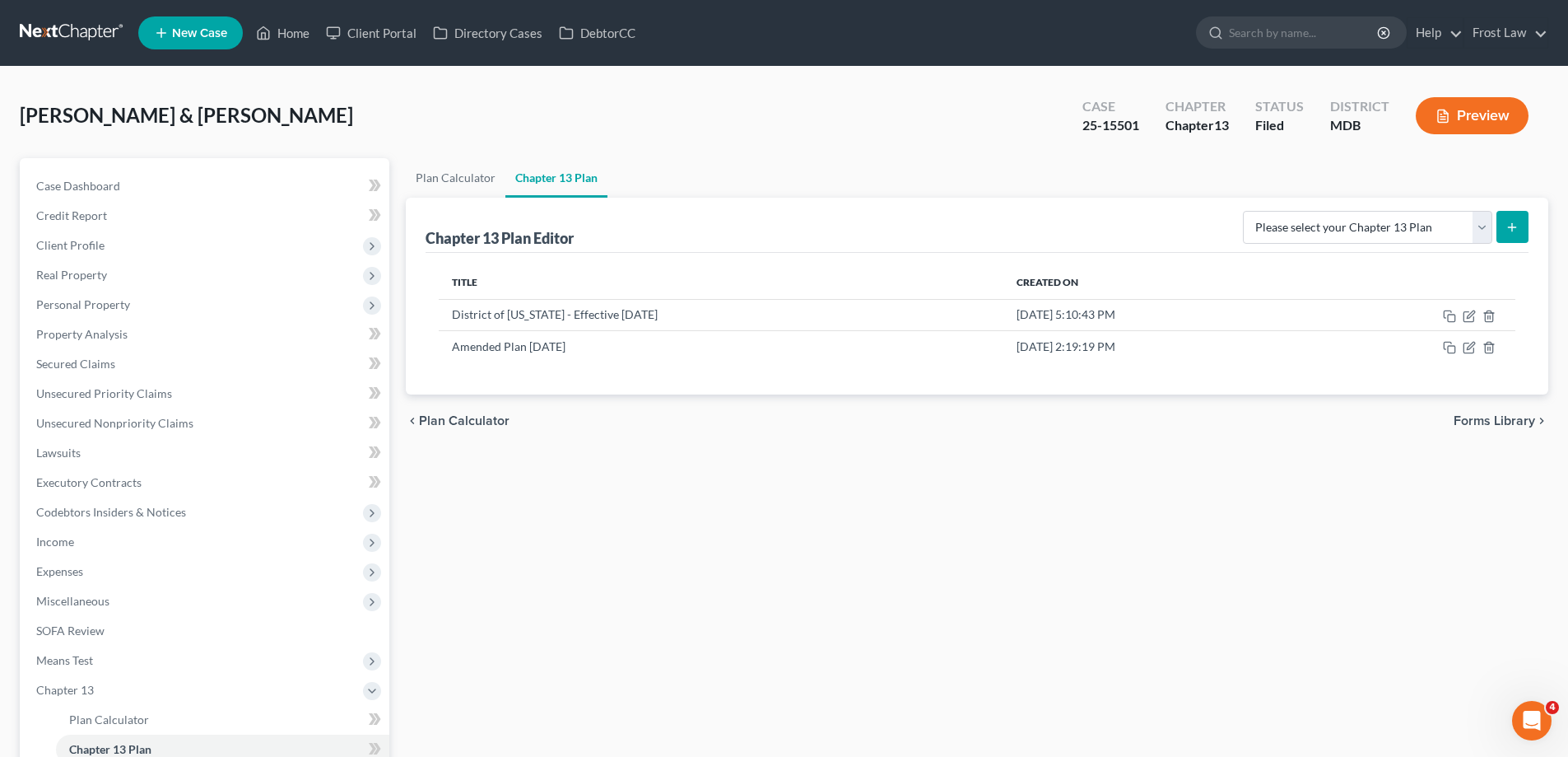
drag, startPoint x: 313, startPoint y: 112, endPoint x: 118, endPoint y: 112, distance: 195.0
click at [118, 112] on span "[PERSON_NAME] & [PERSON_NAME]" at bounding box center [186, 115] width 333 height 24
copy span "Anquinnette & [PERSON_NAME]"
drag, startPoint x: 1142, startPoint y: 127, endPoint x: 1080, endPoint y: 120, distance: 62.4
click at [1080, 120] on div "Case 25-15501" at bounding box center [1111, 117] width 83 height 48
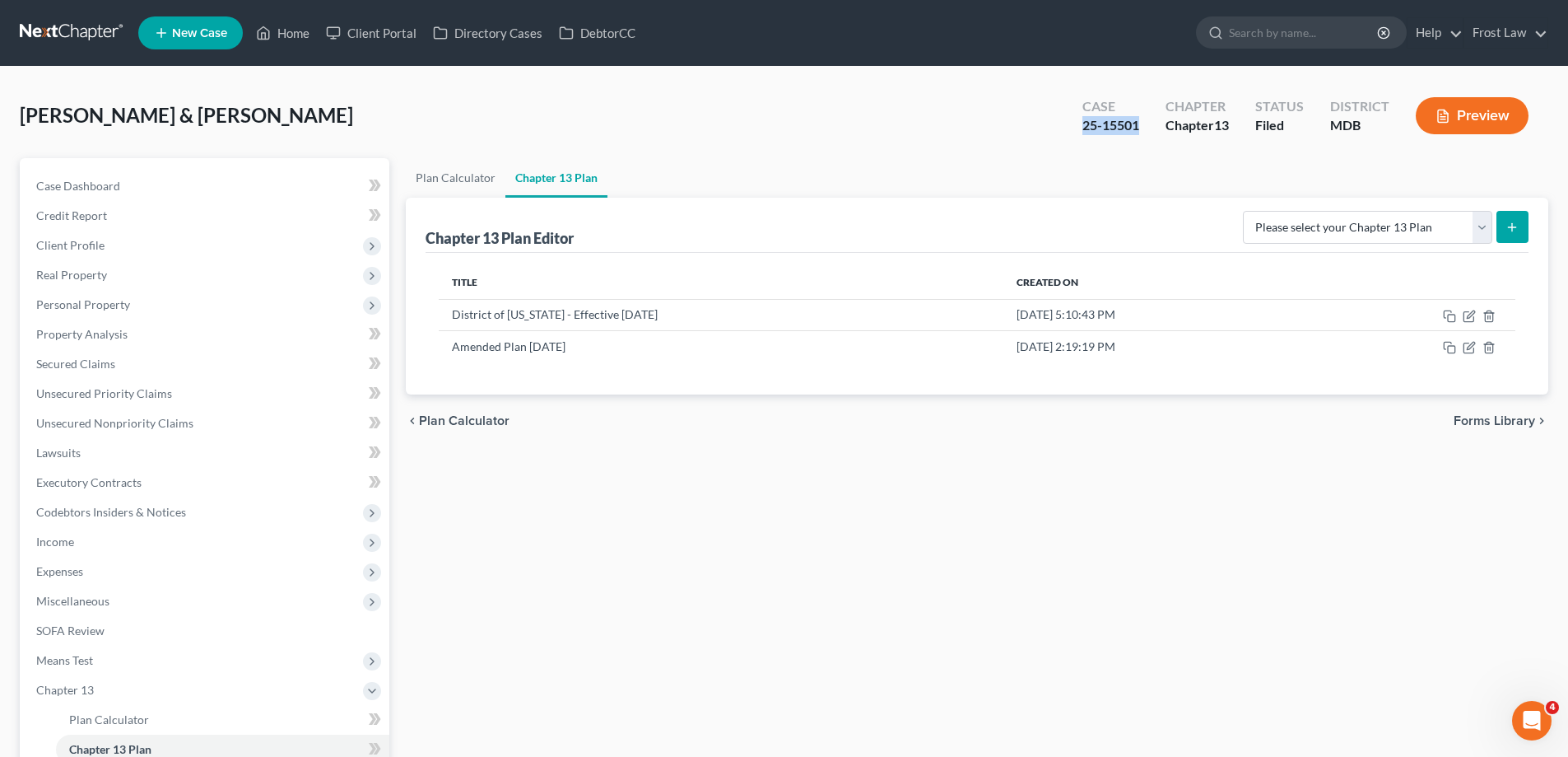
copy div "25-15501"
